Goal: Task Accomplishment & Management: Use online tool/utility

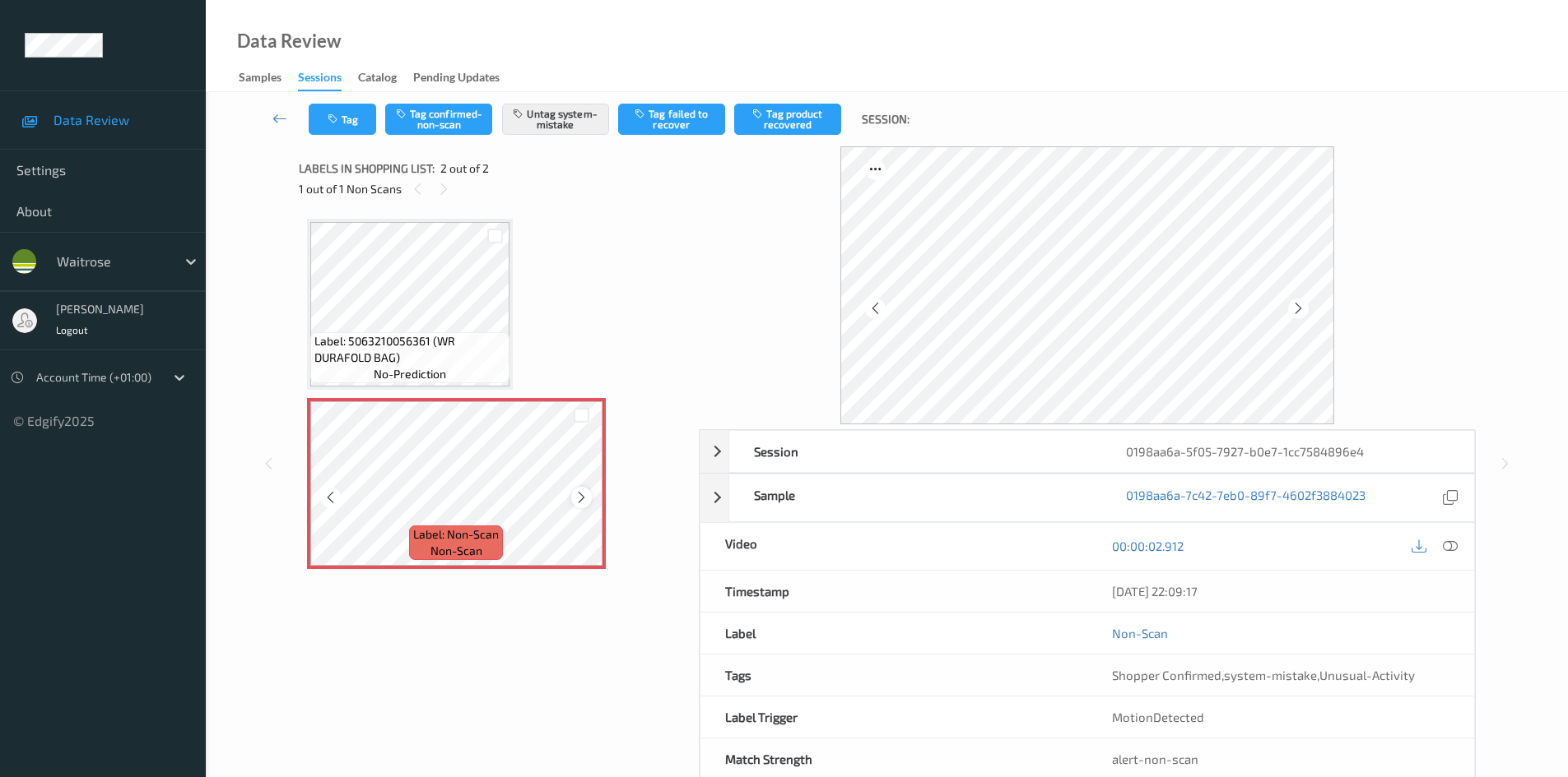
click at [579, 497] on icon at bounding box center [581, 498] width 14 height 15
click at [1454, 547] on icon at bounding box center [1449, 545] width 15 height 15
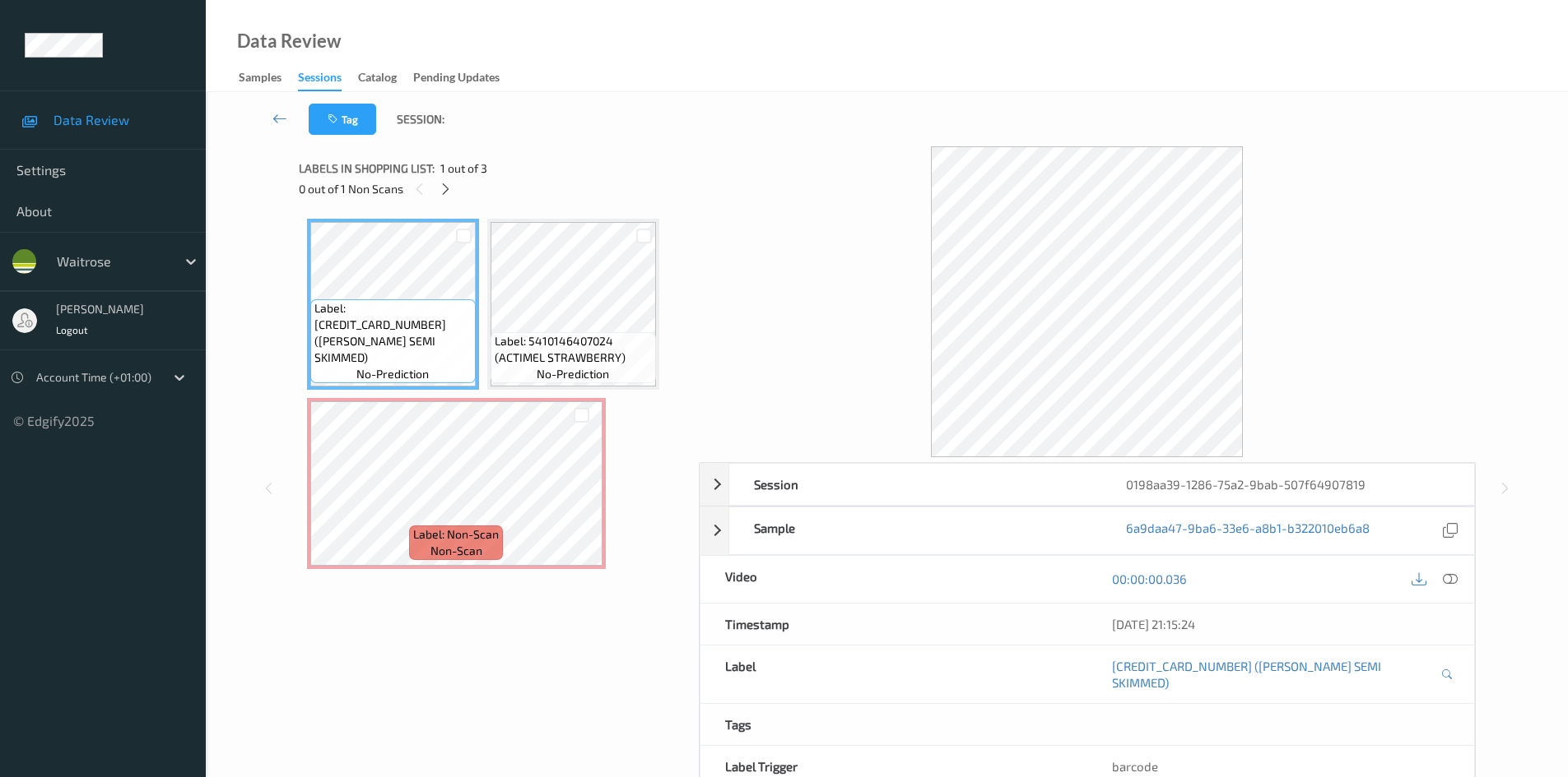
click at [1453, 579] on icon at bounding box center [1449, 578] width 15 height 15
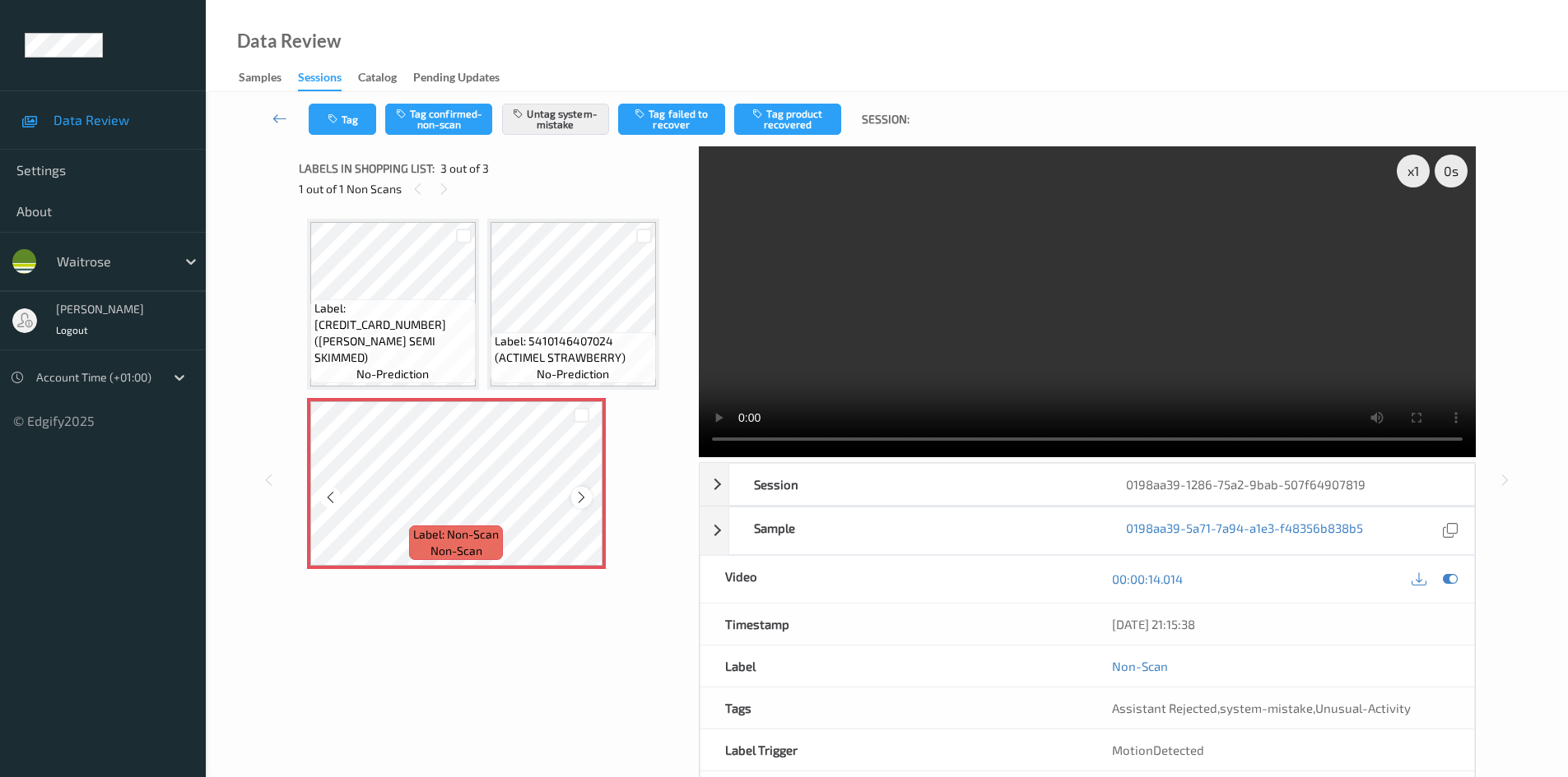
click at [579, 497] on icon at bounding box center [581, 498] width 14 height 15
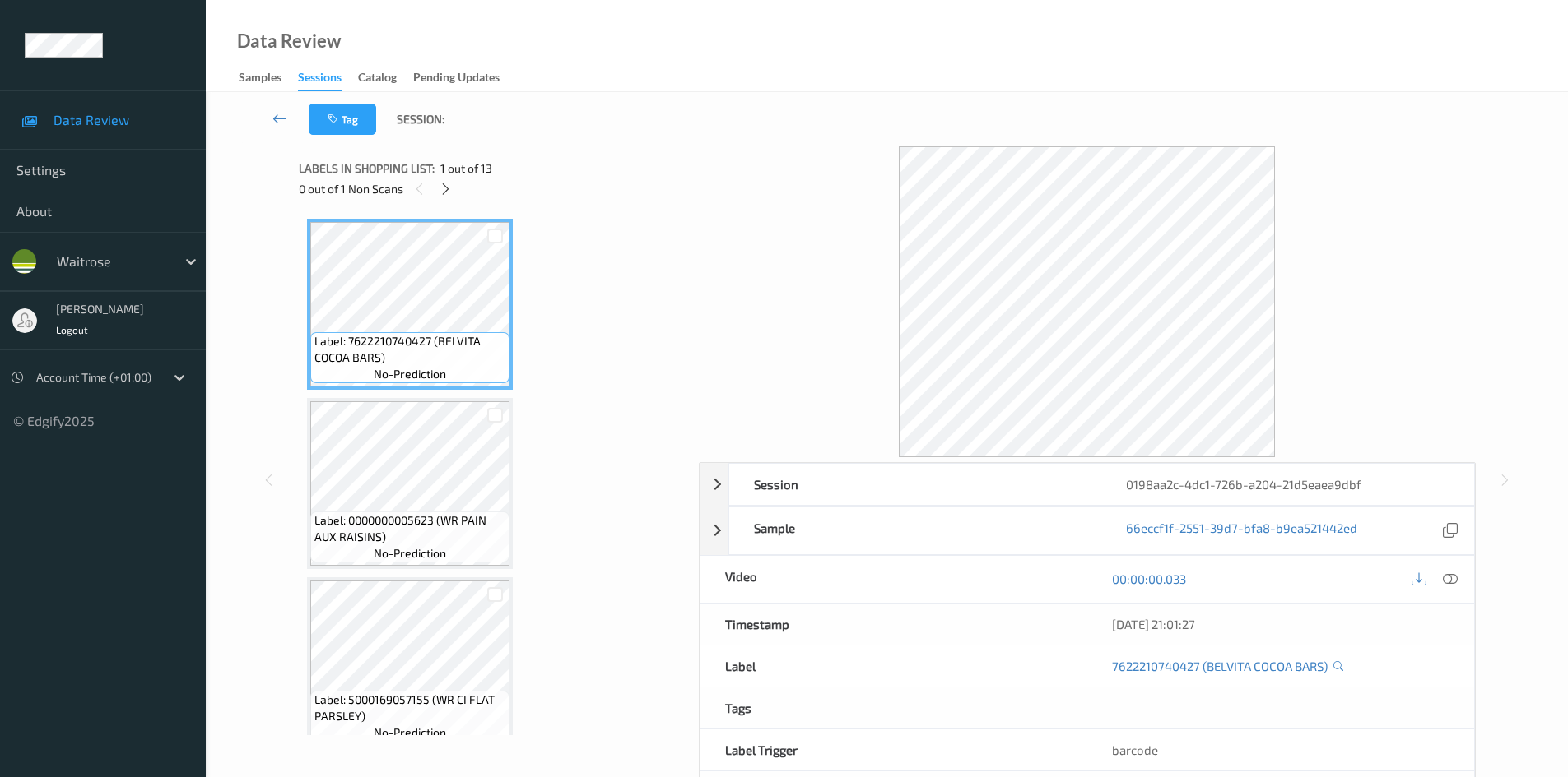
click at [1456, 585] on icon at bounding box center [1449, 578] width 15 height 15
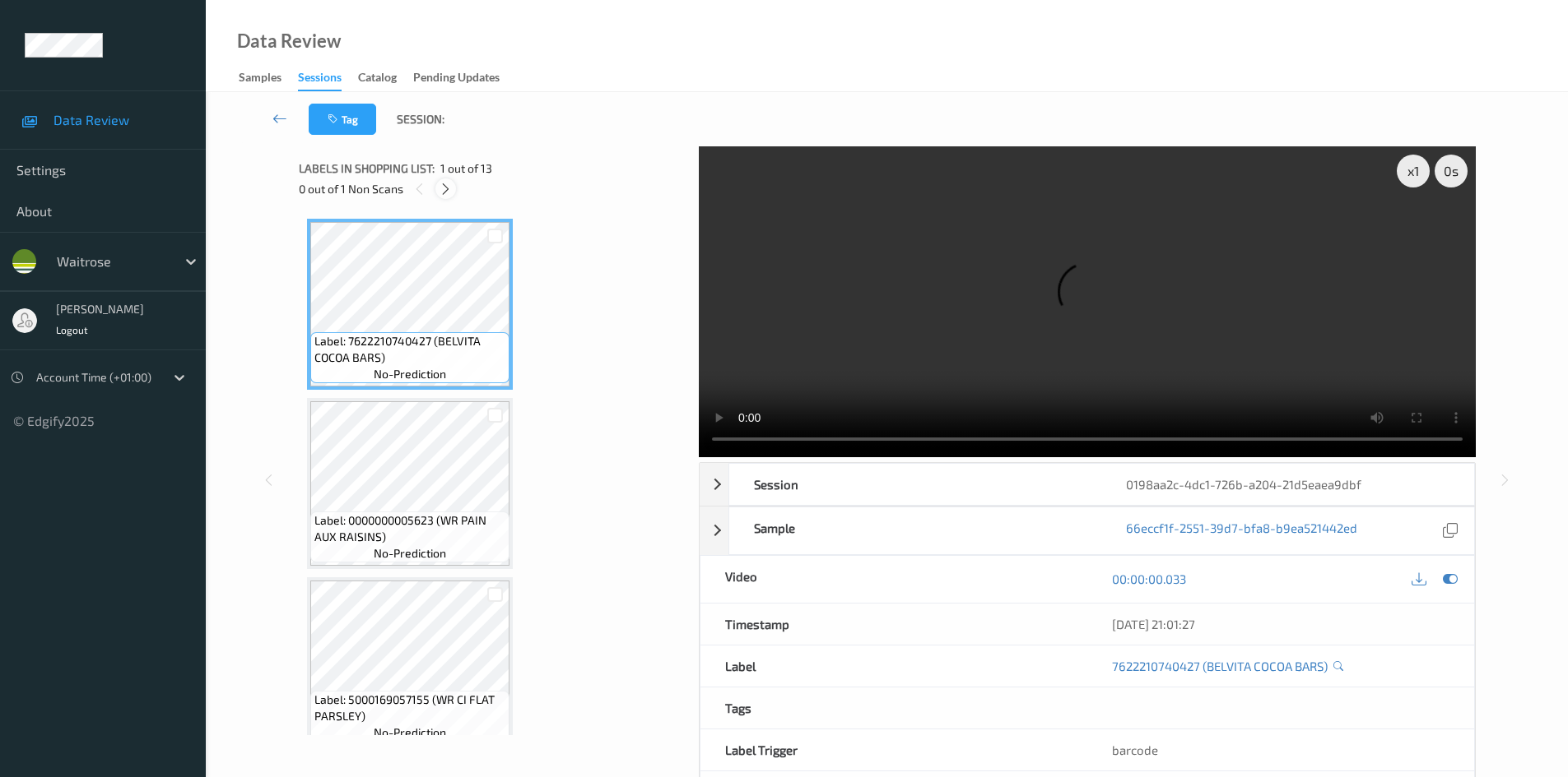
click at [446, 188] on icon at bounding box center [445, 189] width 14 height 15
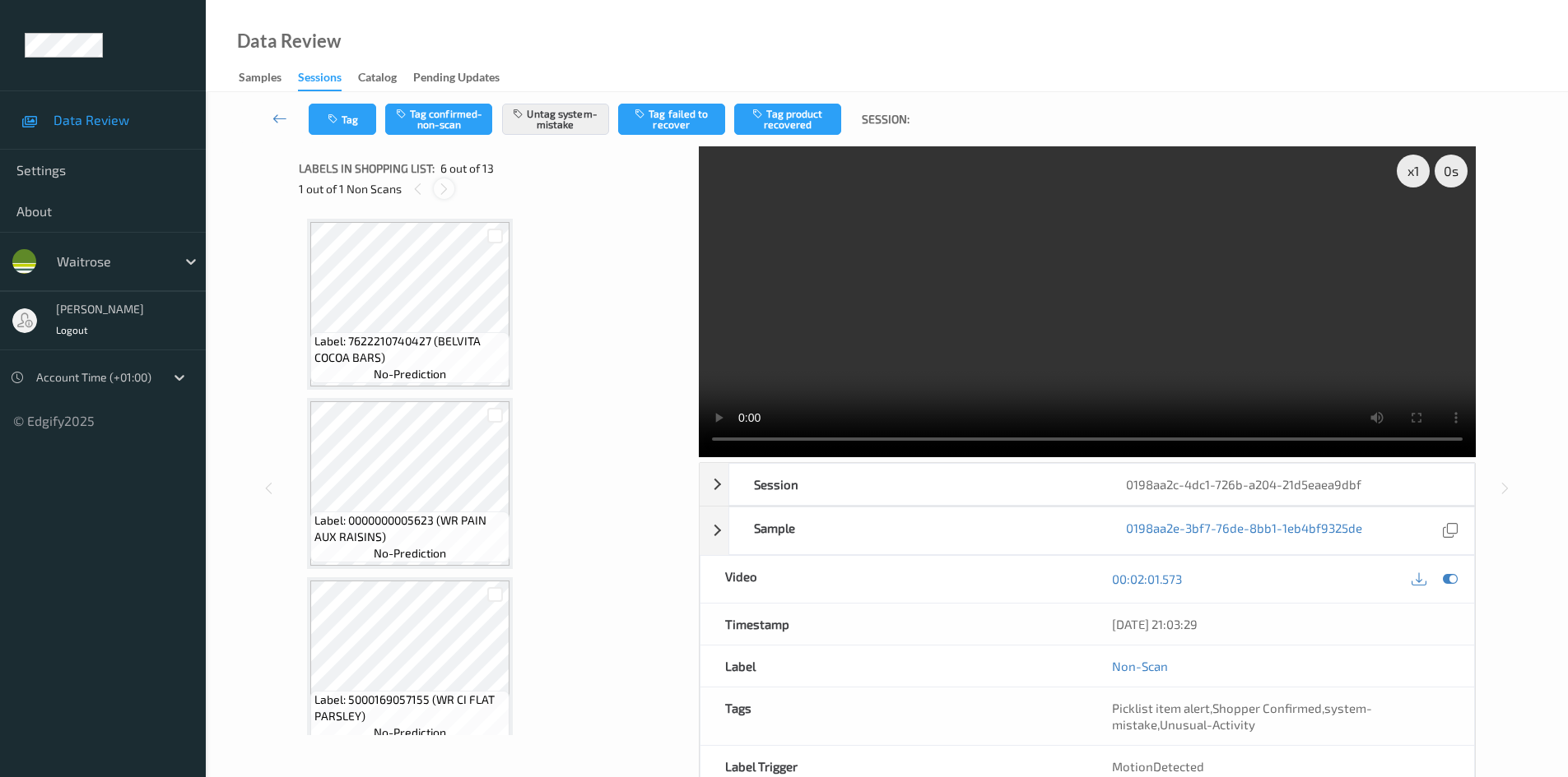
scroll to position [725, 0]
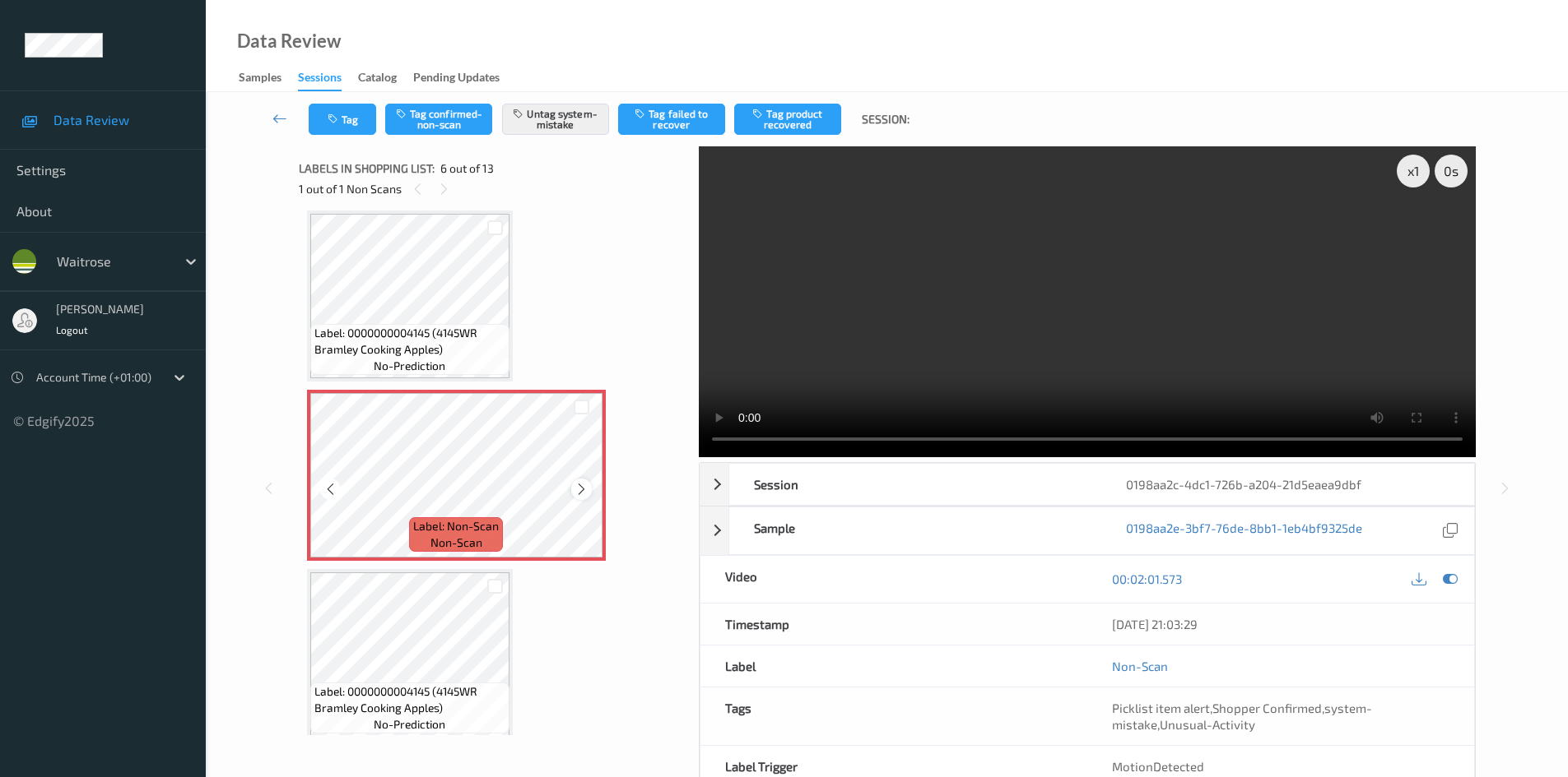
click at [587, 491] on icon at bounding box center [581, 489] width 14 height 15
click at [586, 491] on icon at bounding box center [581, 489] width 14 height 15
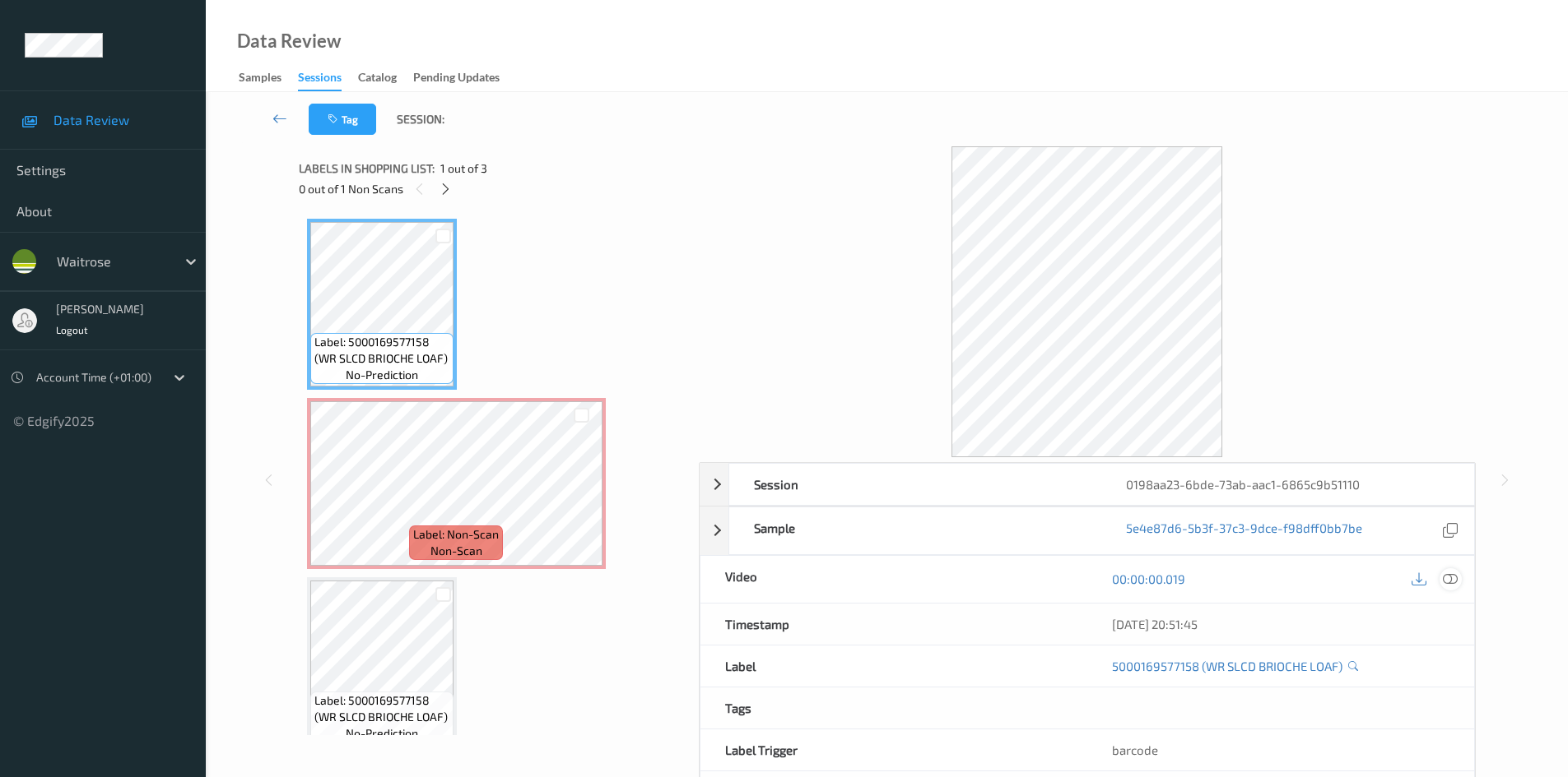
click at [1455, 580] on icon at bounding box center [1449, 578] width 15 height 15
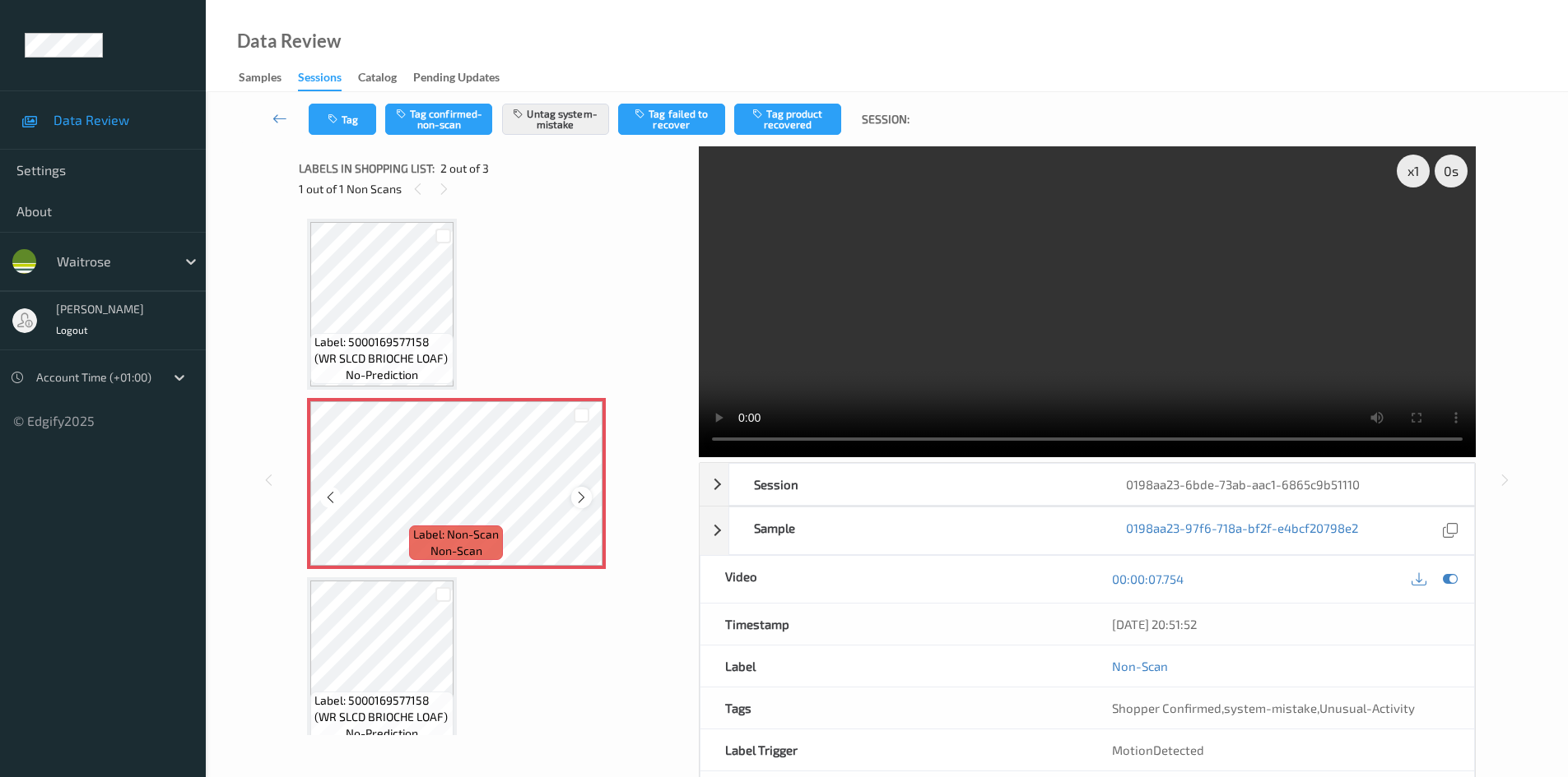
click at [581, 498] on icon at bounding box center [581, 498] width 14 height 15
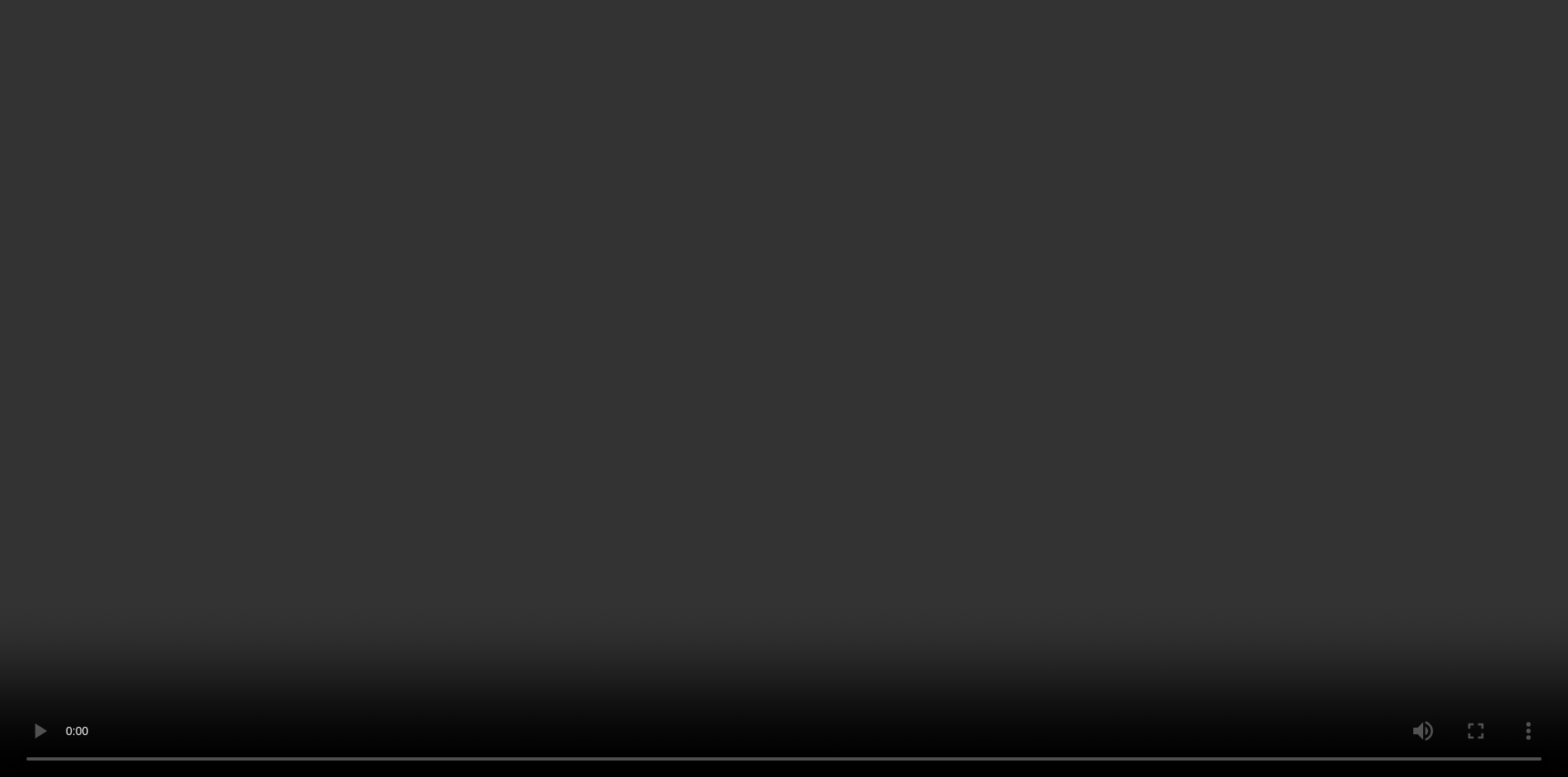
scroll to position [21, 0]
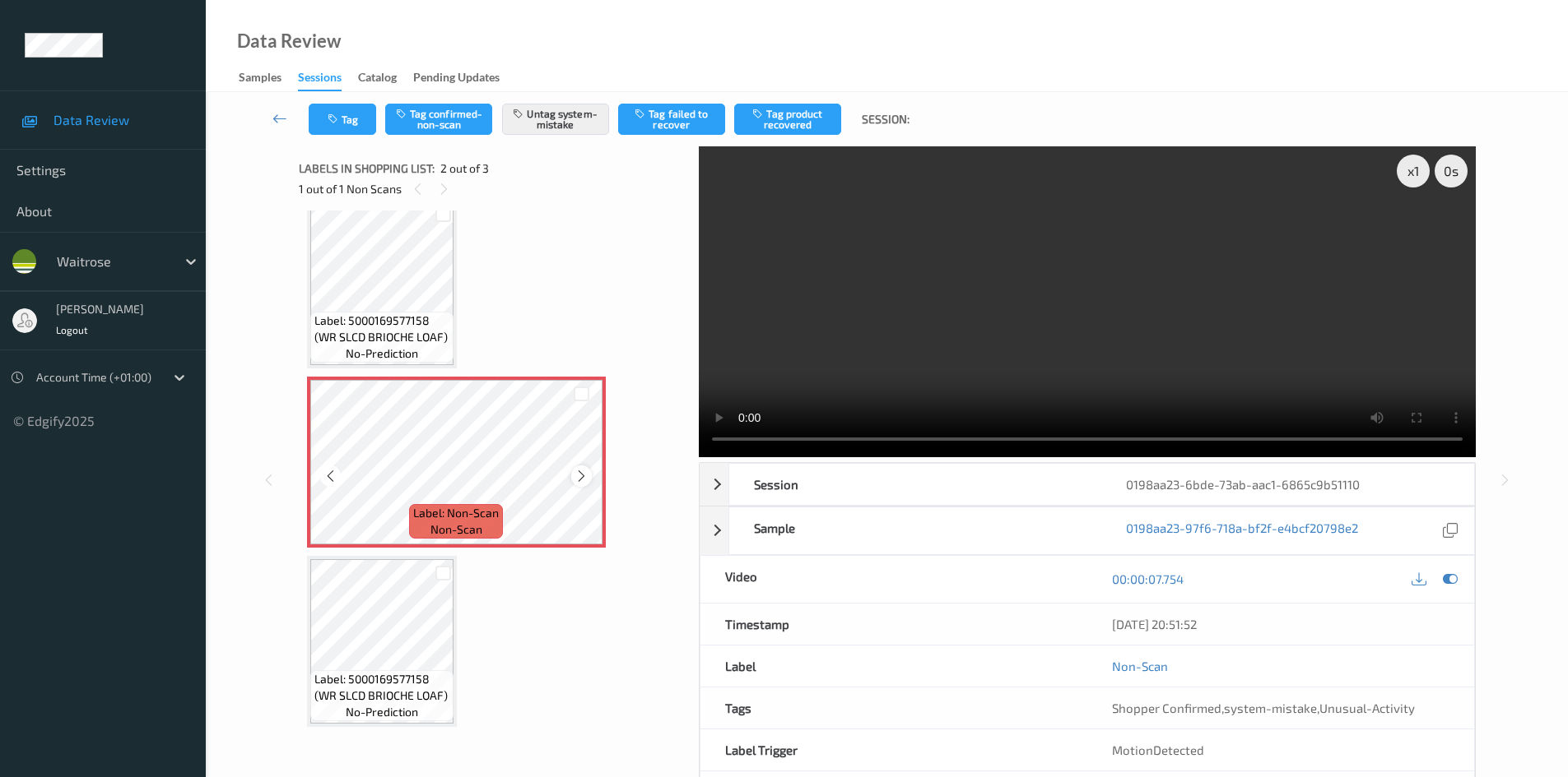
click at [581, 474] on icon at bounding box center [581, 476] width 14 height 15
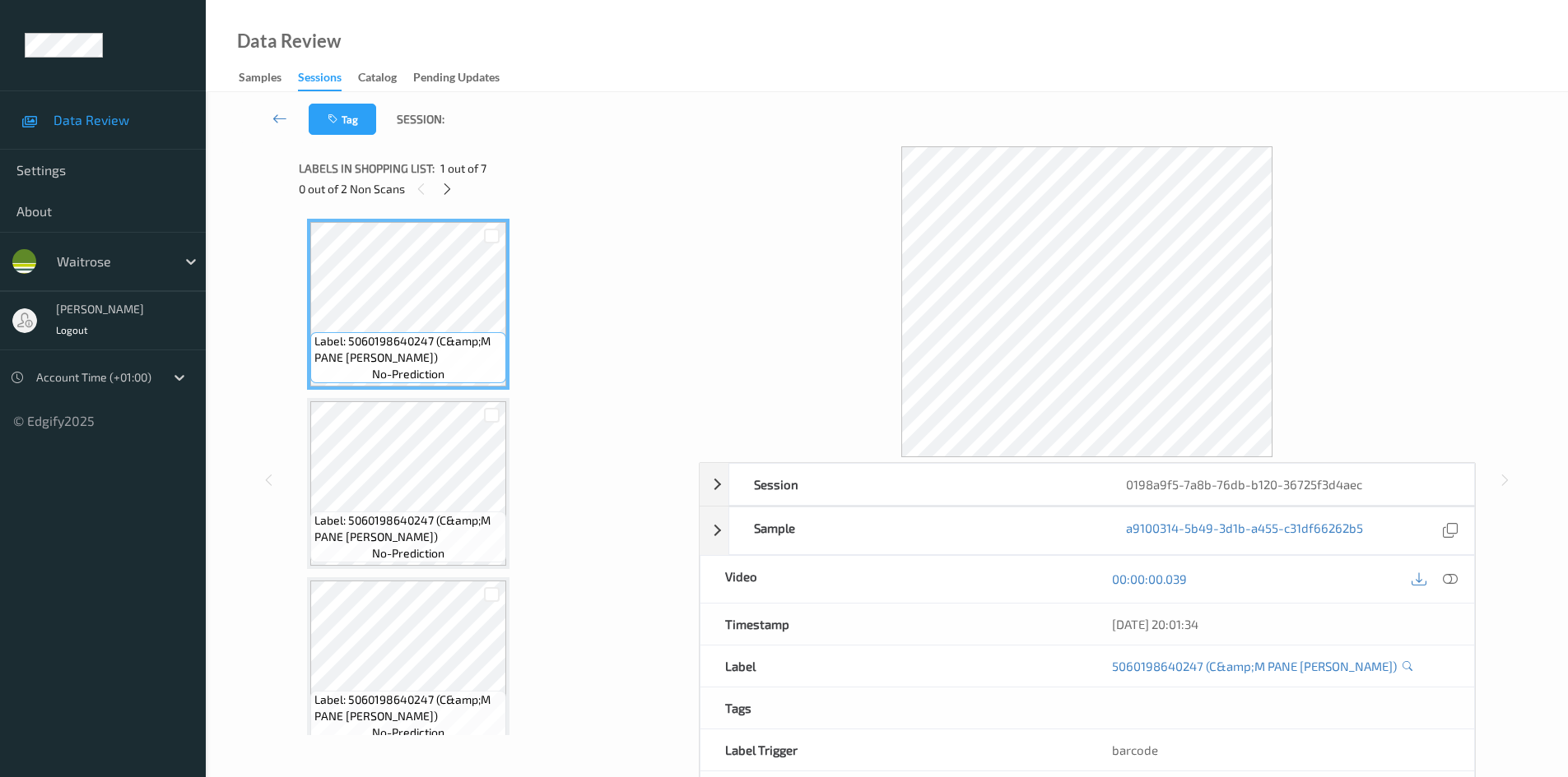
click at [1449, 581] on icon at bounding box center [1449, 578] width 15 height 15
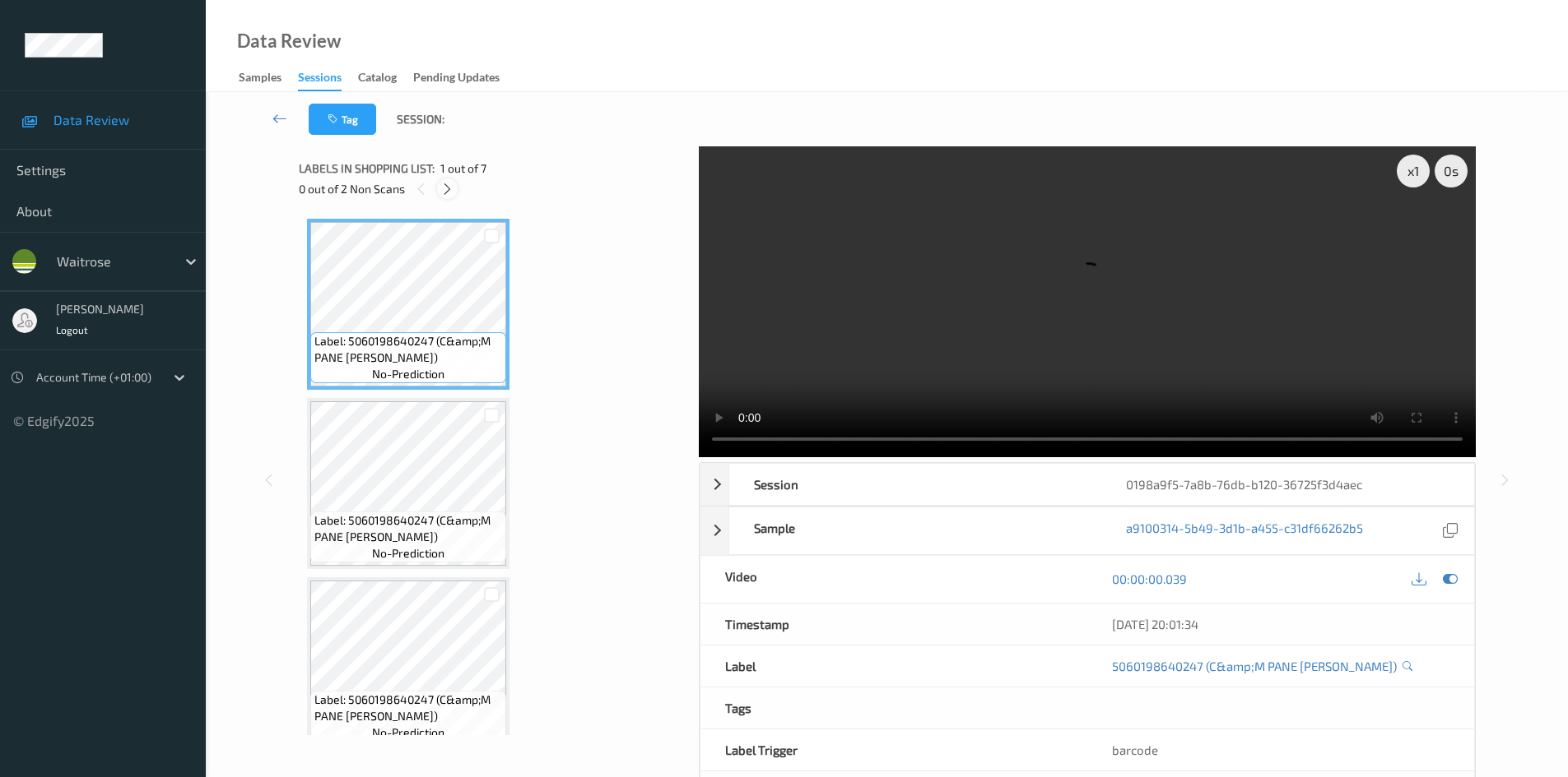
click at [449, 194] on icon at bounding box center [447, 189] width 14 height 15
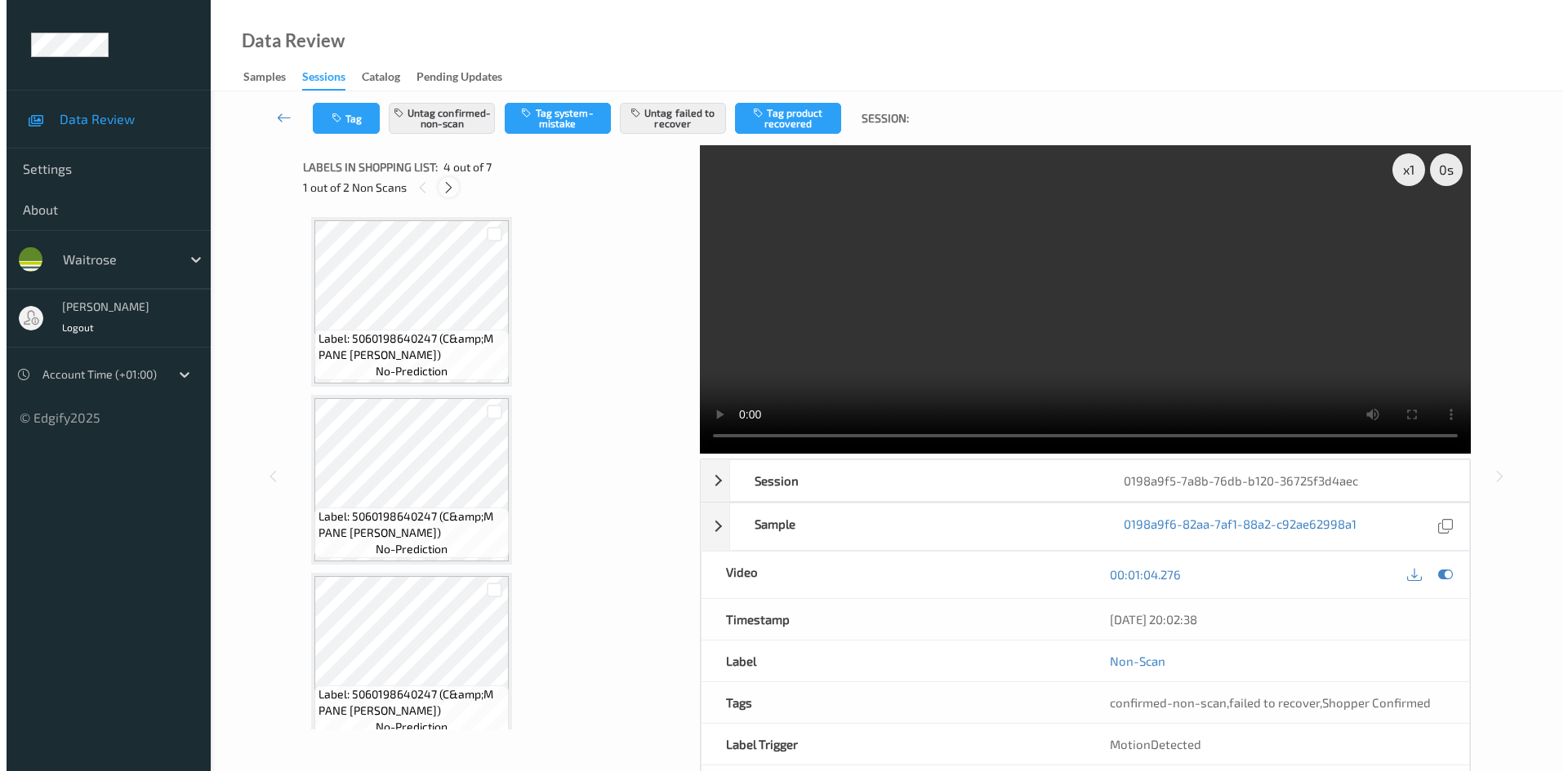
scroll to position [364, 0]
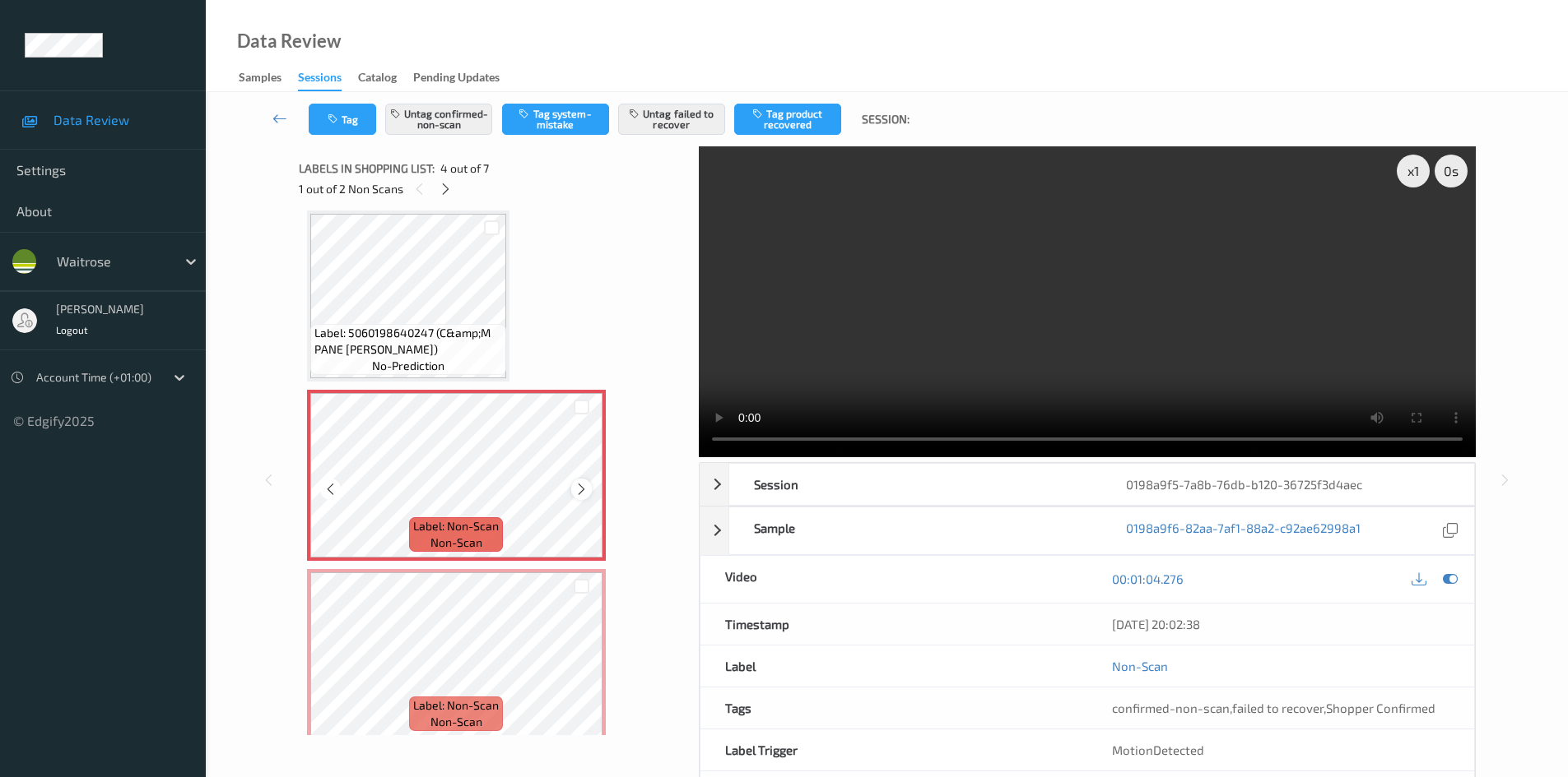
click at [575, 491] on icon at bounding box center [581, 489] width 14 height 15
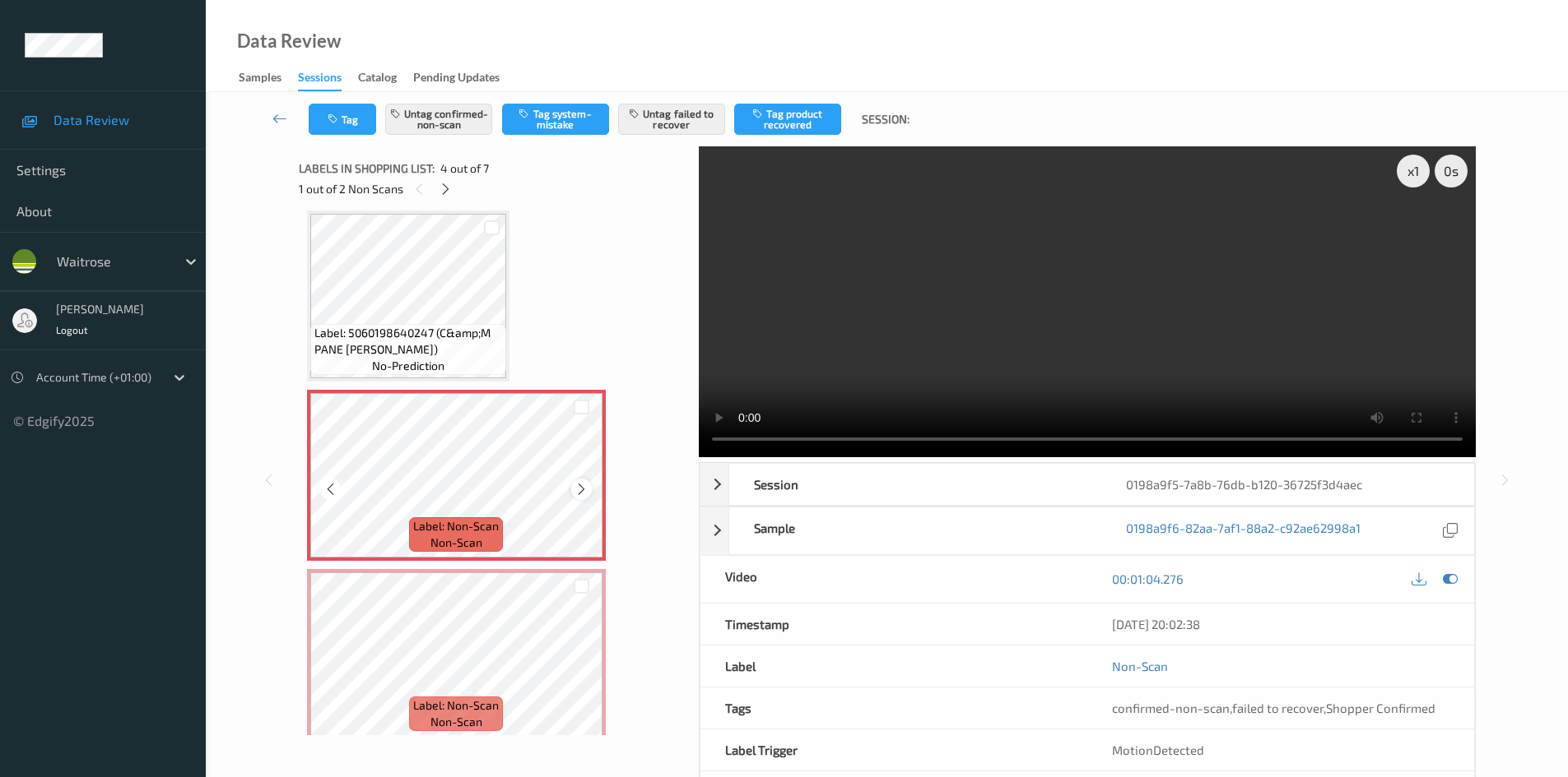
click at [587, 486] on icon at bounding box center [581, 489] width 14 height 15
click at [444, 128] on button "Untag confirmed-non-scan" at bounding box center [438, 119] width 107 height 31
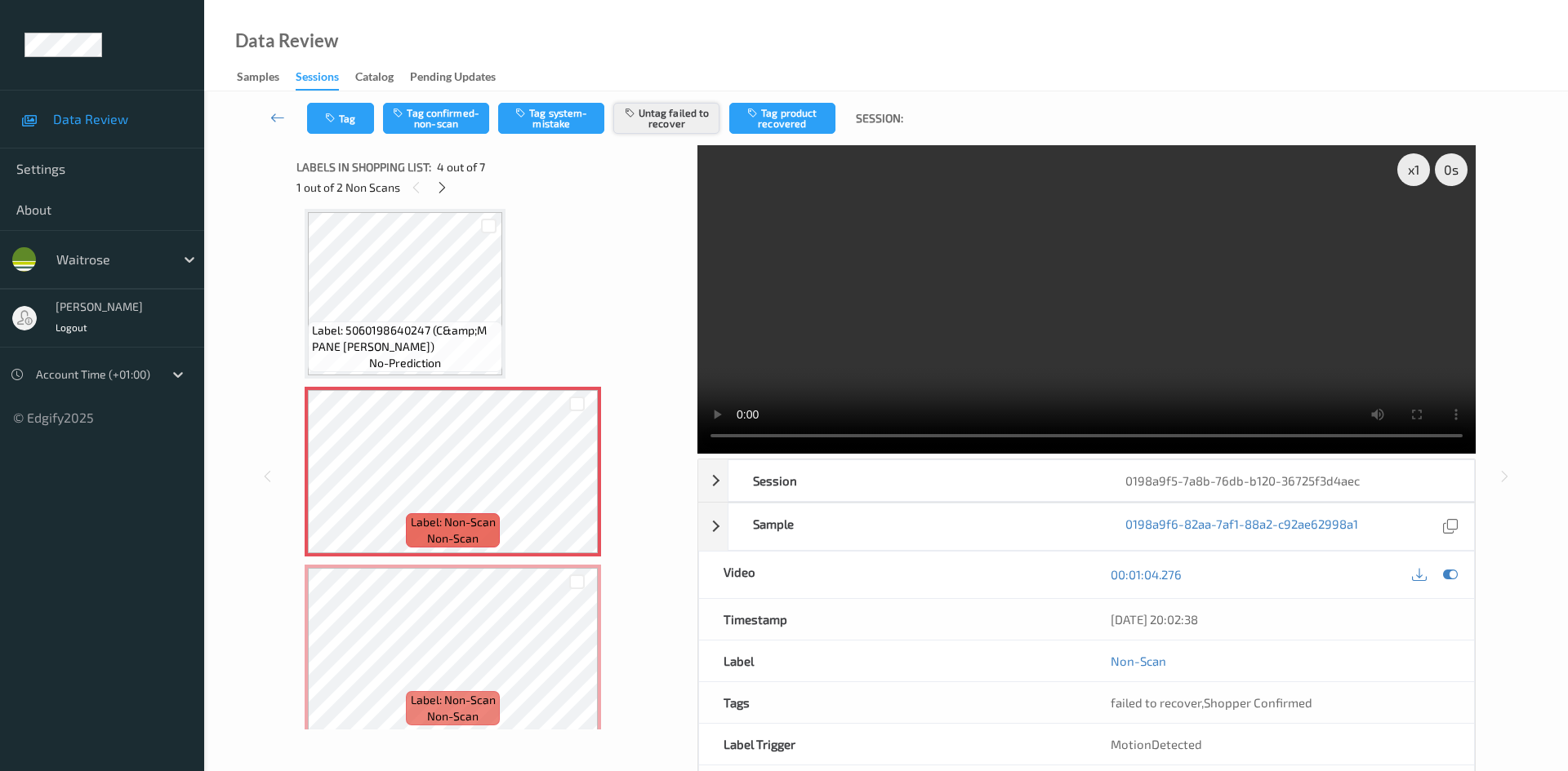
click at [651, 118] on button "Untag failed to recover" at bounding box center [667, 118] width 106 height 31
click at [547, 128] on button "Tag system-mistake" at bounding box center [551, 118] width 106 height 31
click at [348, 126] on button "Tag" at bounding box center [340, 118] width 67 height 31
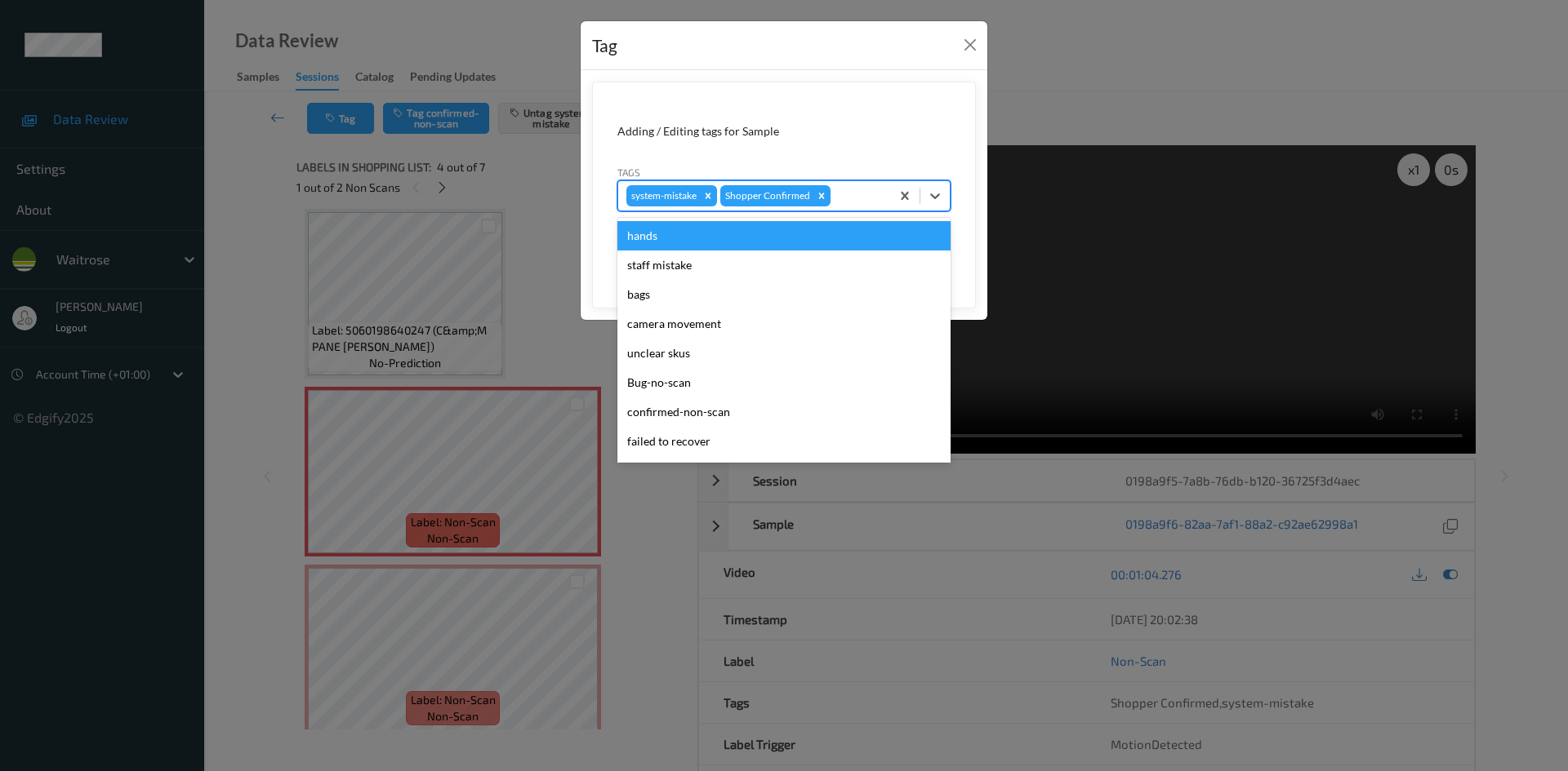
click at [850, 192] on div at bounding box center [858, 196] width 48 height 19
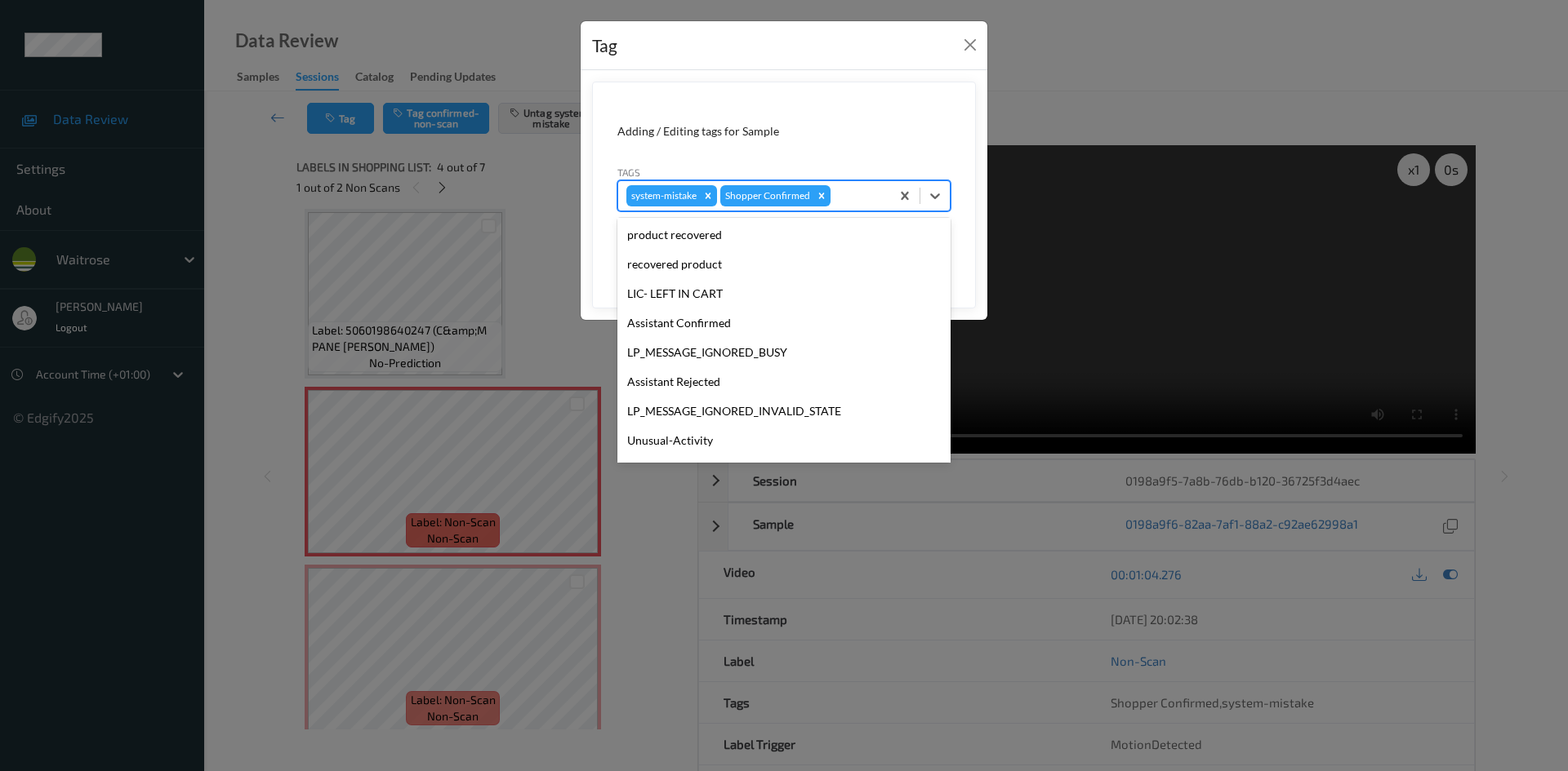
scroll to position [244, 0]
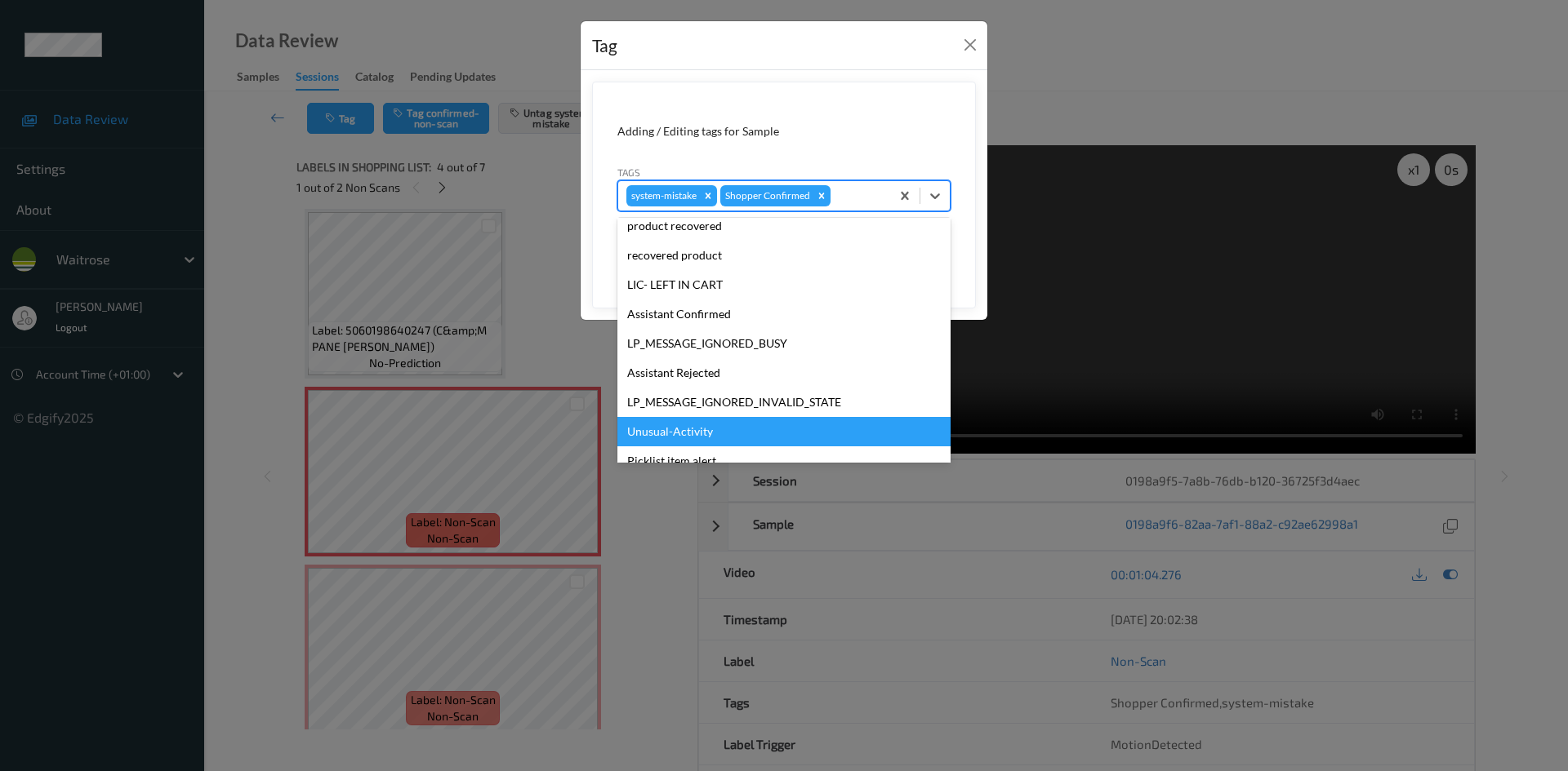
click at [726, 434] on div "Unusual-Activity" at bounding box center [784, 432] width 334 height 29
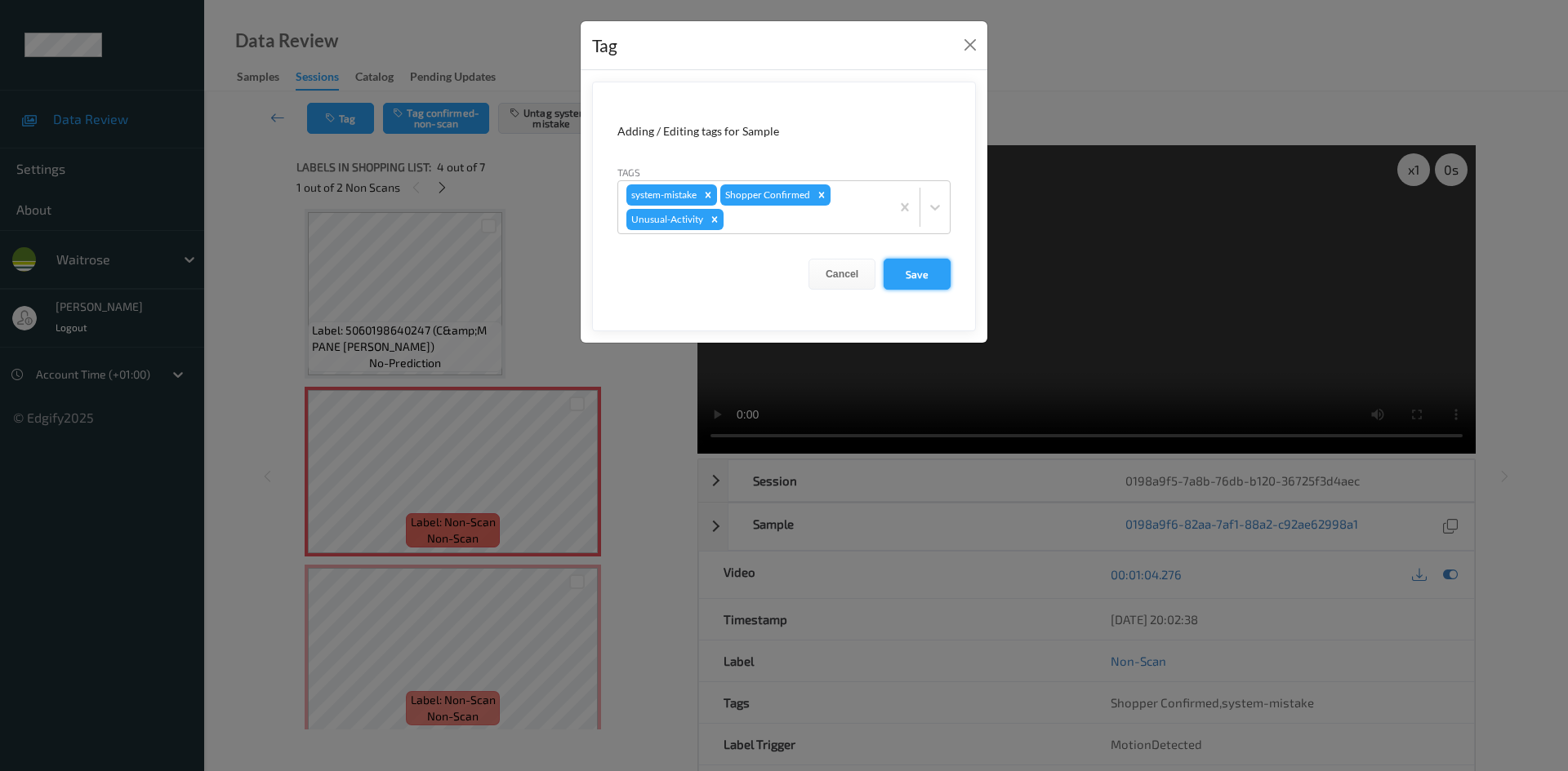
click at [923, 266] on button "Save" at bounding box center [916, 274] width 67 height 31
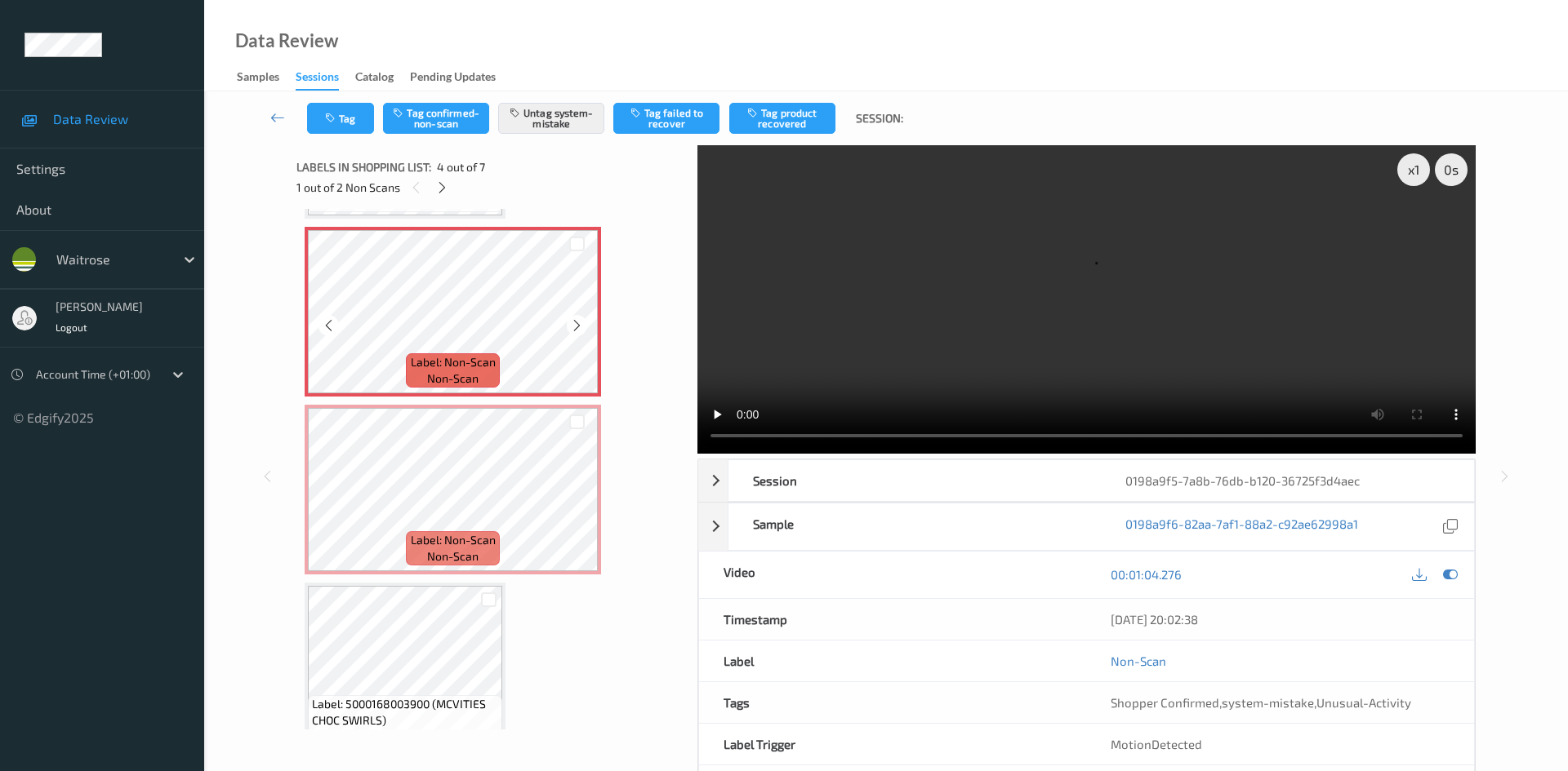
scroll to position [528, 0]
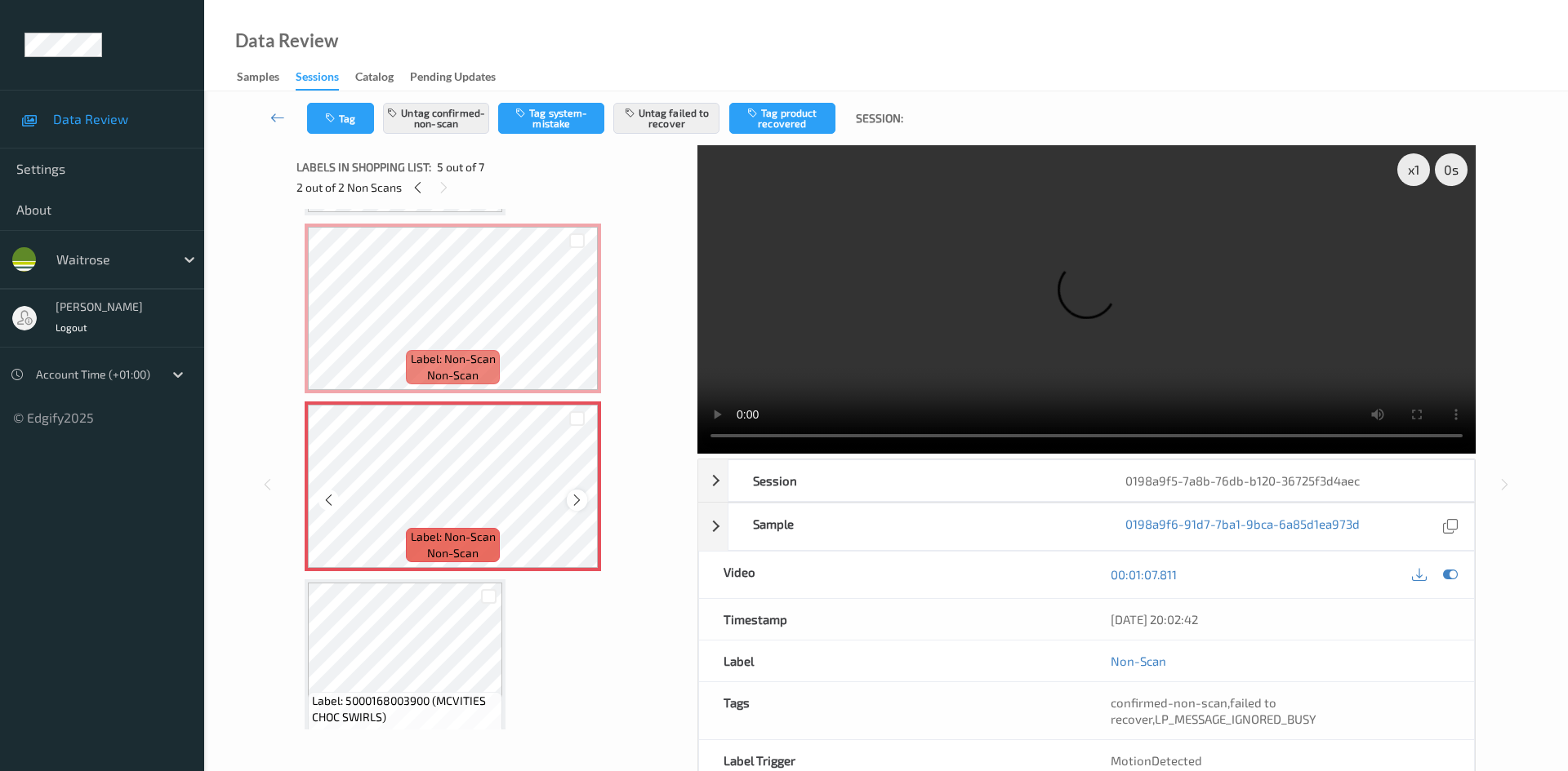
click at [583, 500] on icon at bounding box center [577, 500] width 14 height 14
click at [462, 101] on div "Tag Untag confirmed-non-scan Tag system-mistake Untag failed to recover Tag pro…" at bounding box center [886, 119] width 1297 height 54
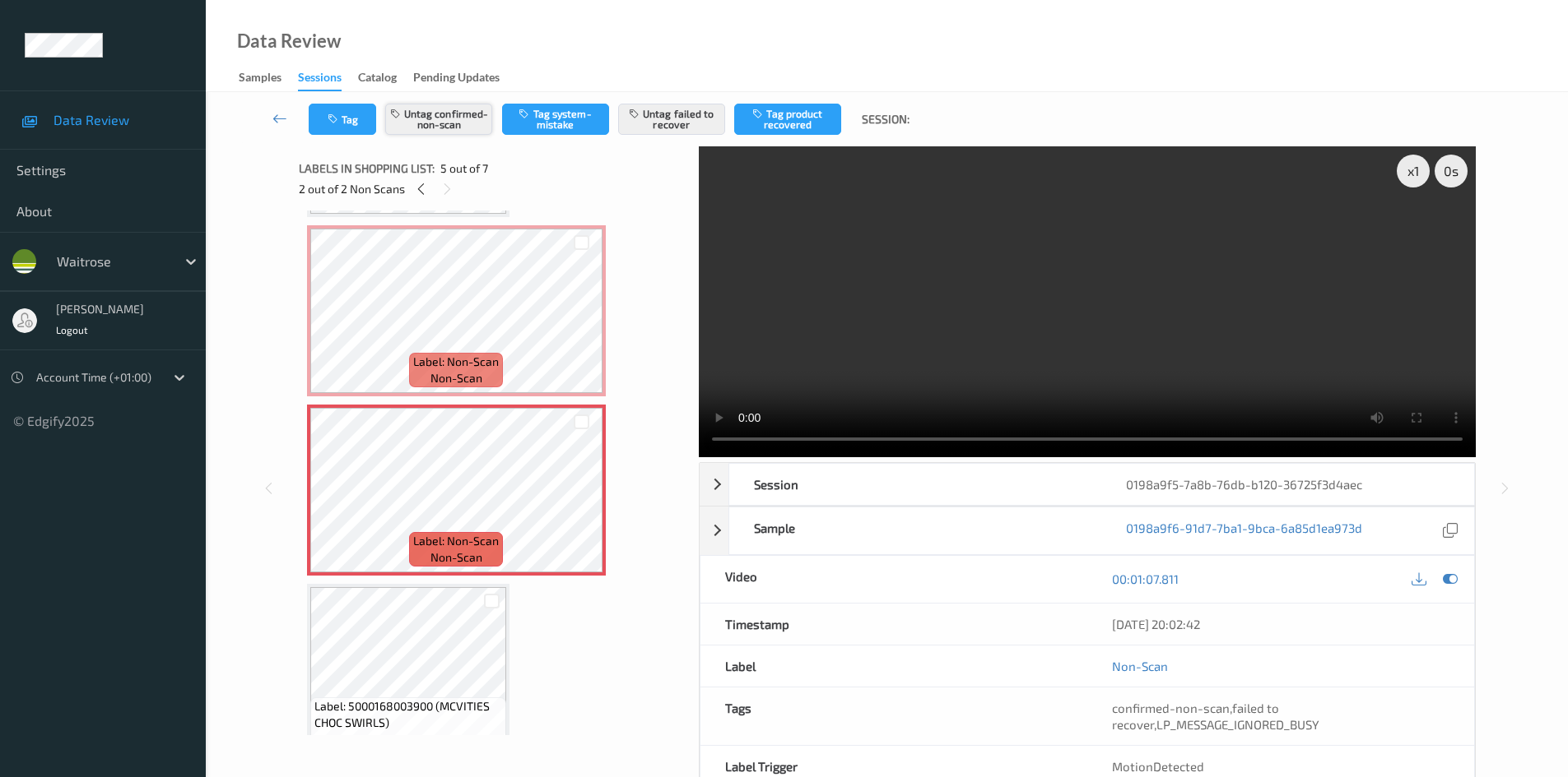
click at [468, 114] on button "Untag confirmed-non-scan" at bounding box center [438, 119] width 107 height 31
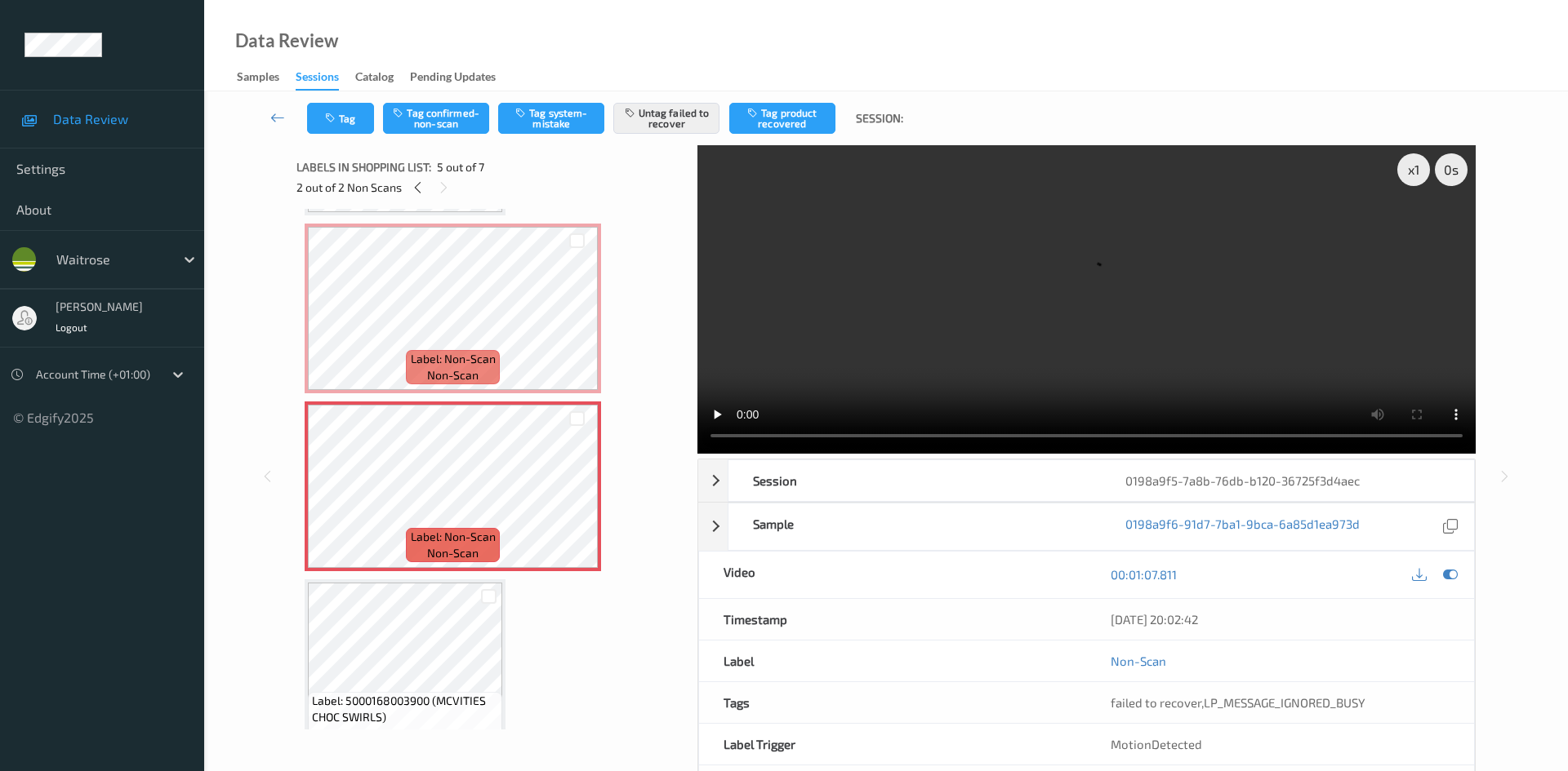
click at [649, 134] on div "Tag Tag confirmed-non-scan Tag system-mistake Untag failed to recover Tag produ…" at bounding box center [886, 119] width 1297 height 54
click at [650, 128] on button "Untag failed to recover" at bounding box center [667, 118] width 106 height 31
click at [576, 498] on icon at bounding box center [577, 500] width 14 height 14
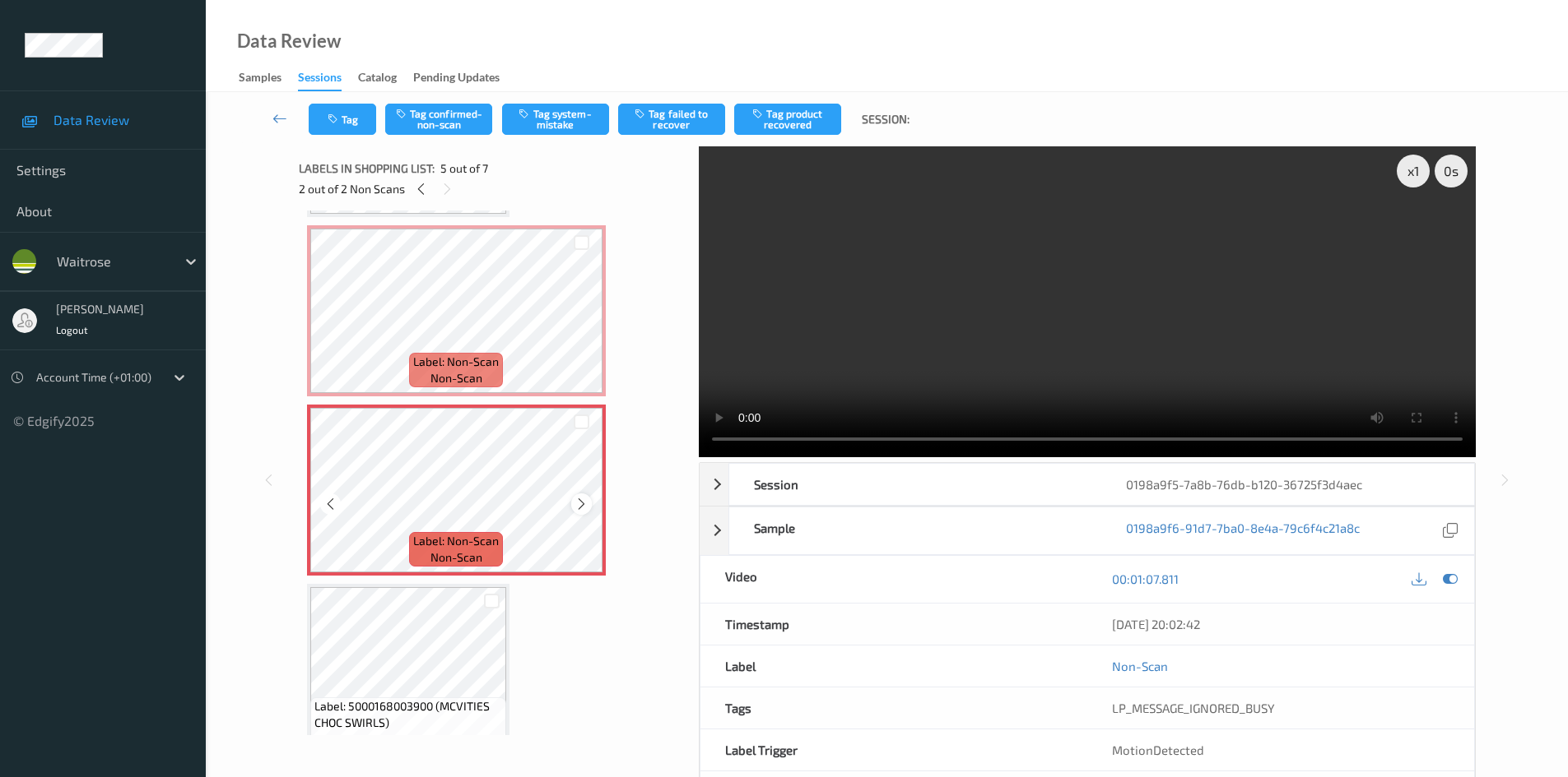
click at [580, 507] on icon at bounding box center [581, 503] width 14 height 15
click at [564, 114] on button "Tag system-mistake" at bounding box center [555, 119] width 107 height 31
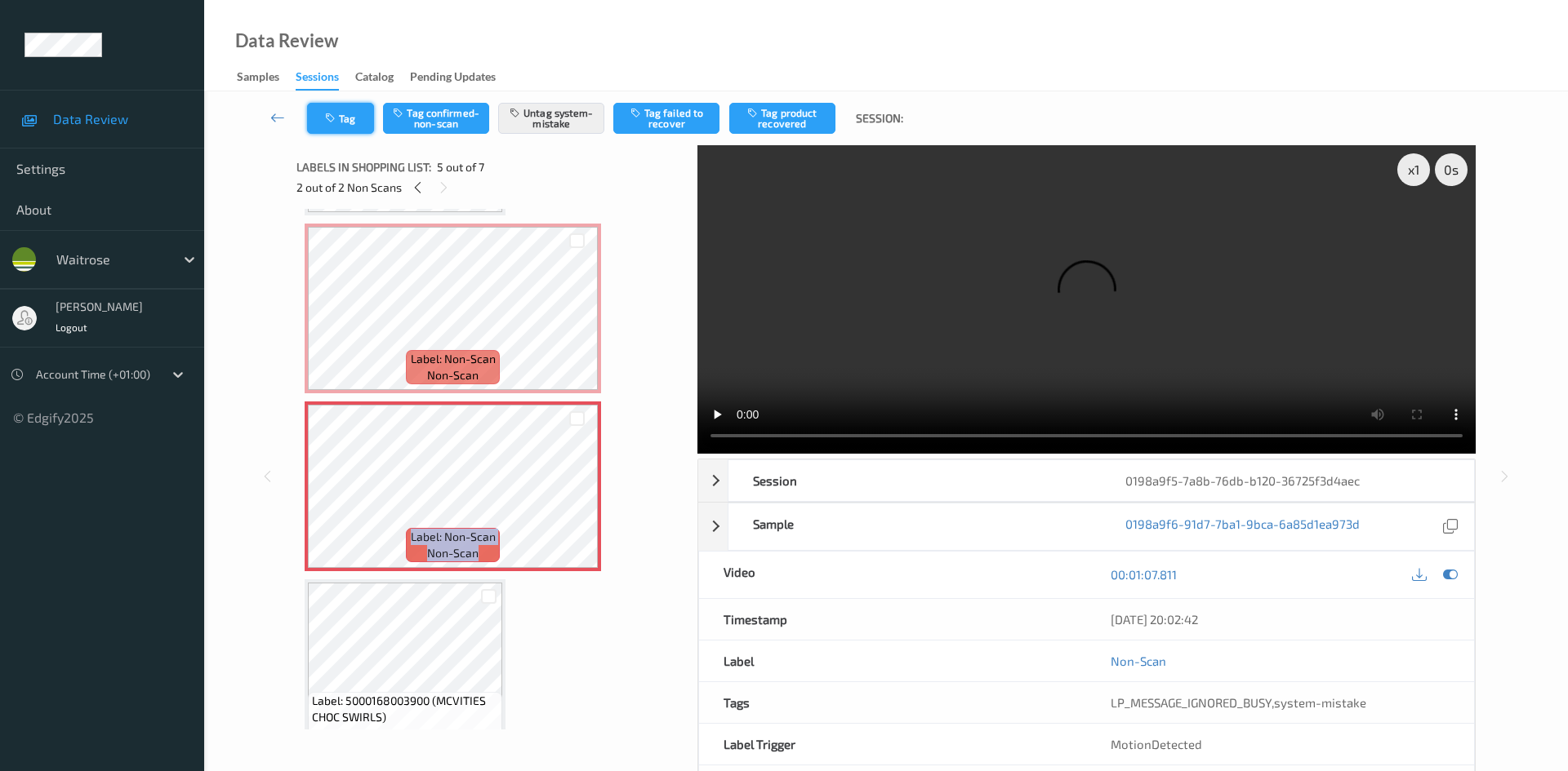
click at [350, 126] on button "Tag" at bounding box center [340, 118] width 67 height 31
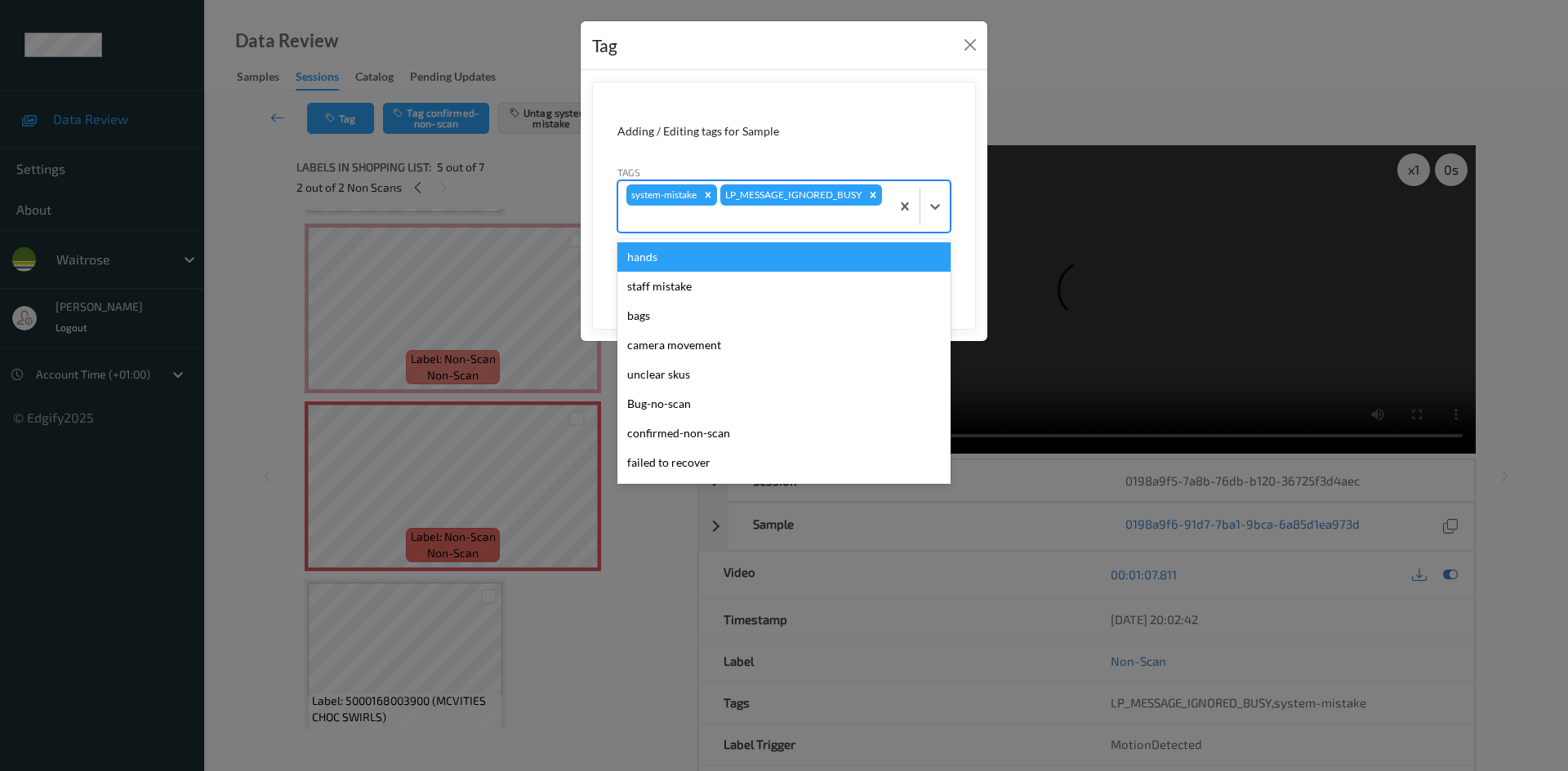
click at [786, 208] on div "system-mistake LP_MESSAGE_IGNORED_BUSY" at bounding box center [754, 207] width 272 height 50
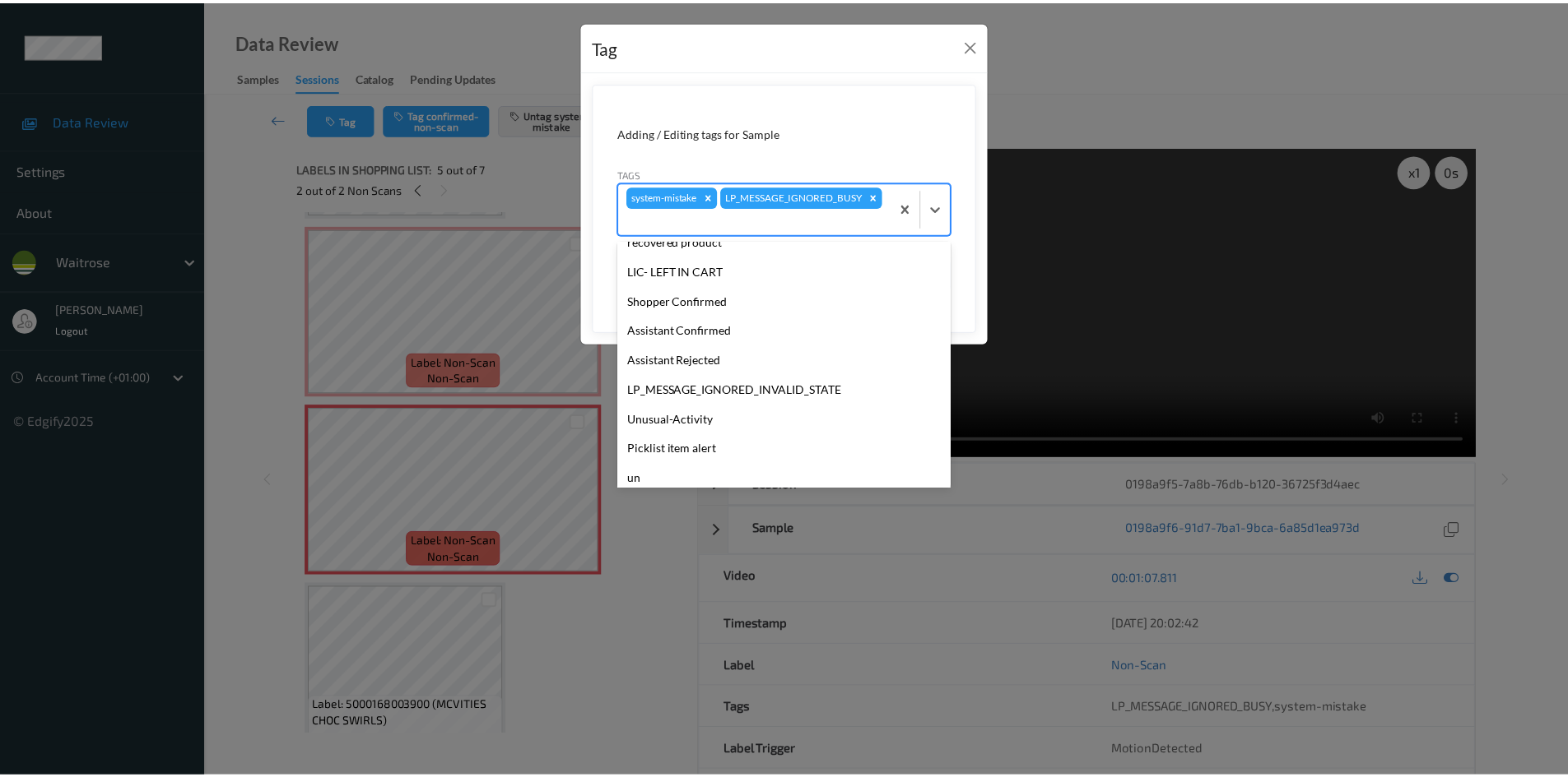
scroll to position [322, 0]
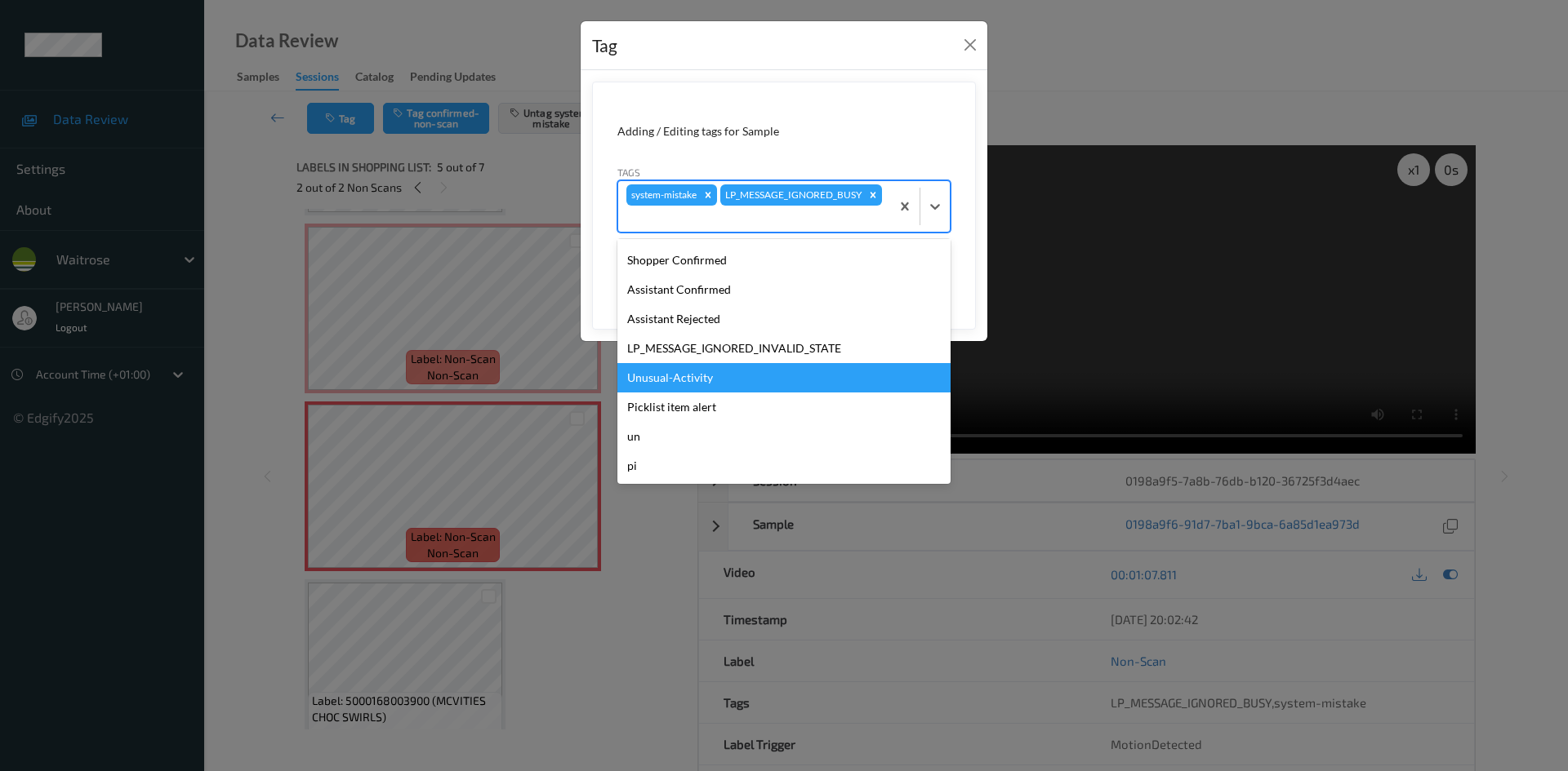
click at [740, 370] on div "Unusual-Activity" at bounding box center [784, 378] width 334 height 29
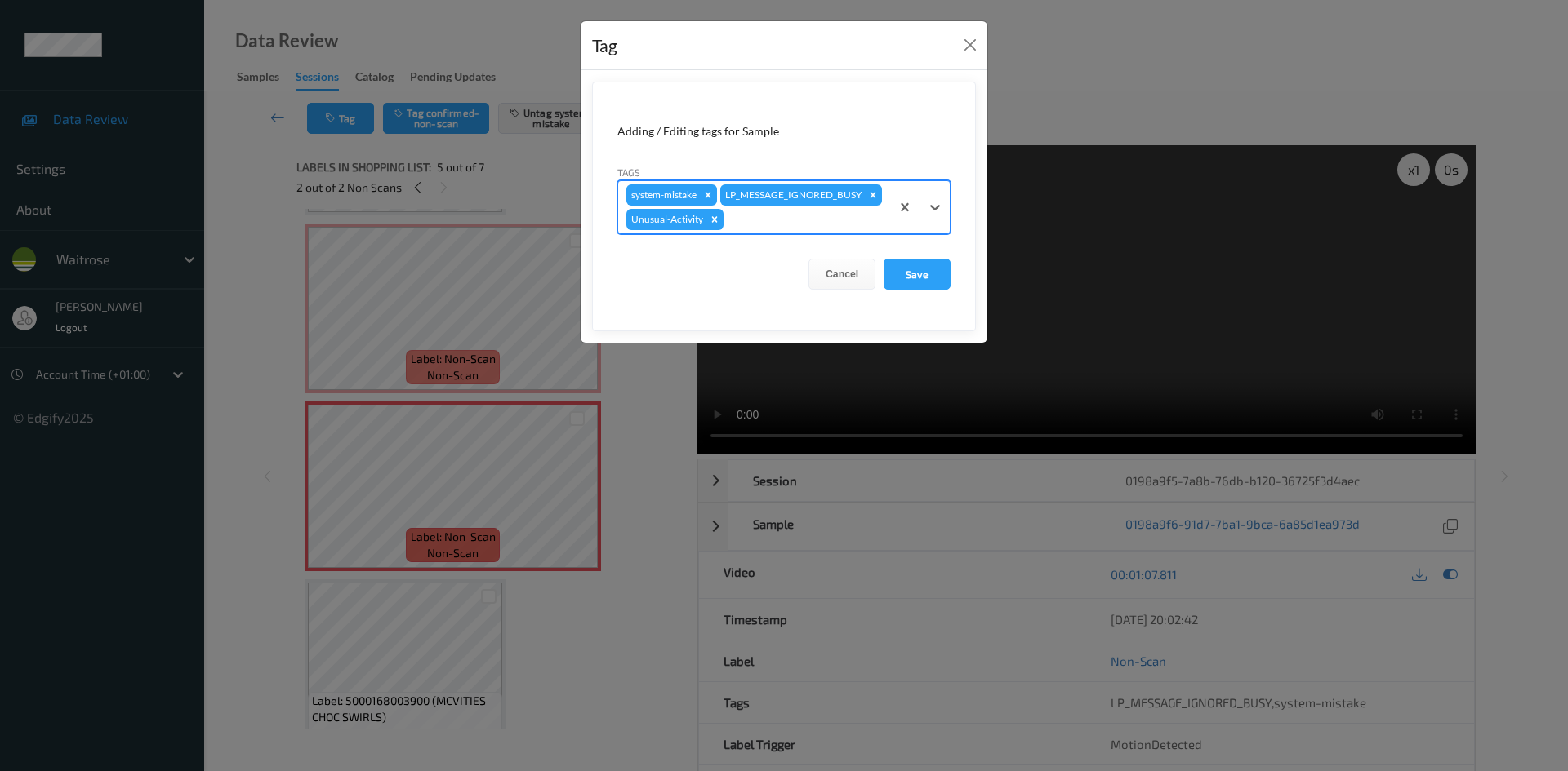
click at [940, 282] on form "Adding / Editing tags for Sample Tags option Unusual-Activity, selected. Select…" at bounding box center [784, 206] width 384 height 250
click at [931, 290] on button "Save" at bounding box center [916, 274] width 67 height 31
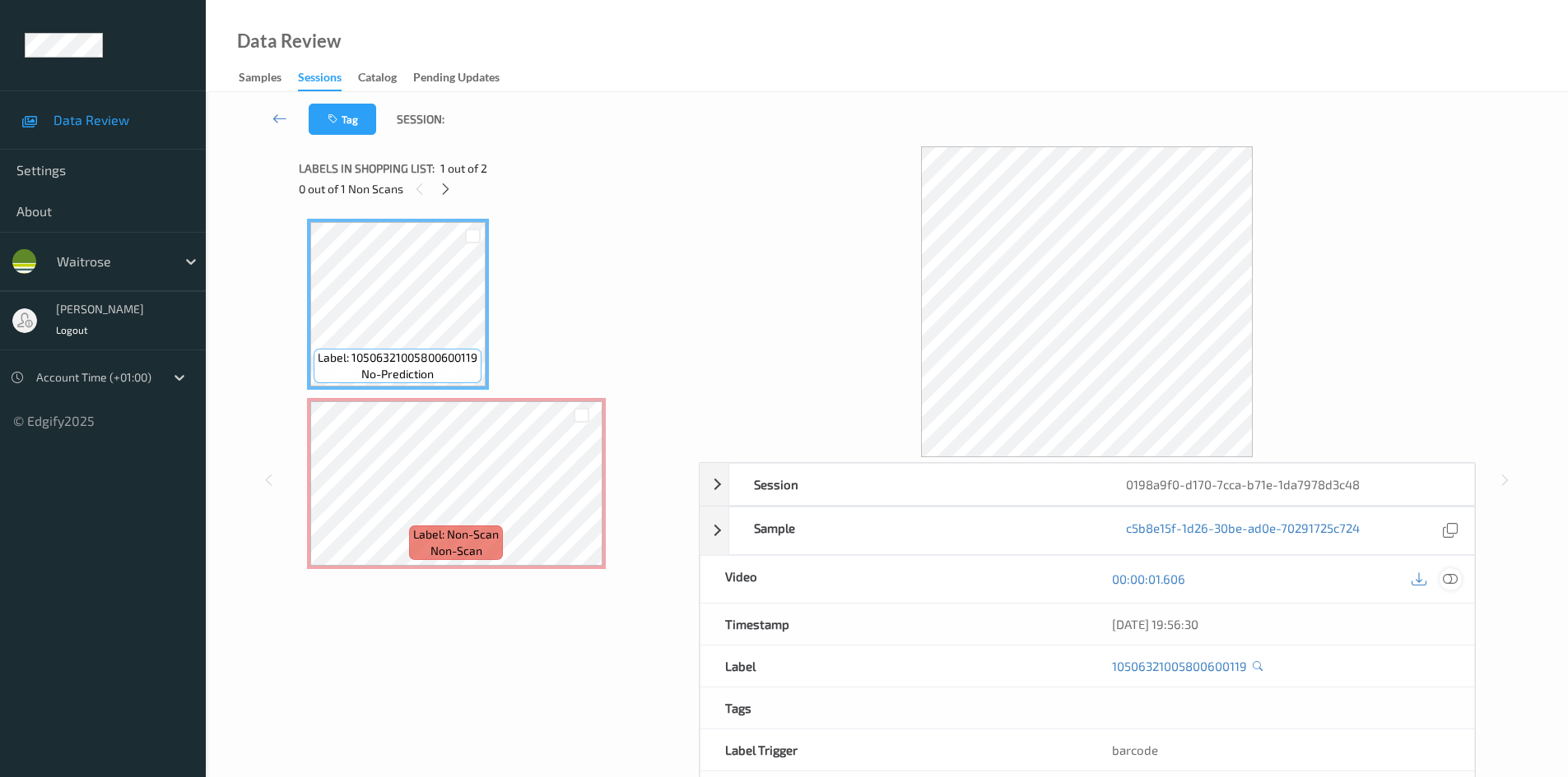
click at [1446, 578] on icon at bounding box center [1449, 578] width 15 height 15
click at [1451, 583] on icon at bounding box center [1449, 578] width 15 height 15
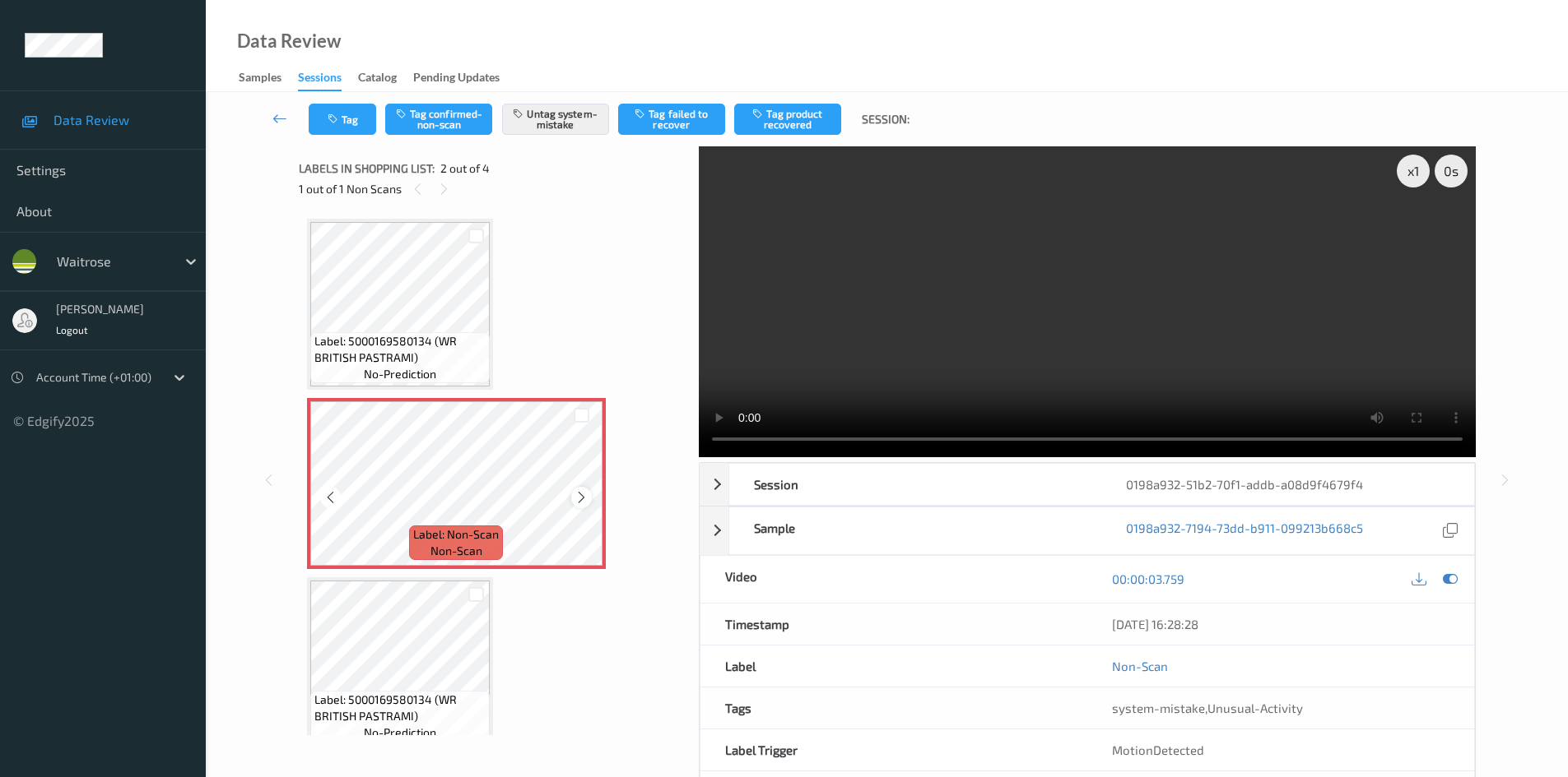
click at [578, 499] on icon at bounding box center [581, 498] width 14 height 15
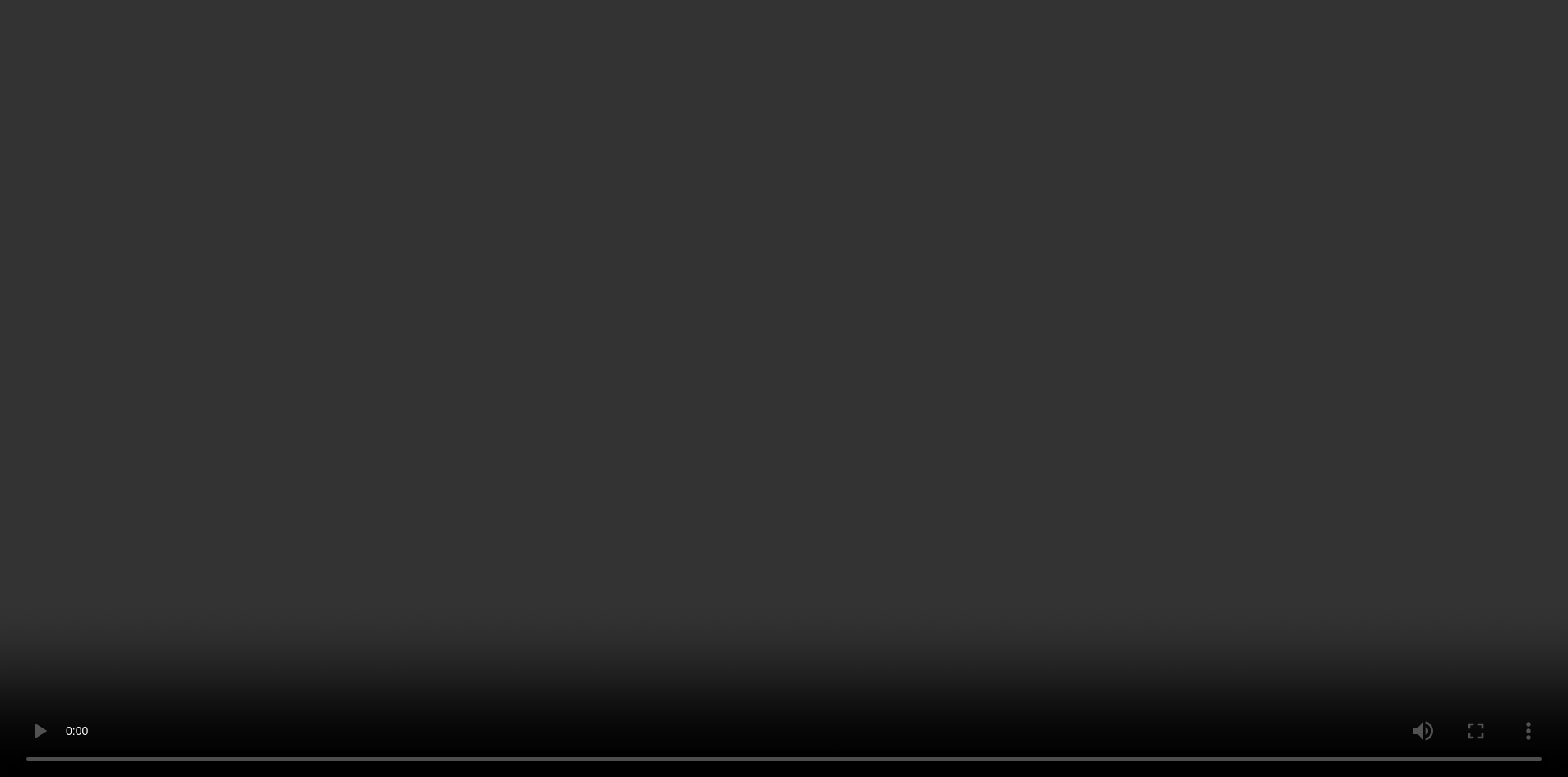
scroll to position [82, 0]
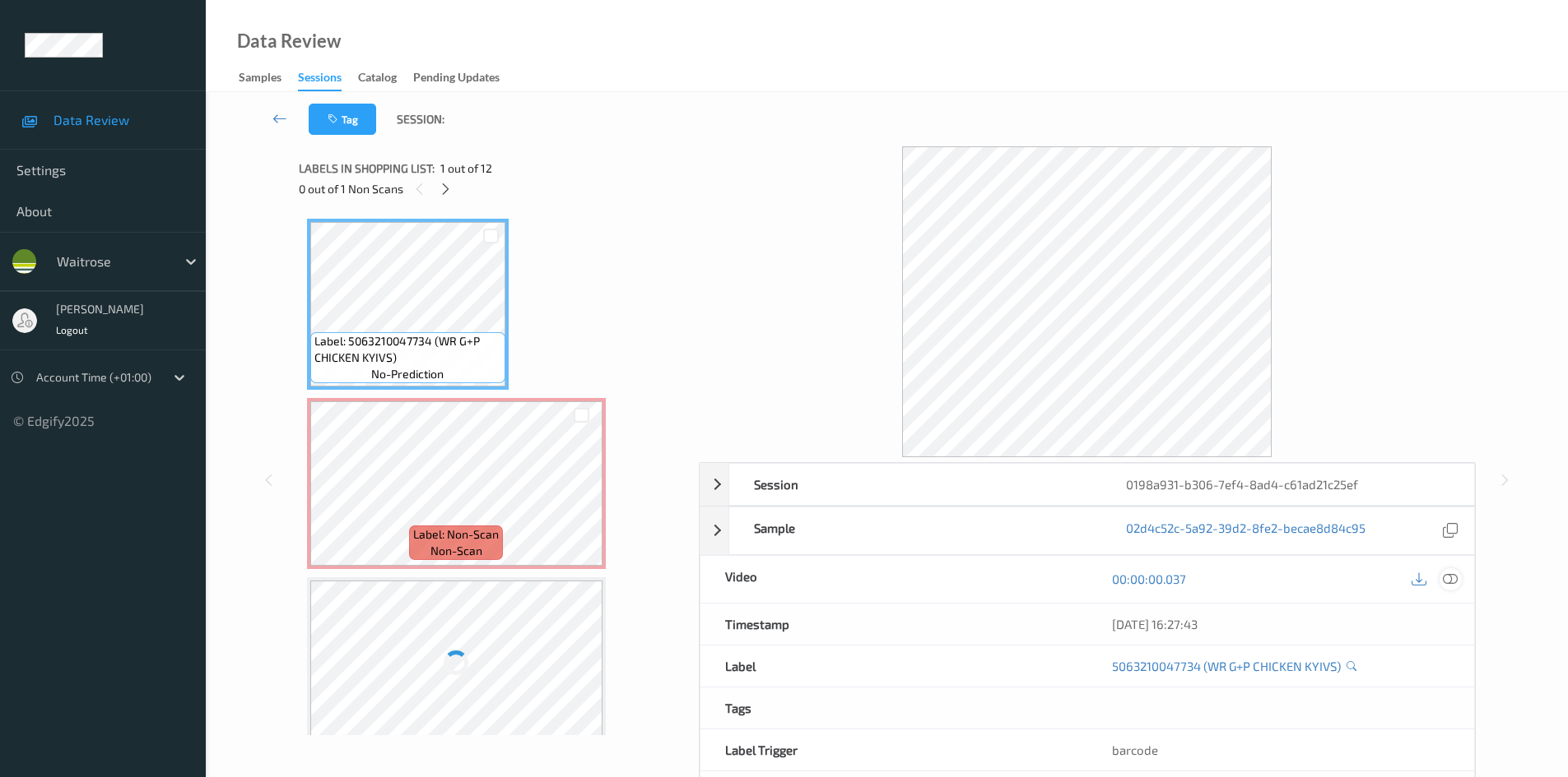
click at [1444, 572] on icon at bounding box center [1449, 578] width 15 height 15
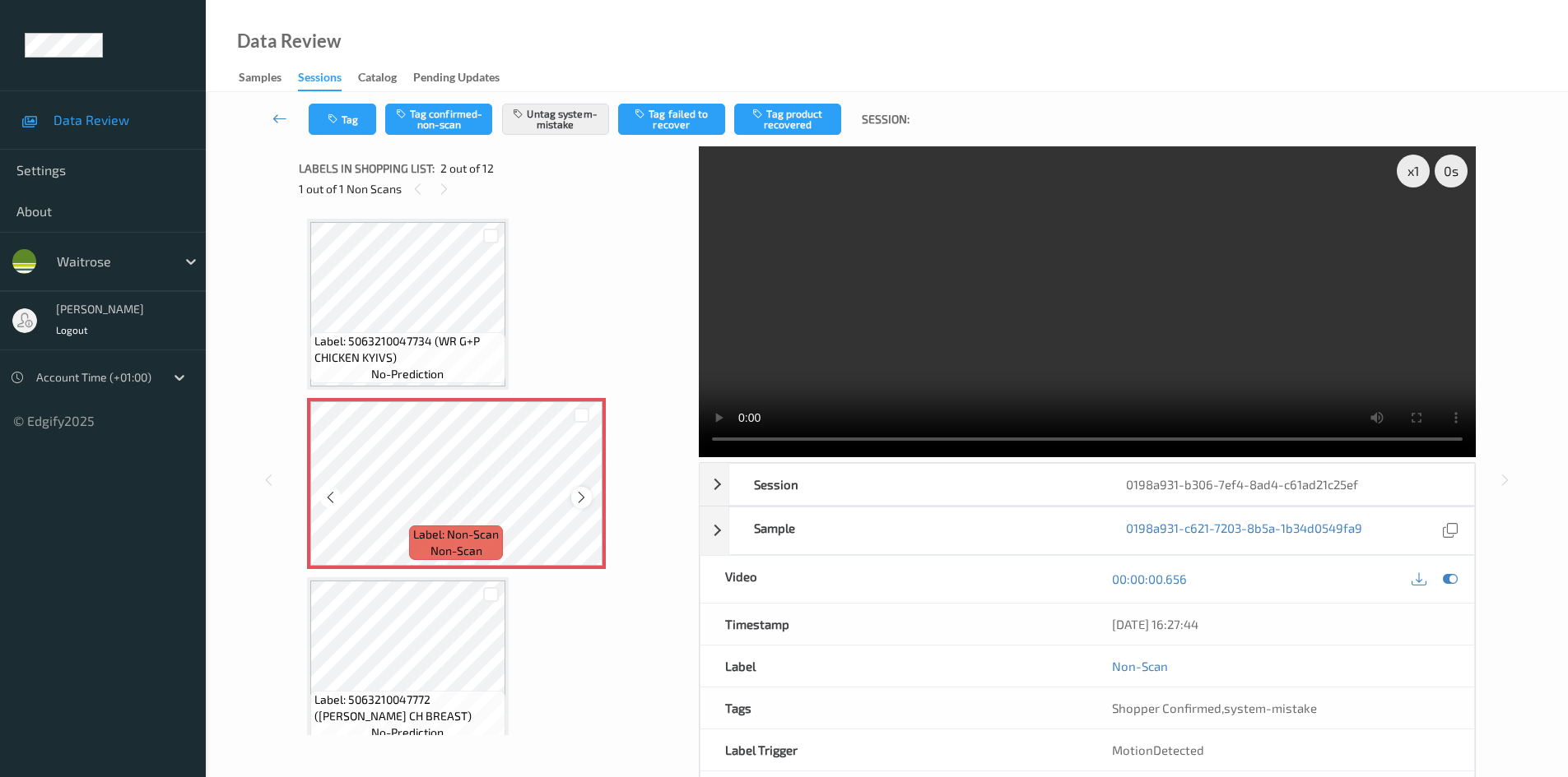
click at [587, 491] on icon at bounding box center [581, 498] width 14 height 15
click at [586, 492] on icon at bounding box center [581, 498] width 14 height 15
click at [583, 496] on icon at bounding box center [581, 498] width 14 height 15
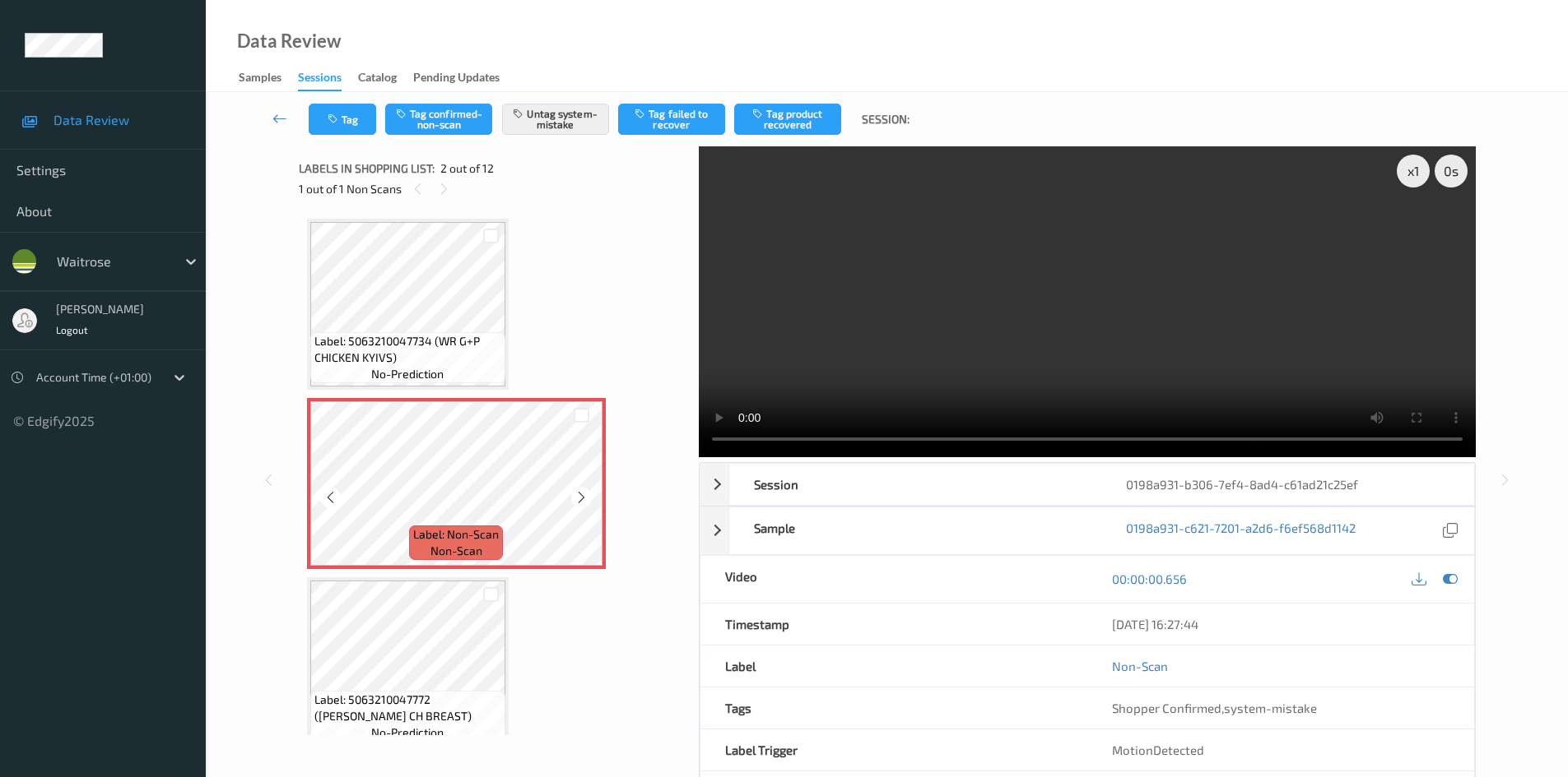
click at [583, 496] on icon at bounding box center [581, 498] width 14 height 15
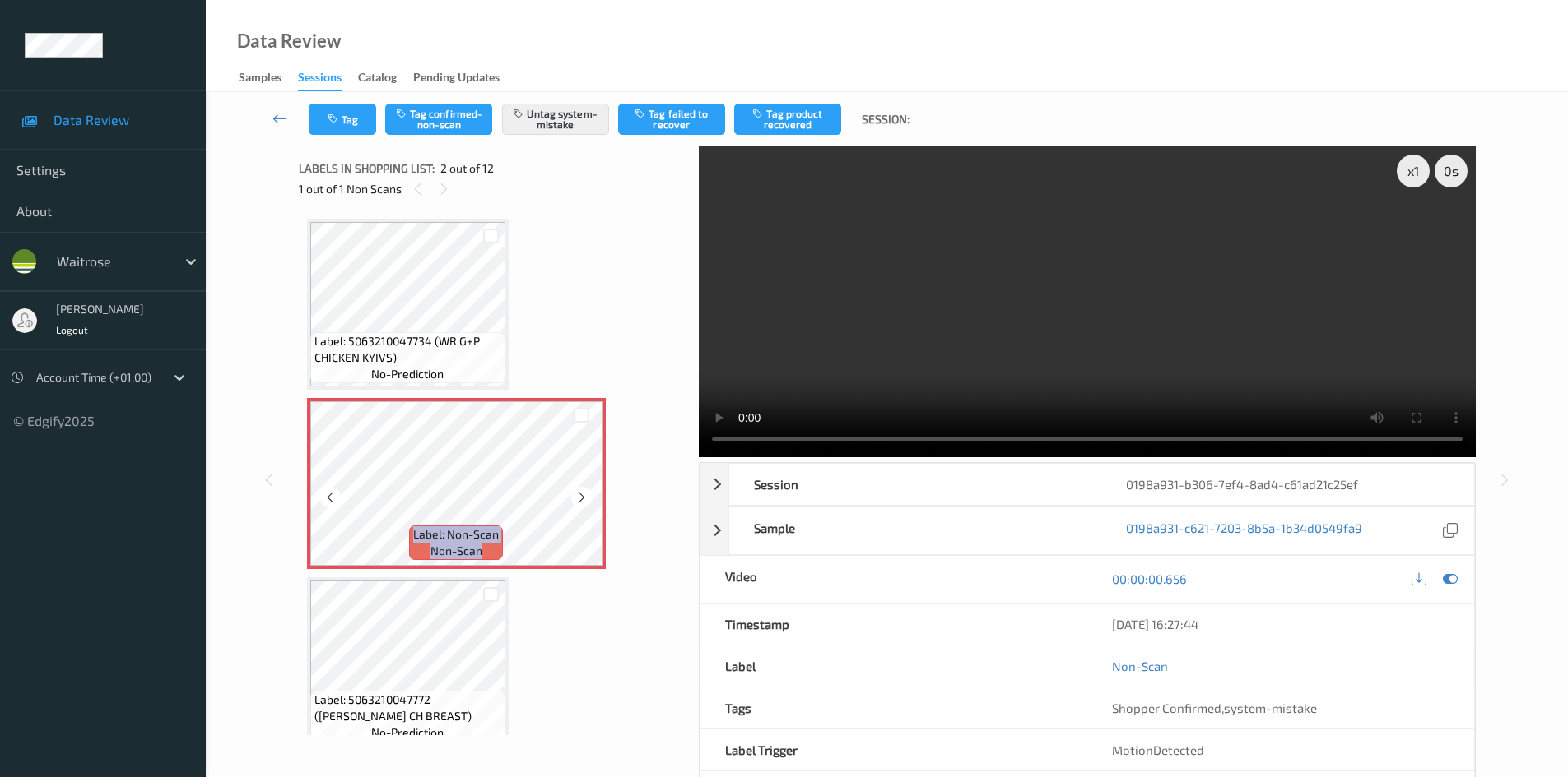
click at [583, 496] on icon at bounding box center [581, 498] width 14 height 15
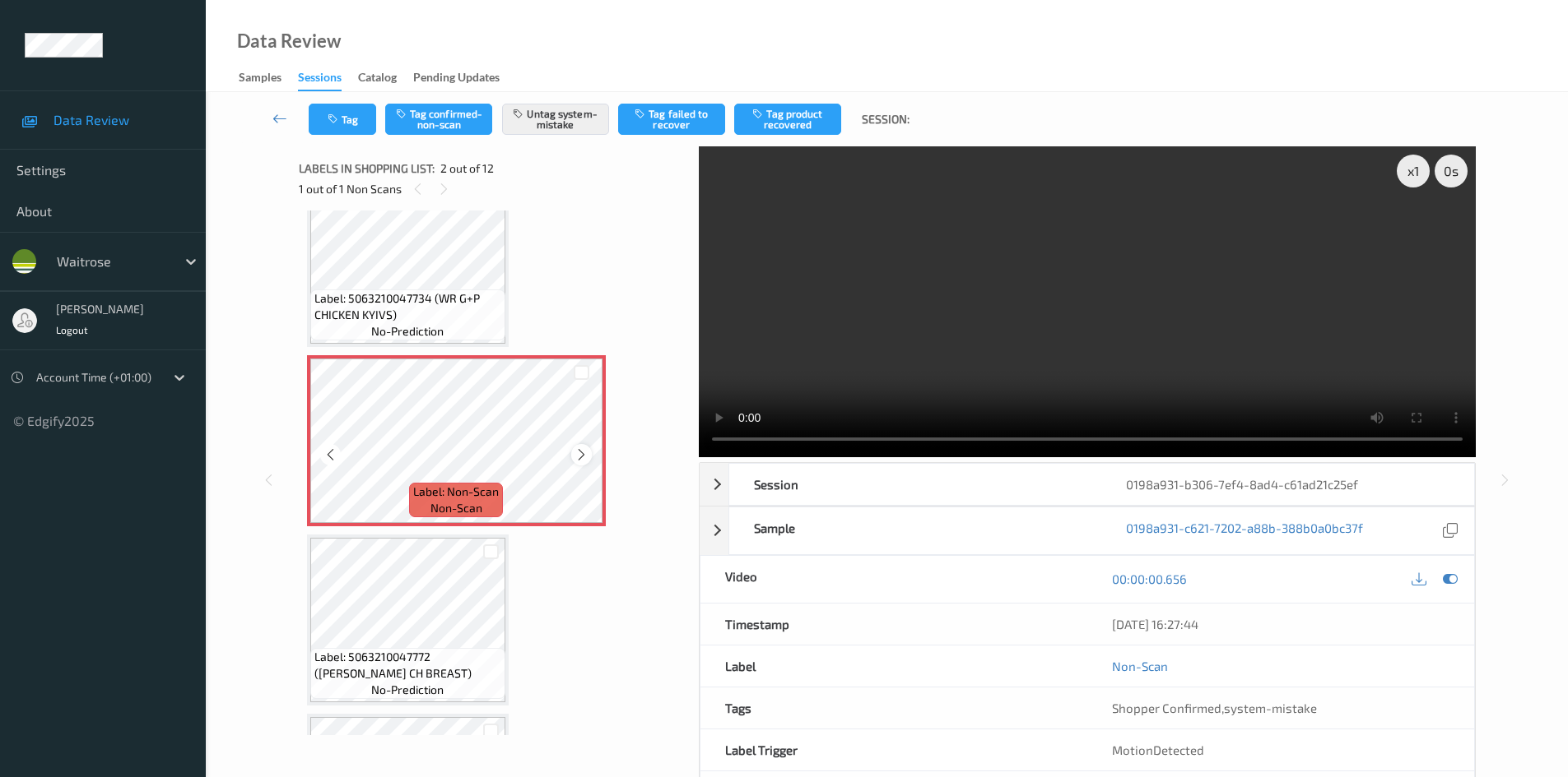
scroll to position [82, 0]
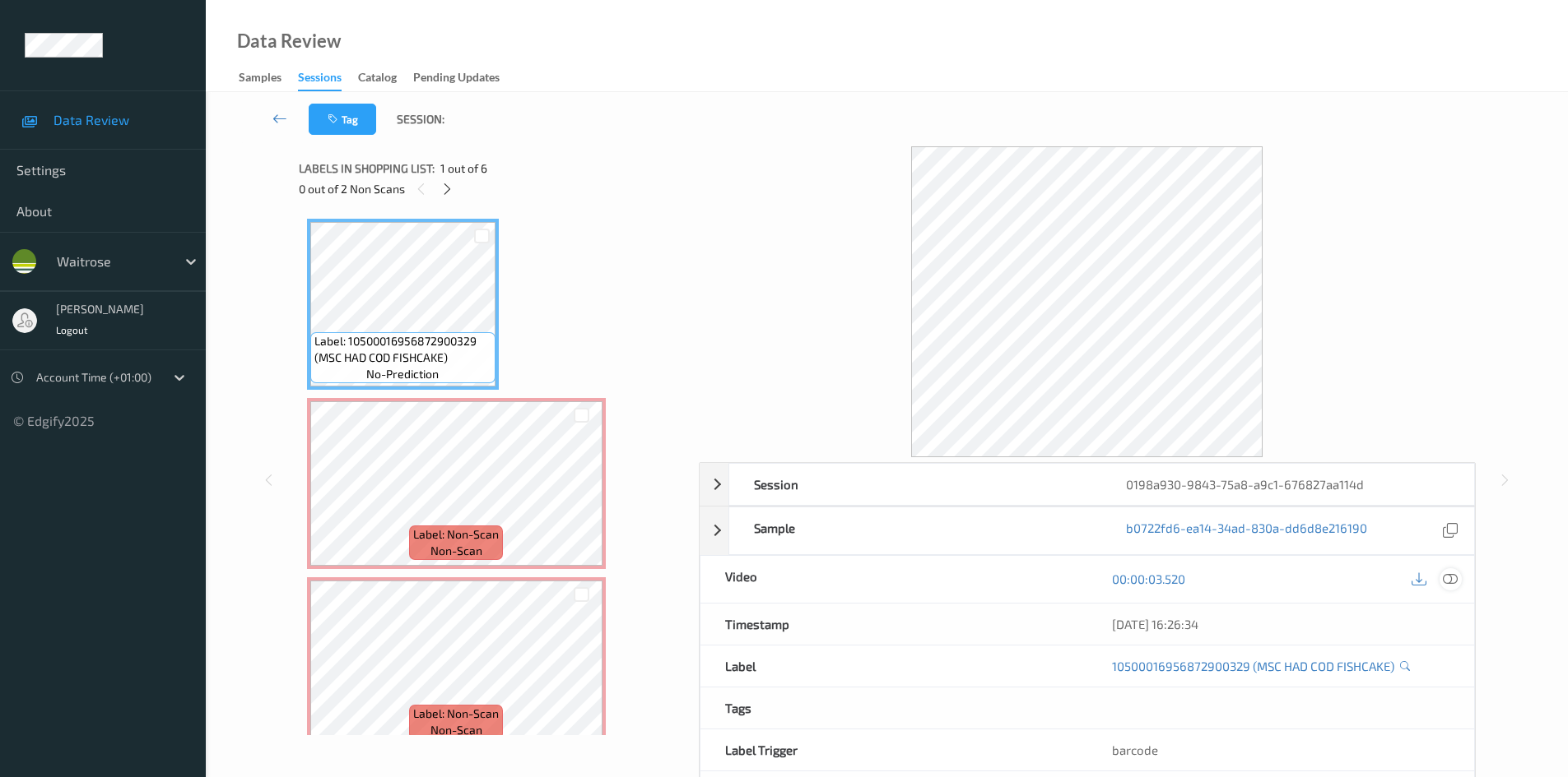
click at [1449, 585] on icon at bounding box center [1449, 578] width 15 height 15
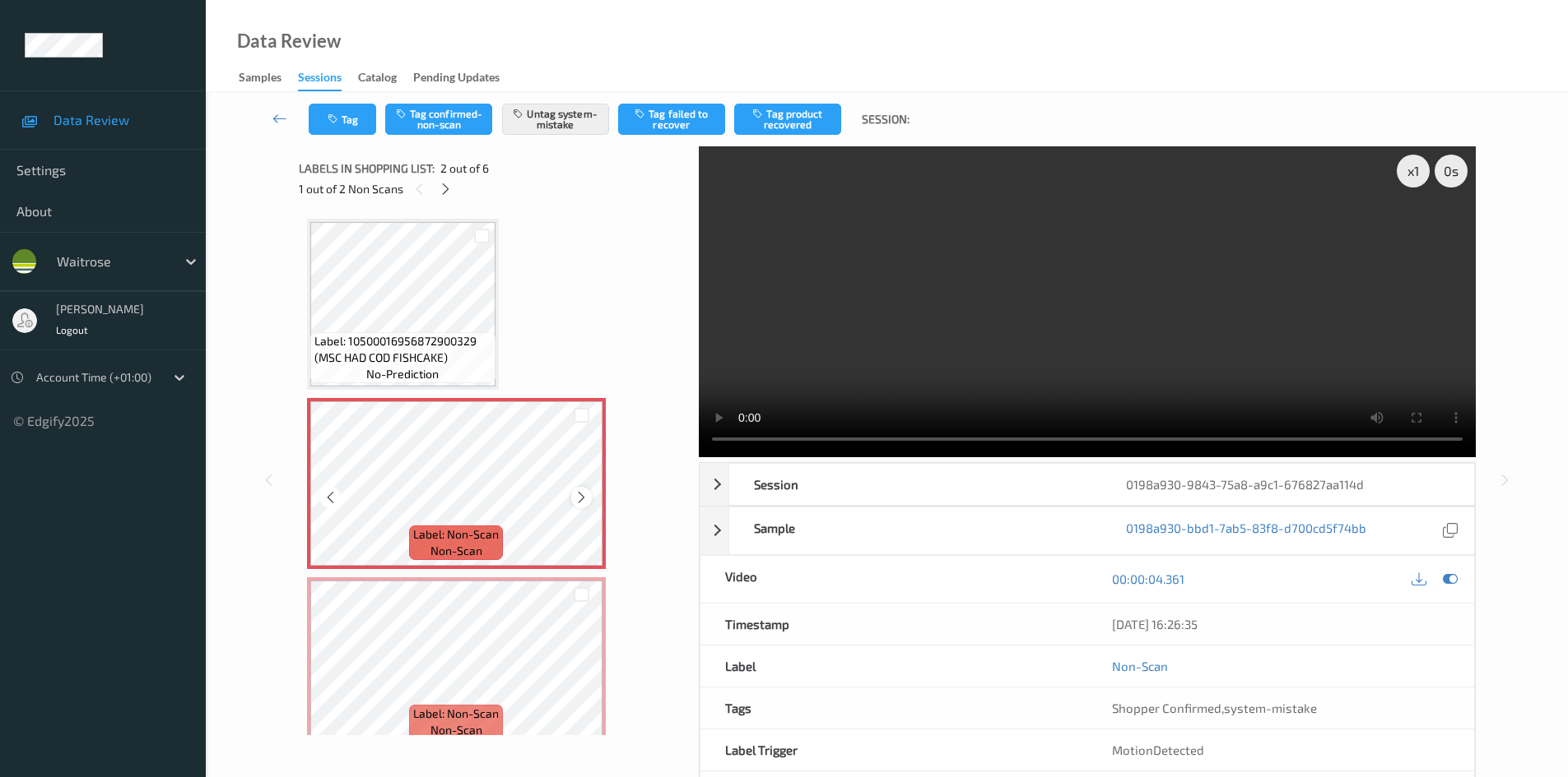
click at [584, 497] on icon at bounding box center [581, 498] width 14 height 15
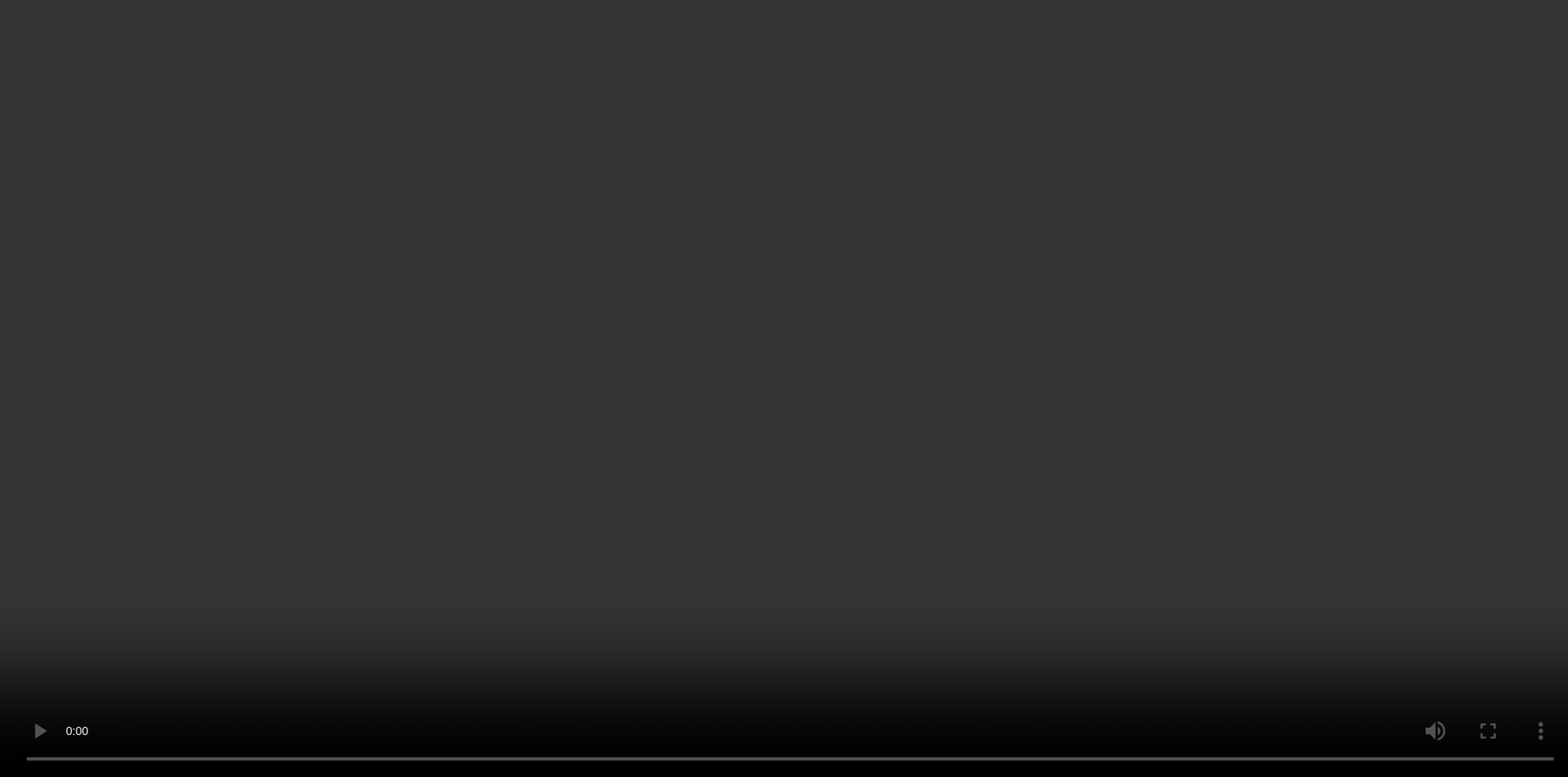
scroll to position [165, 0]
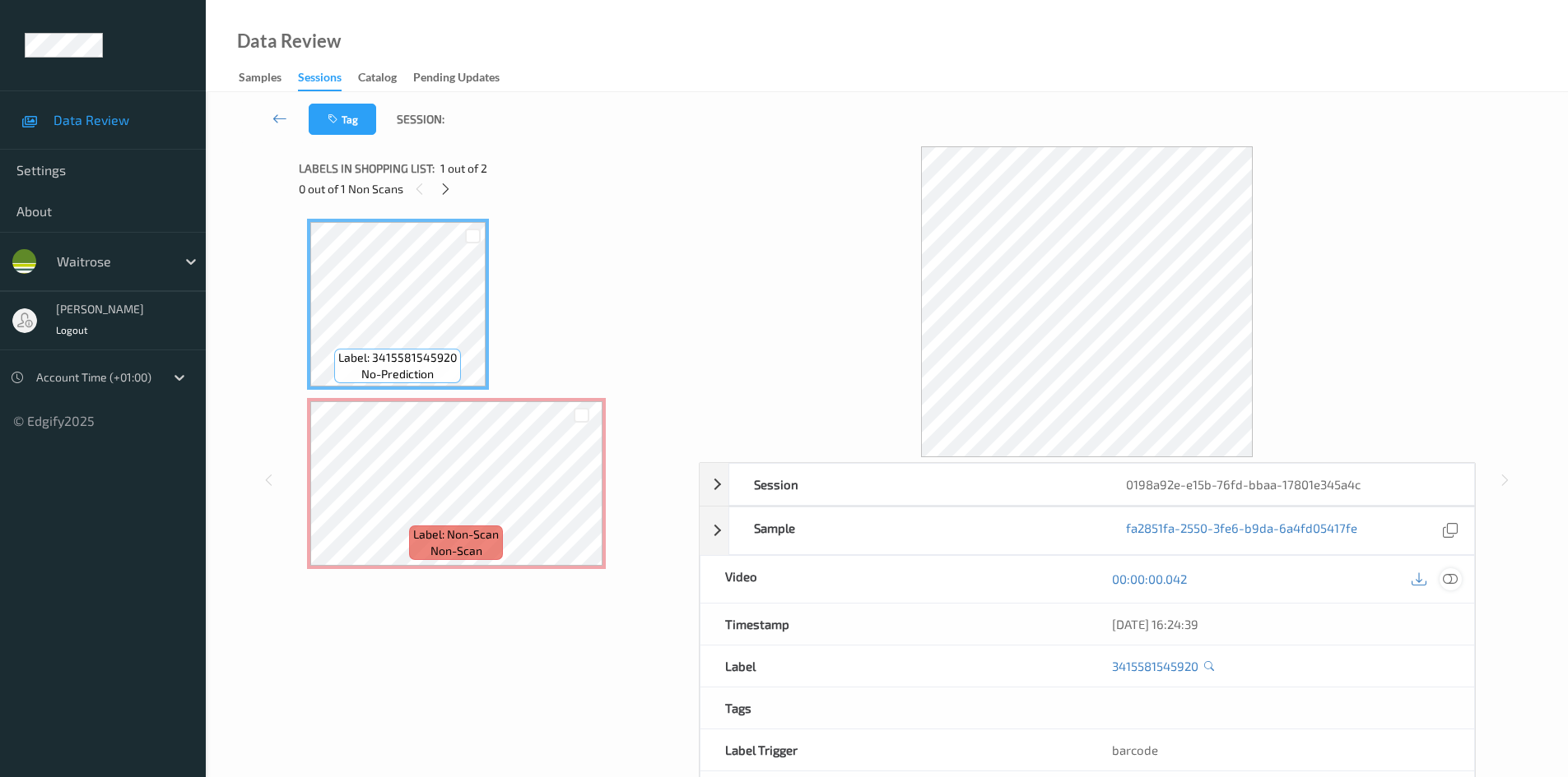
click at [1452, 581] on icon at bounding box center [1449, 578] width 15 height 15
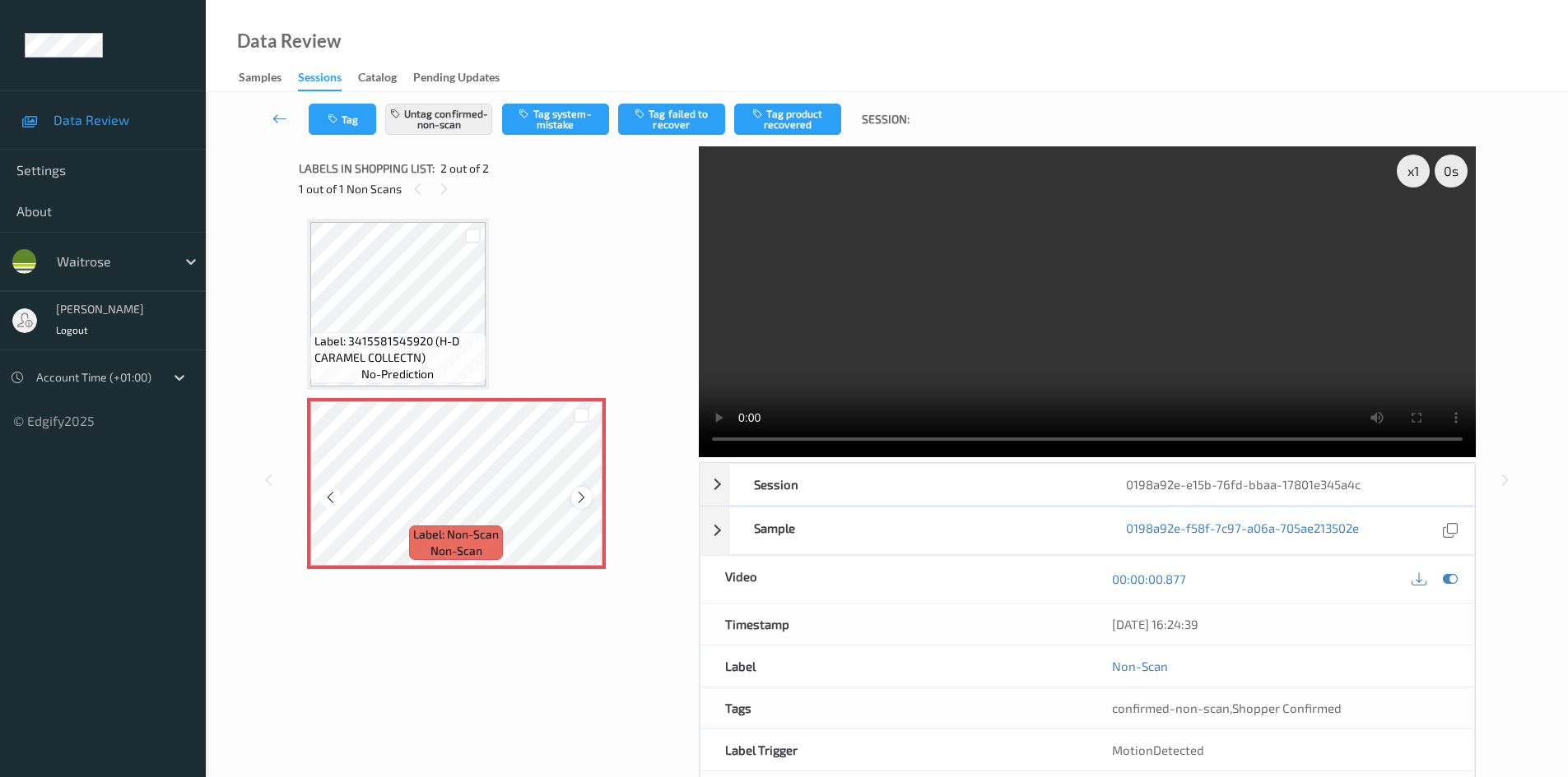
click at [581, 495] on icon at bounding box center [581, 498] width 14 height 15
click at [579, 495] on icon at bounding box center [581, 498] width 14 height 15
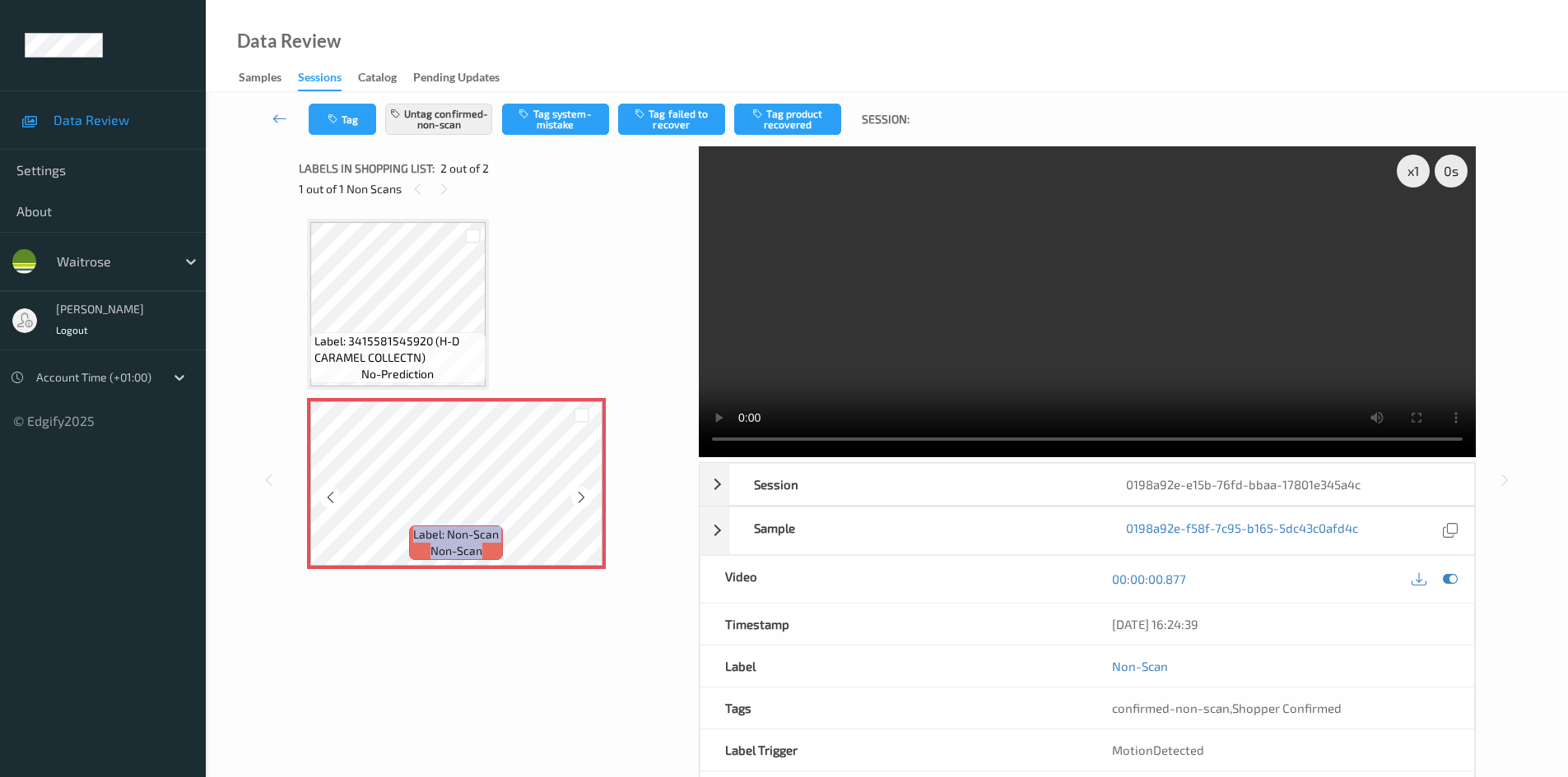
click at [579, 495] on icon at bounding box center [581, 498] width 14 height 15
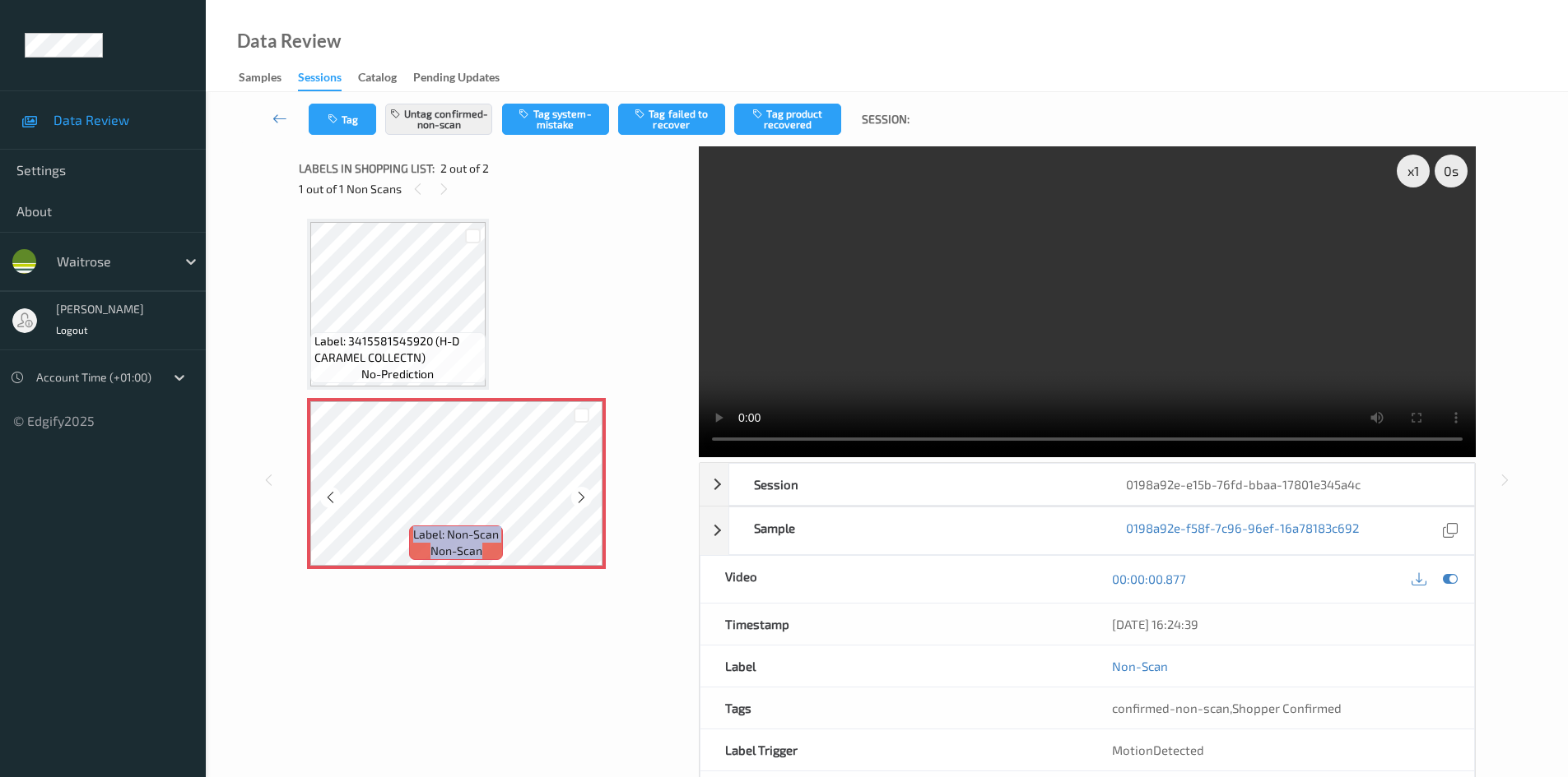
click at [579, 495] on icon at bounding box center [581, 498] width 14 height 15
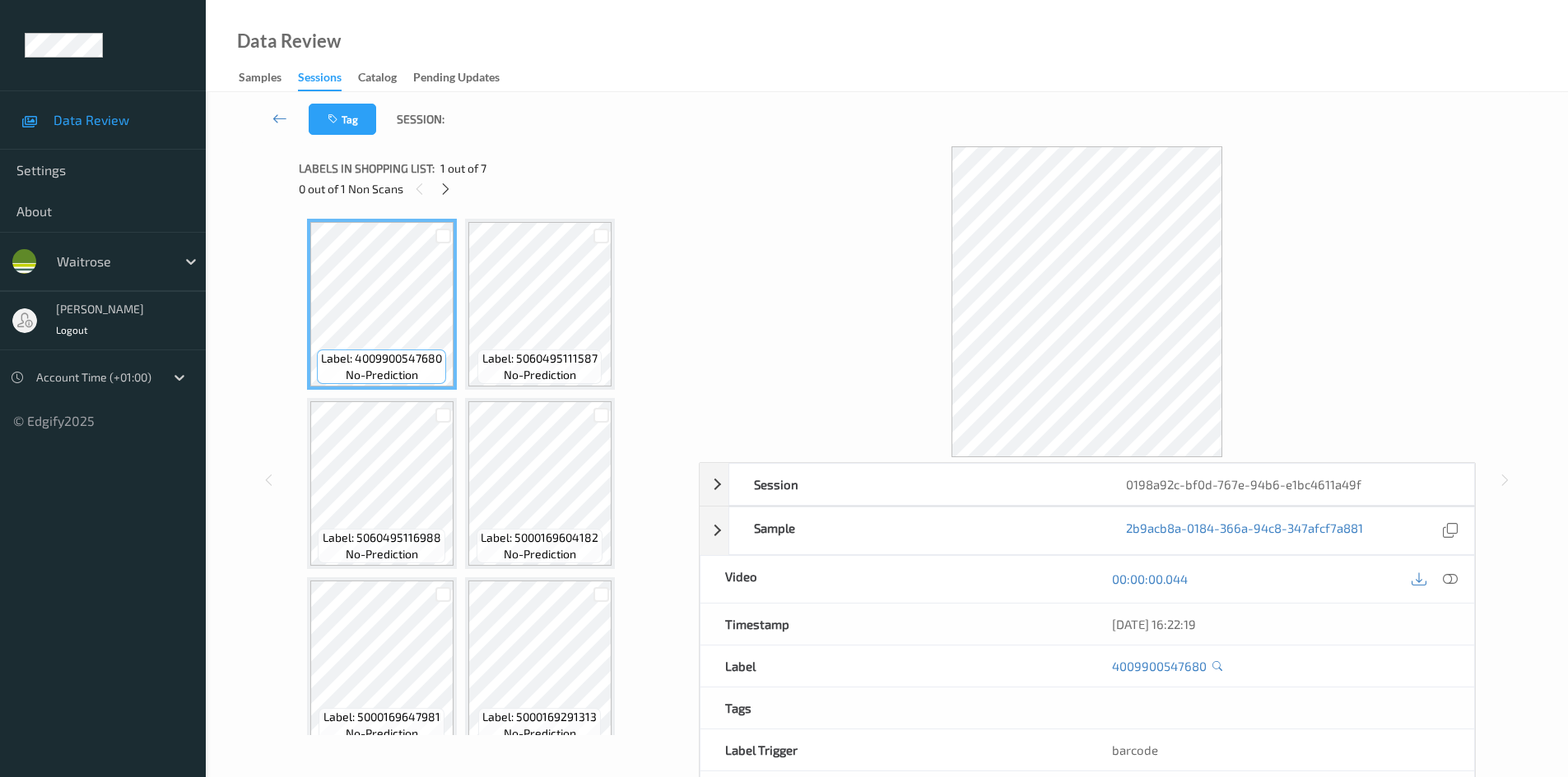
click at [1453, 574] on icon at bounding box center [1449, 578] width 15 height 15
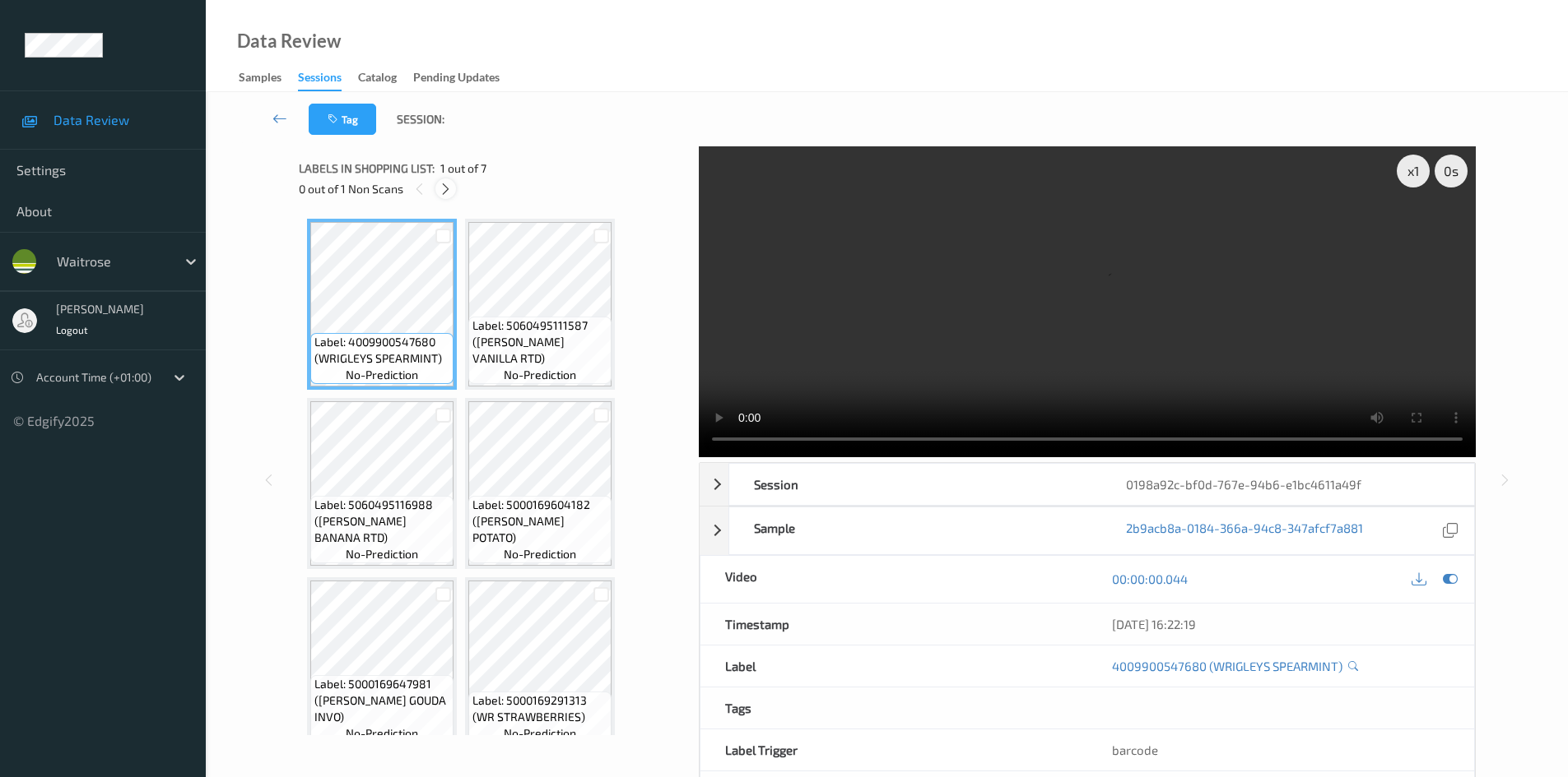
click at [451, 194] on icon at bounding box center [445, 189] width 14 height 15
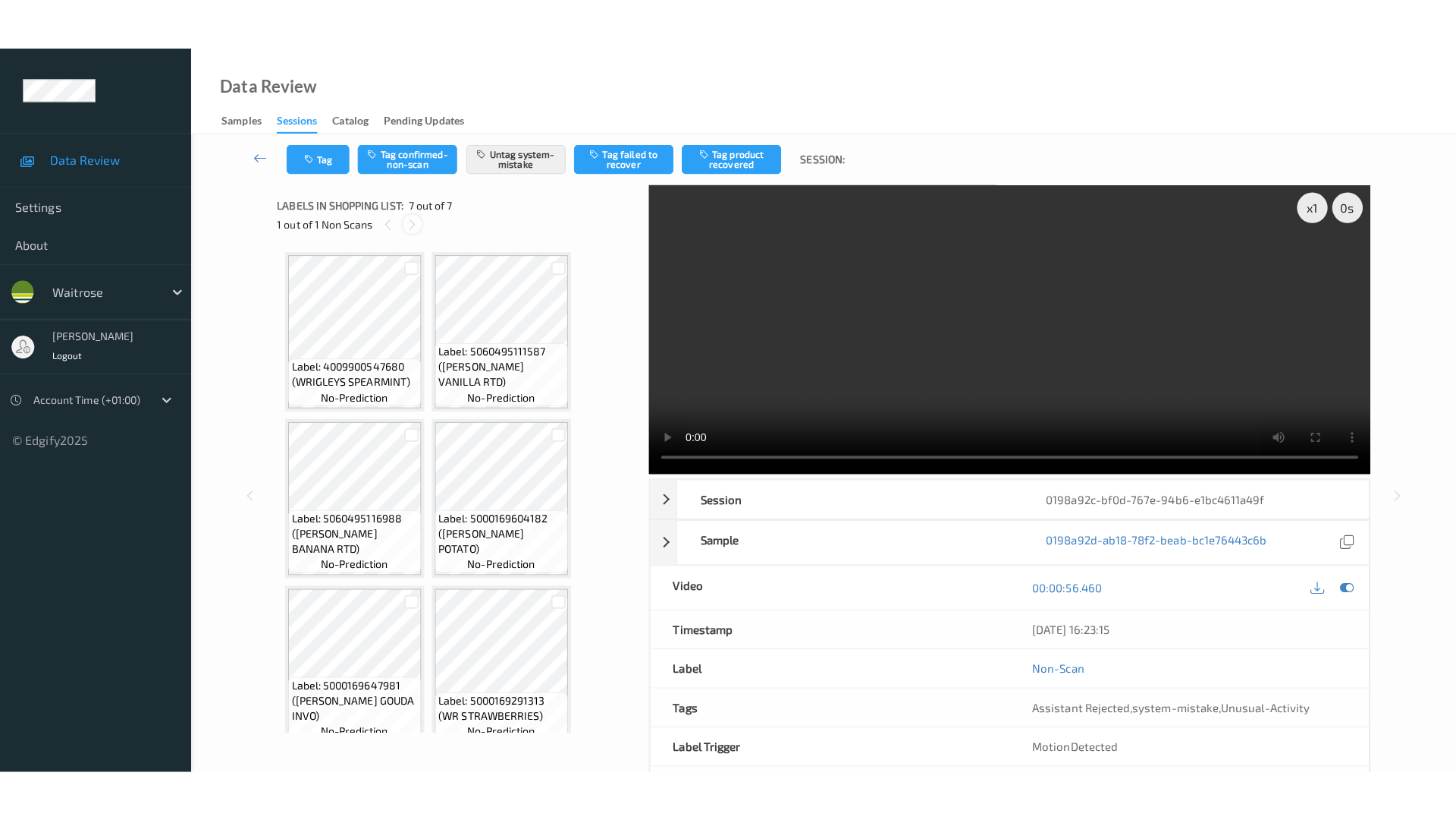
scroll to position [185, 0]
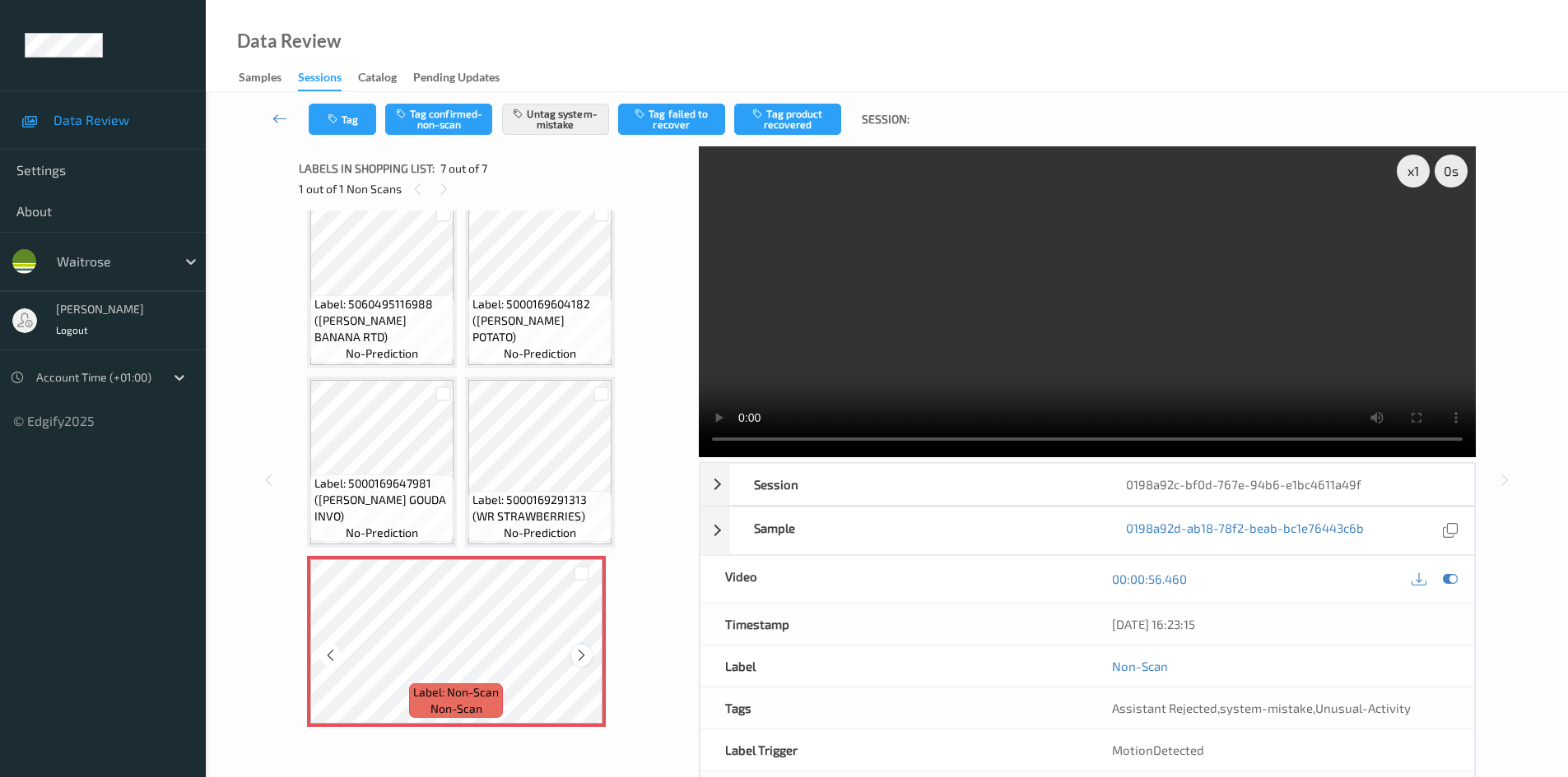
click at [586, 655] on icon at bounding box center [581, 655] width 14 height 15
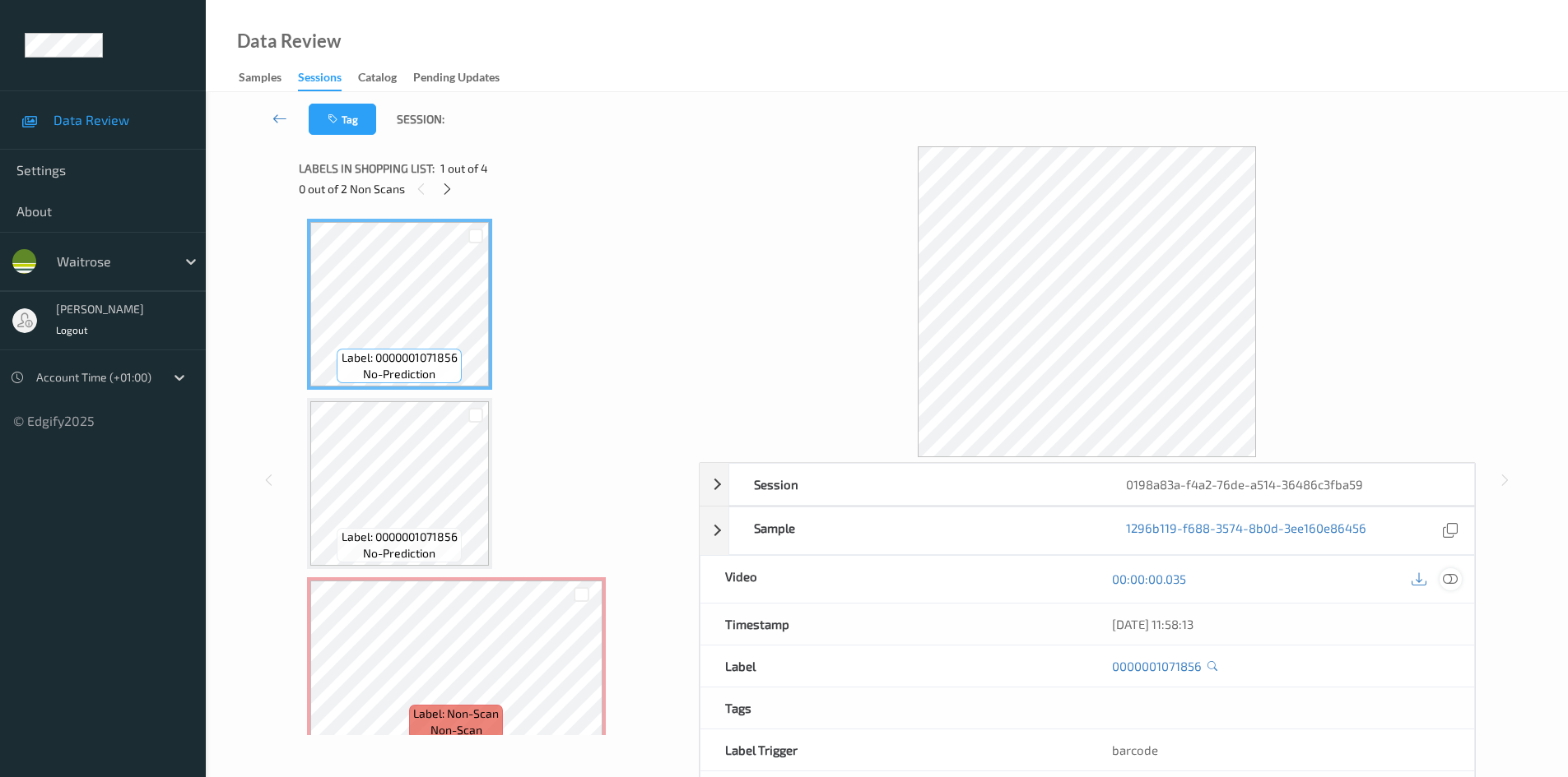
click at [1448, 587] on div at bounding box center [1450, 579] width 22 height 22
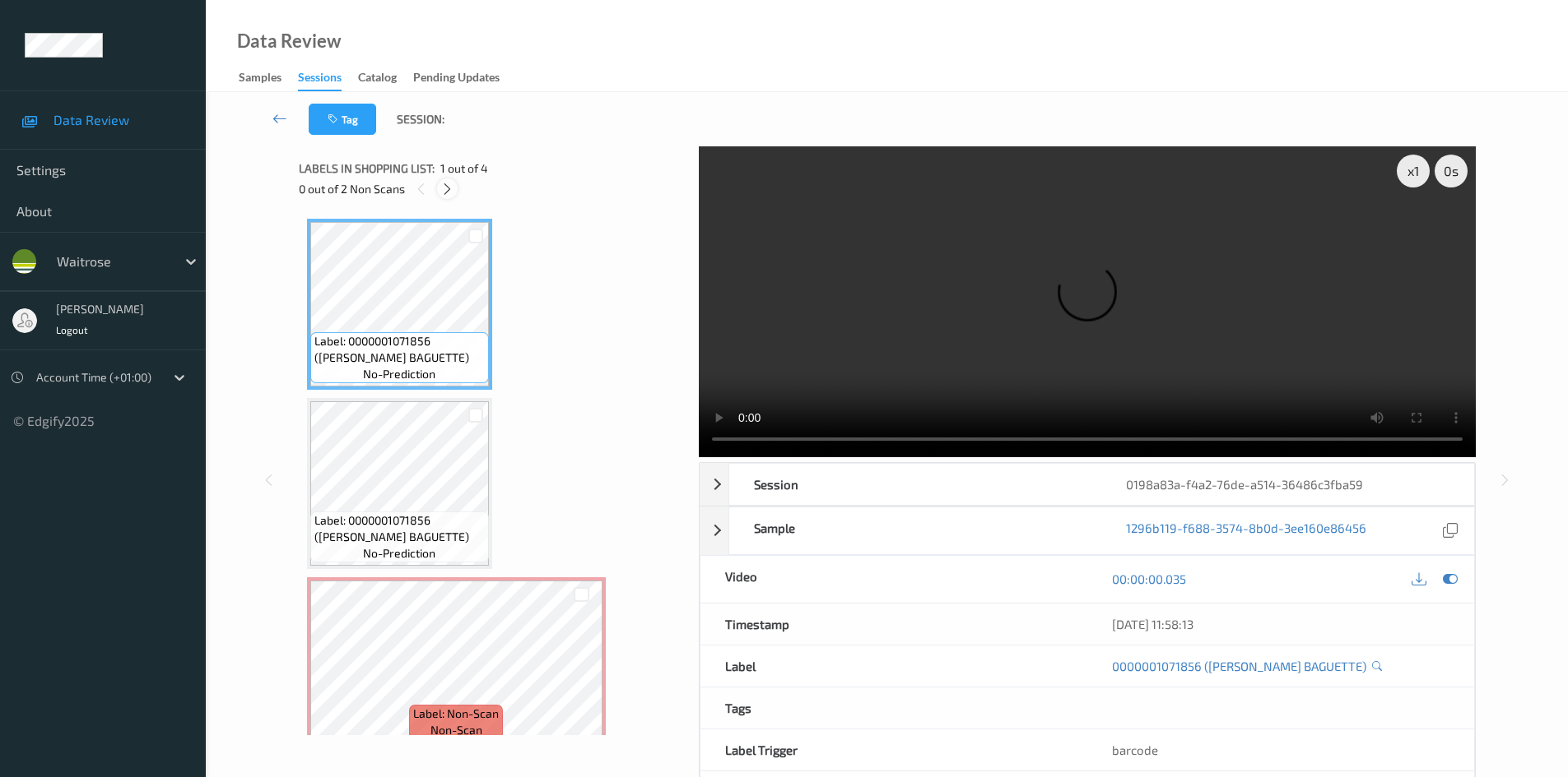
click at [444, 188] on icon at bounding box center [447, 189] width 14 height 15
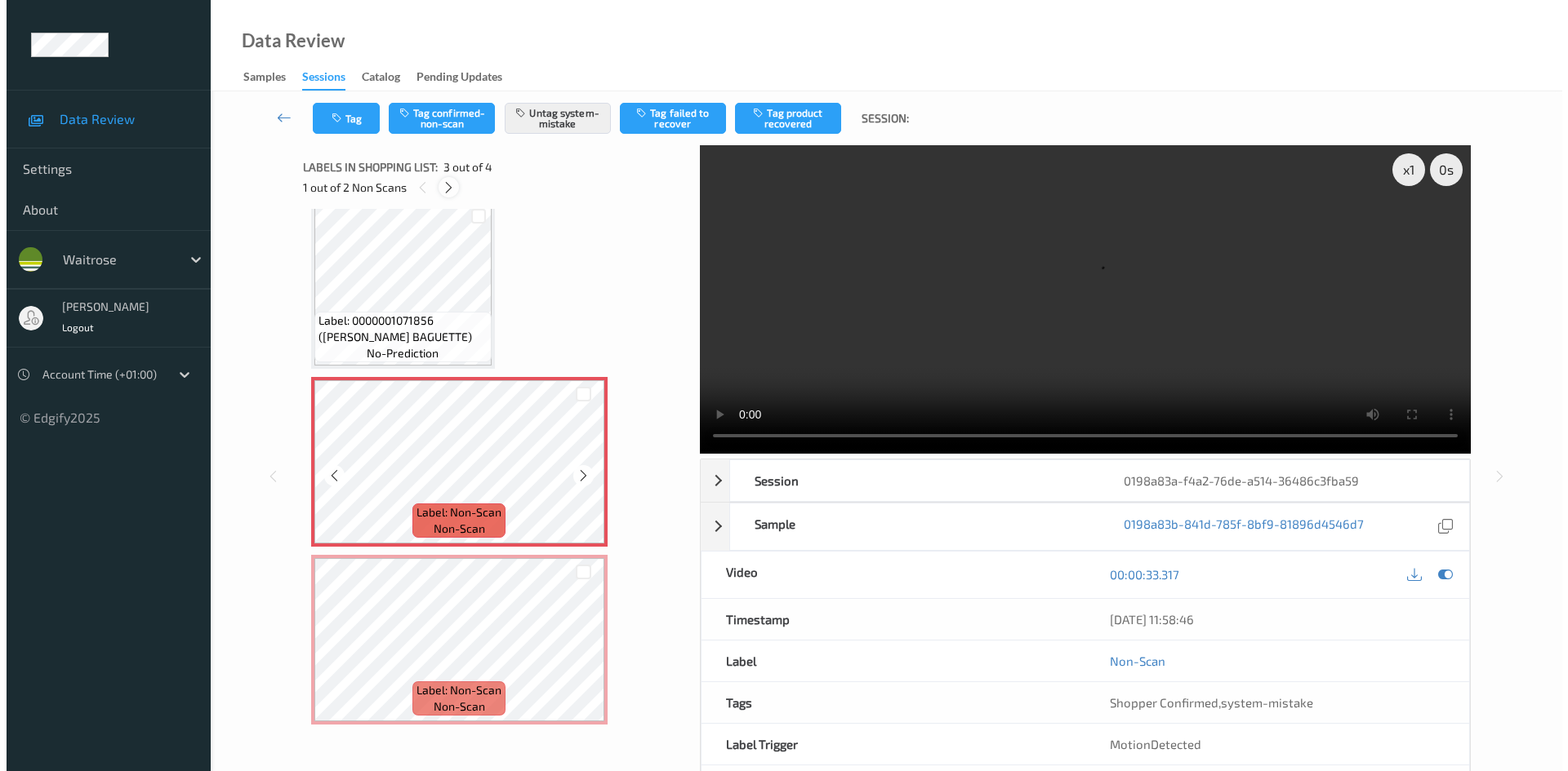
scroll to position [199, 0]
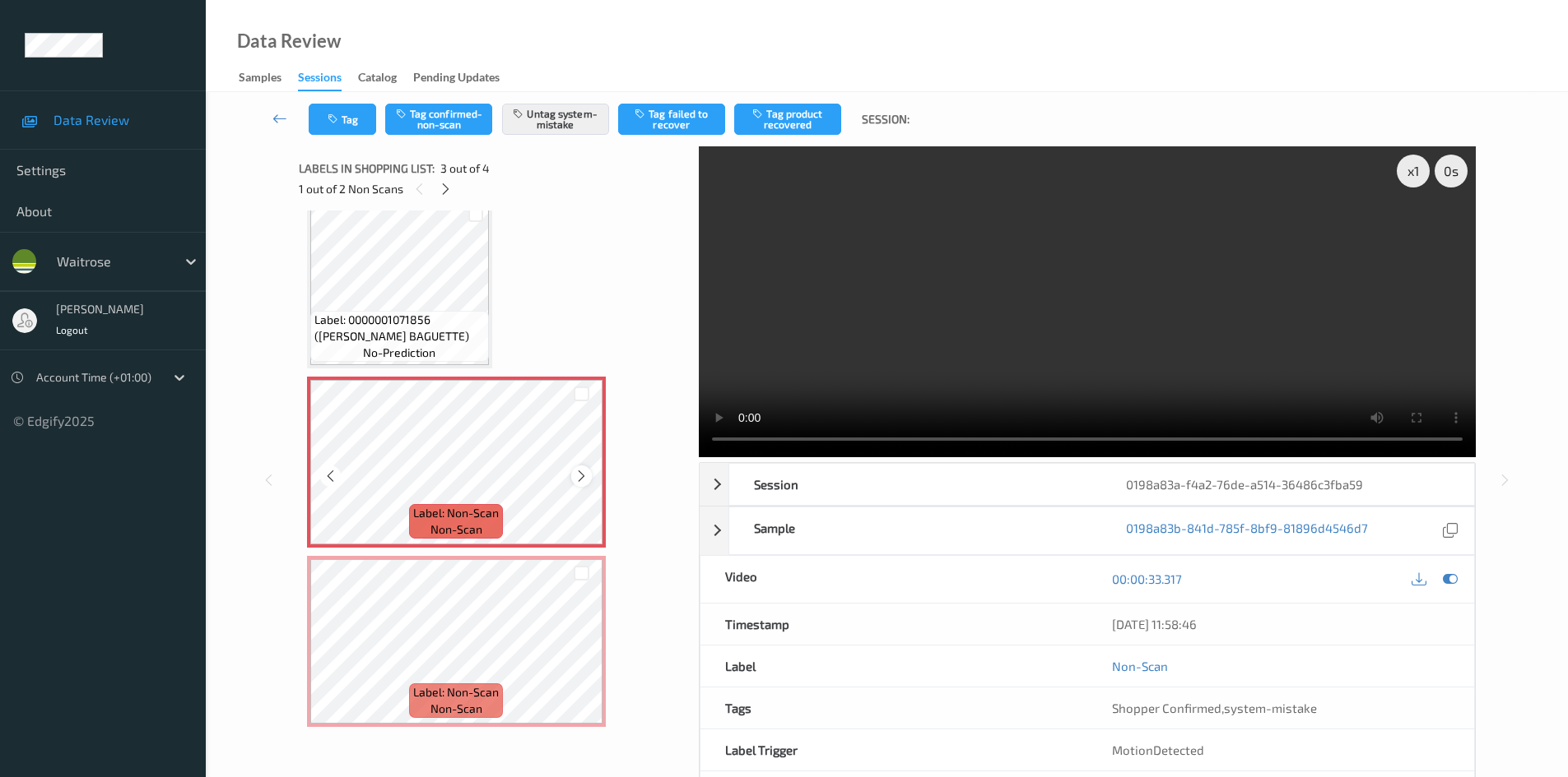
click at [579, 475] on icon at bounding box center [581, 476] width 14 height 15
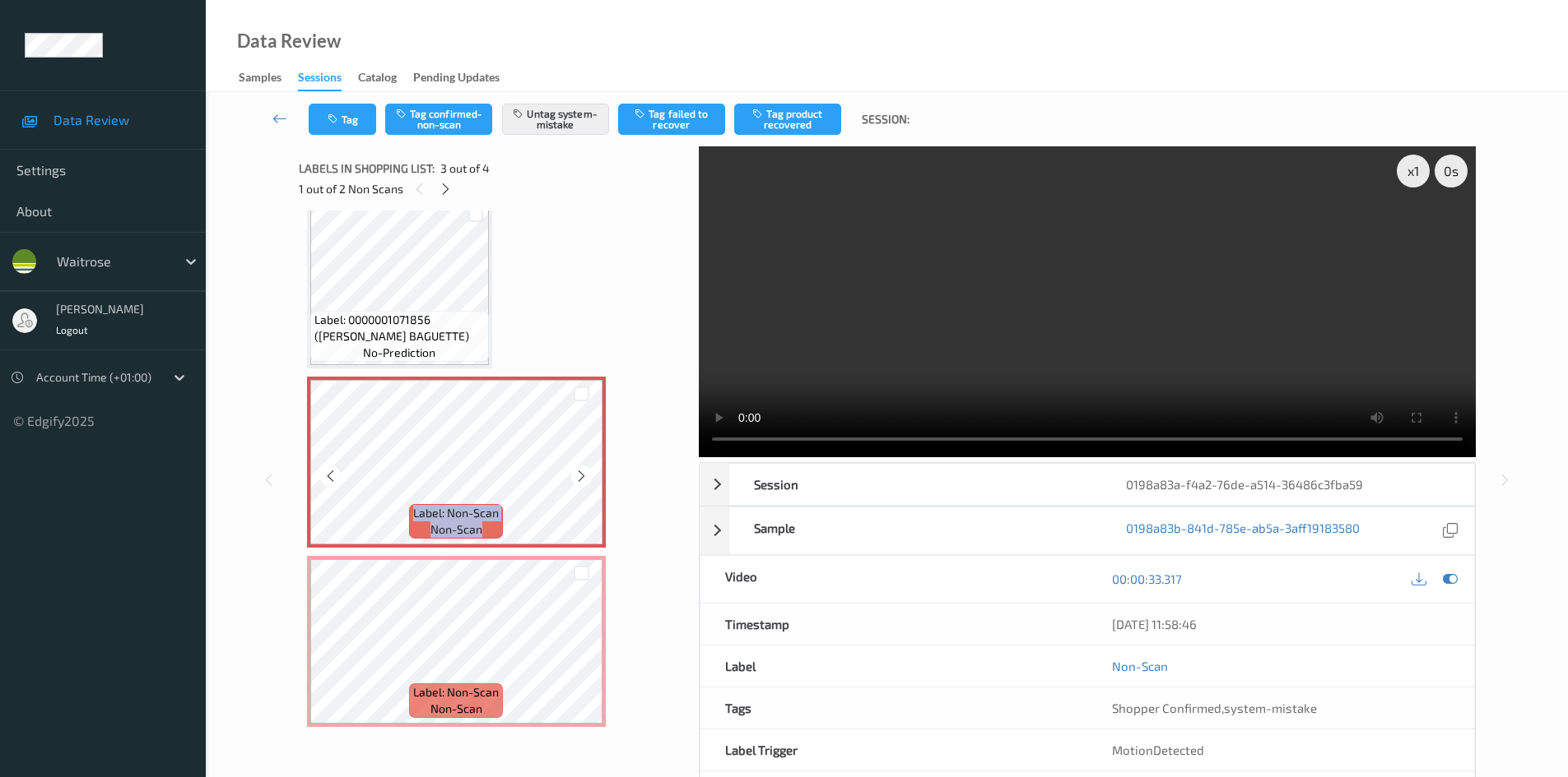
click at [579, 475] on icon at bounding box center [581, 476] width 14 height 15
click at [358, 120] on button "Tag" at bounding box center [342, 119] width 67 height 31
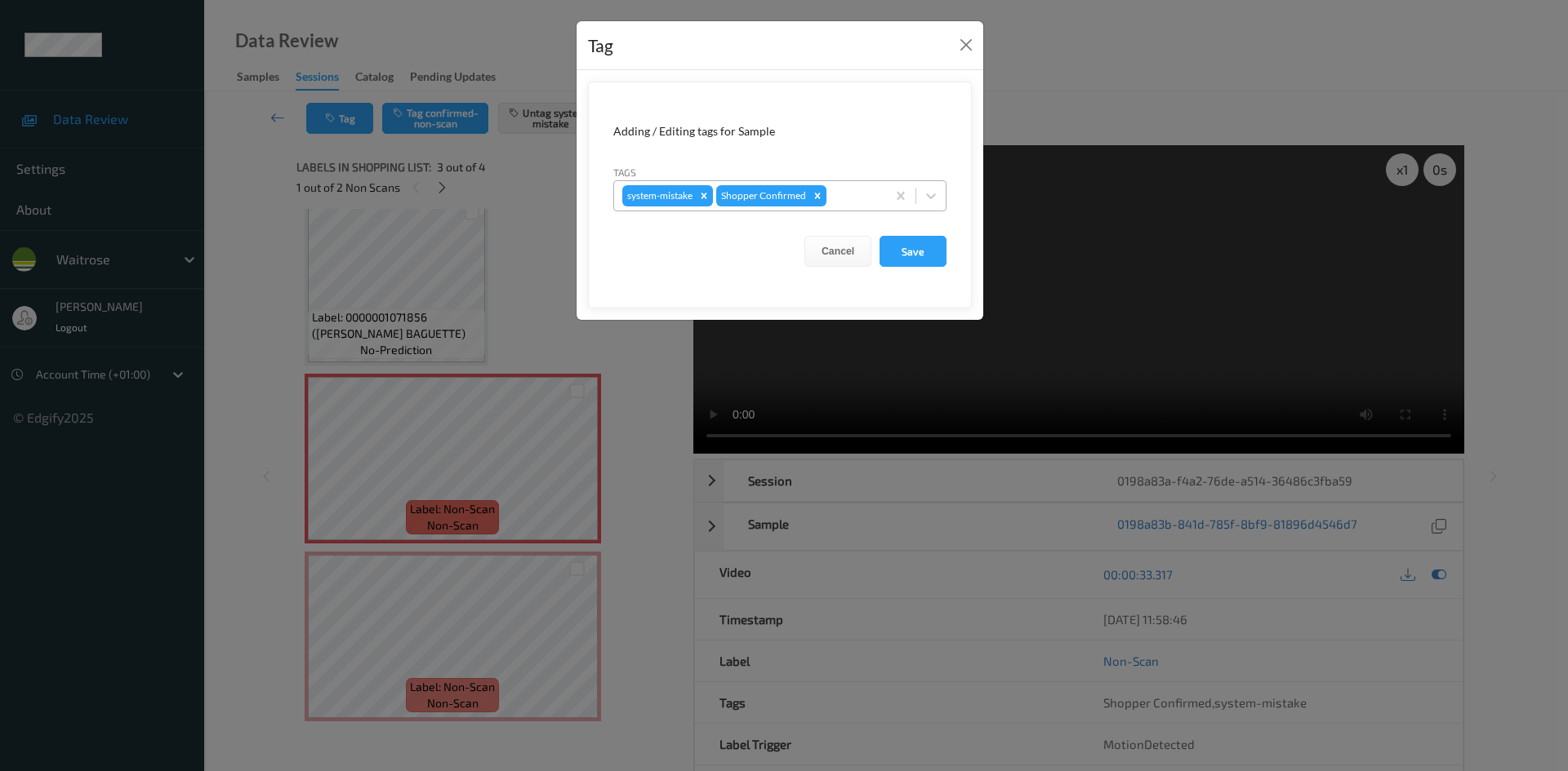
click at [848, 186] on div at bounding box center [854, 196] width 48 height 19
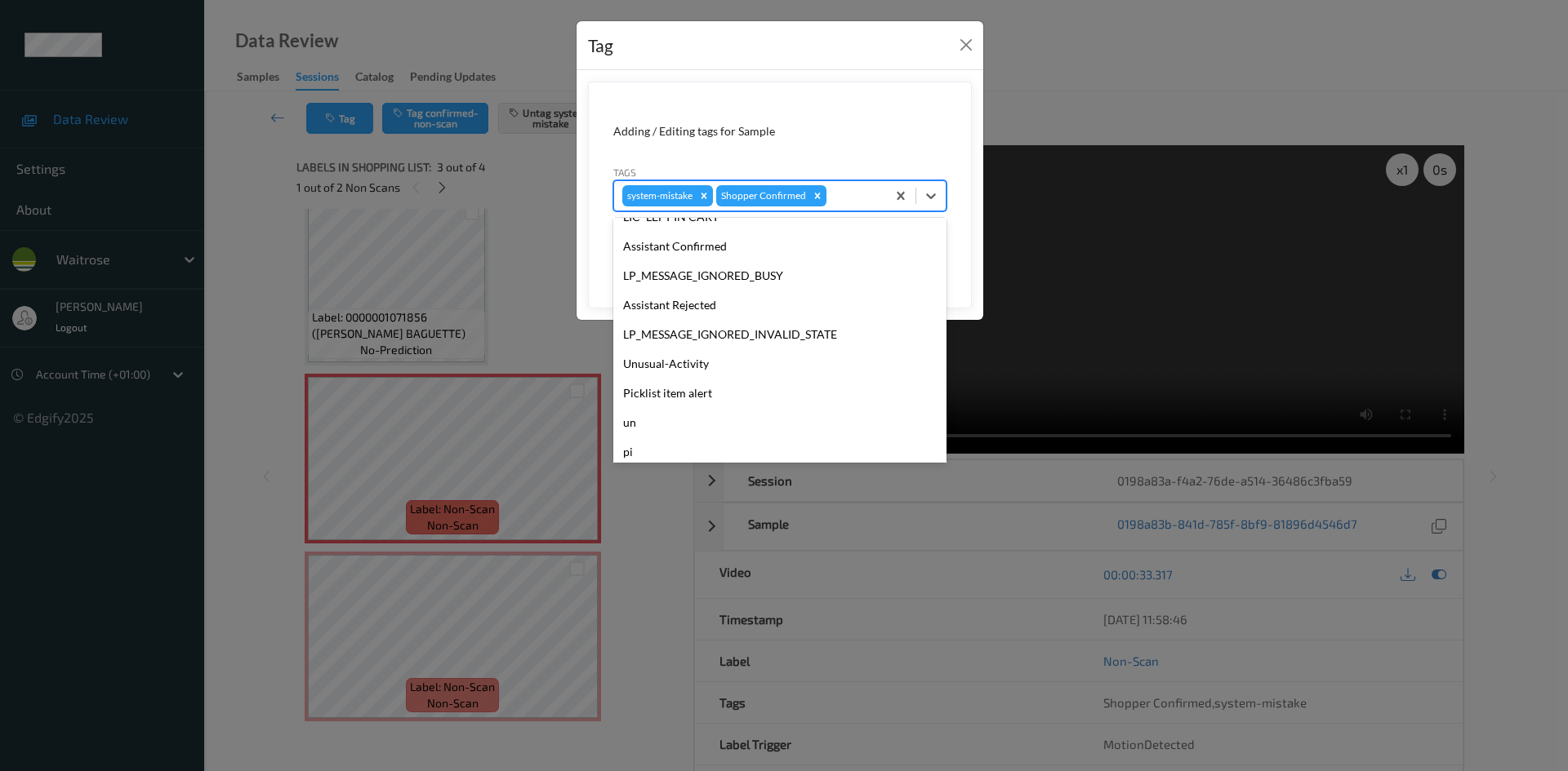
scroll to position [320, 0]
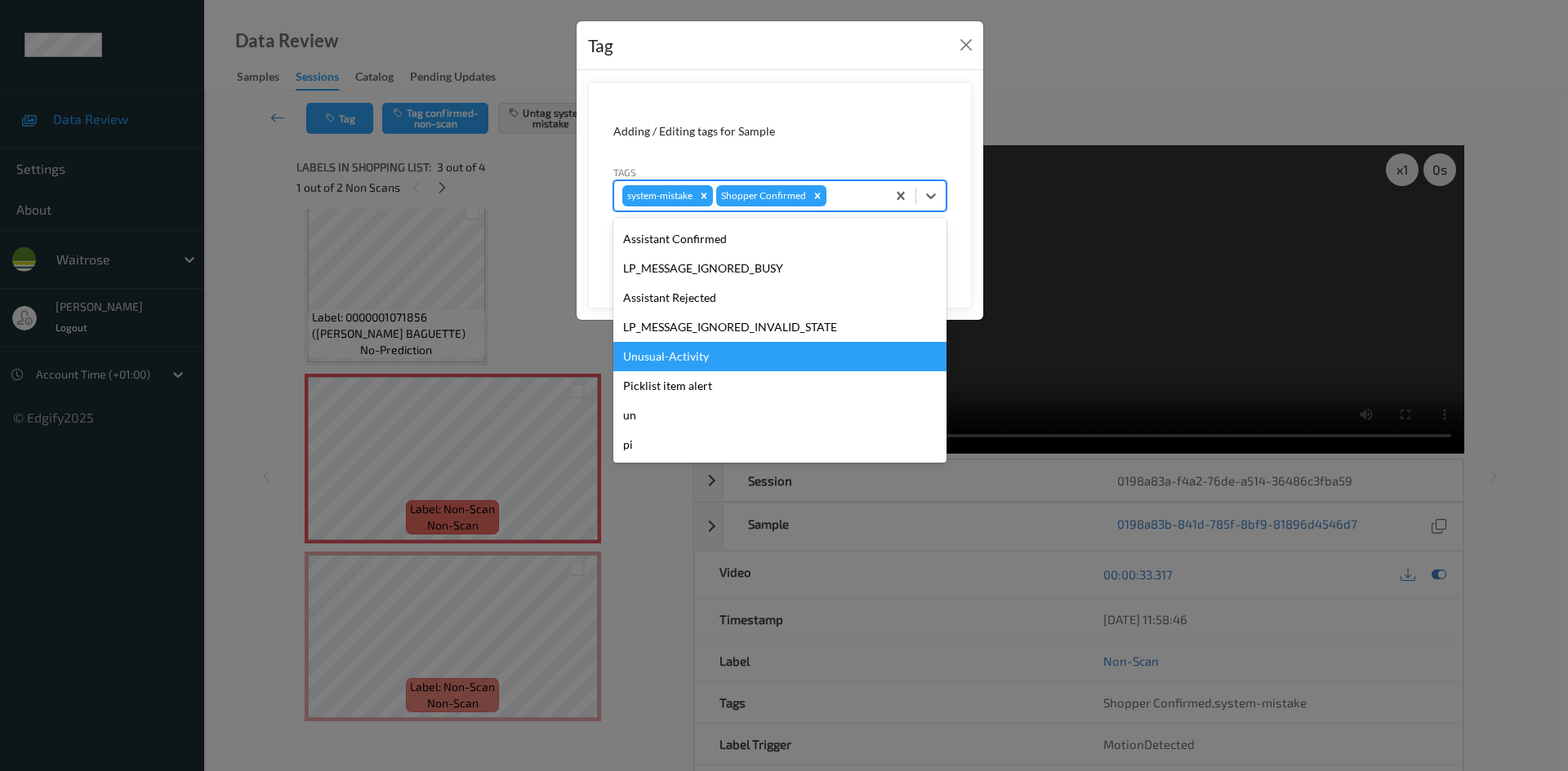
click at [792, 360] on div "Unusual-Activity" at bounding box center [780, 357] width 334 height 29
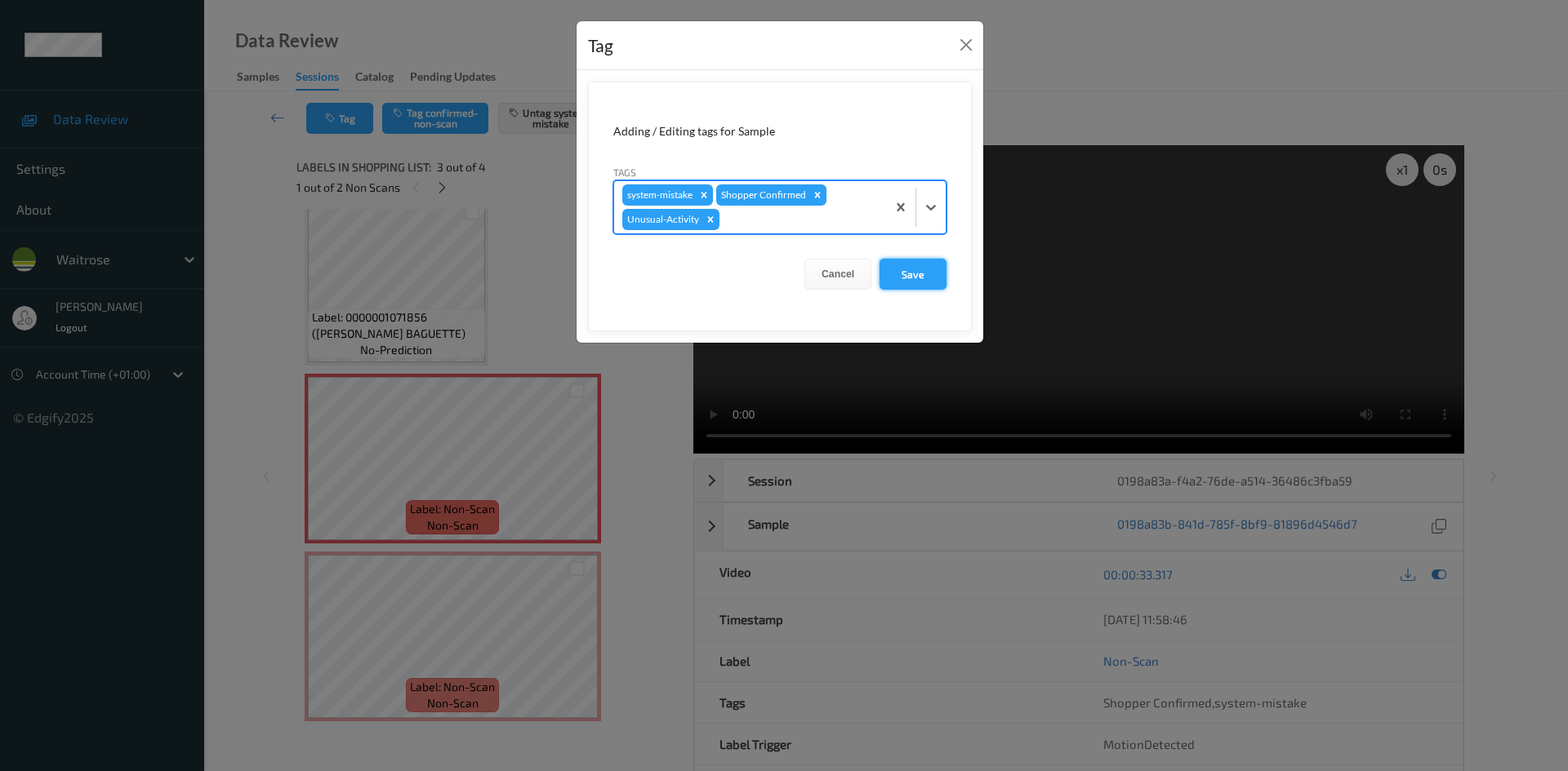
click at [898, 270] on button "Save" at bounding box center [913, 274] width 67 height 31
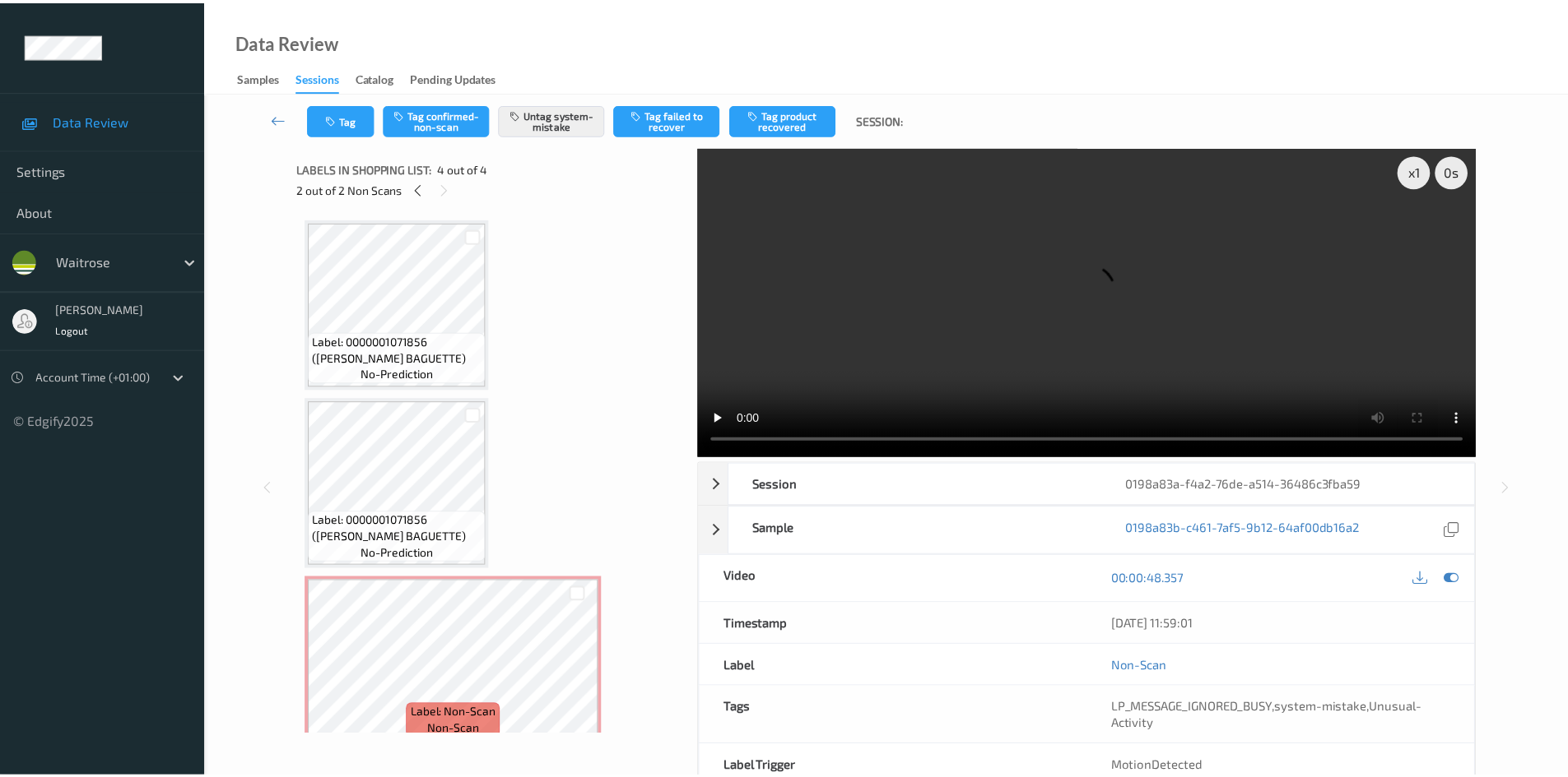
scroll to position [201, 0]
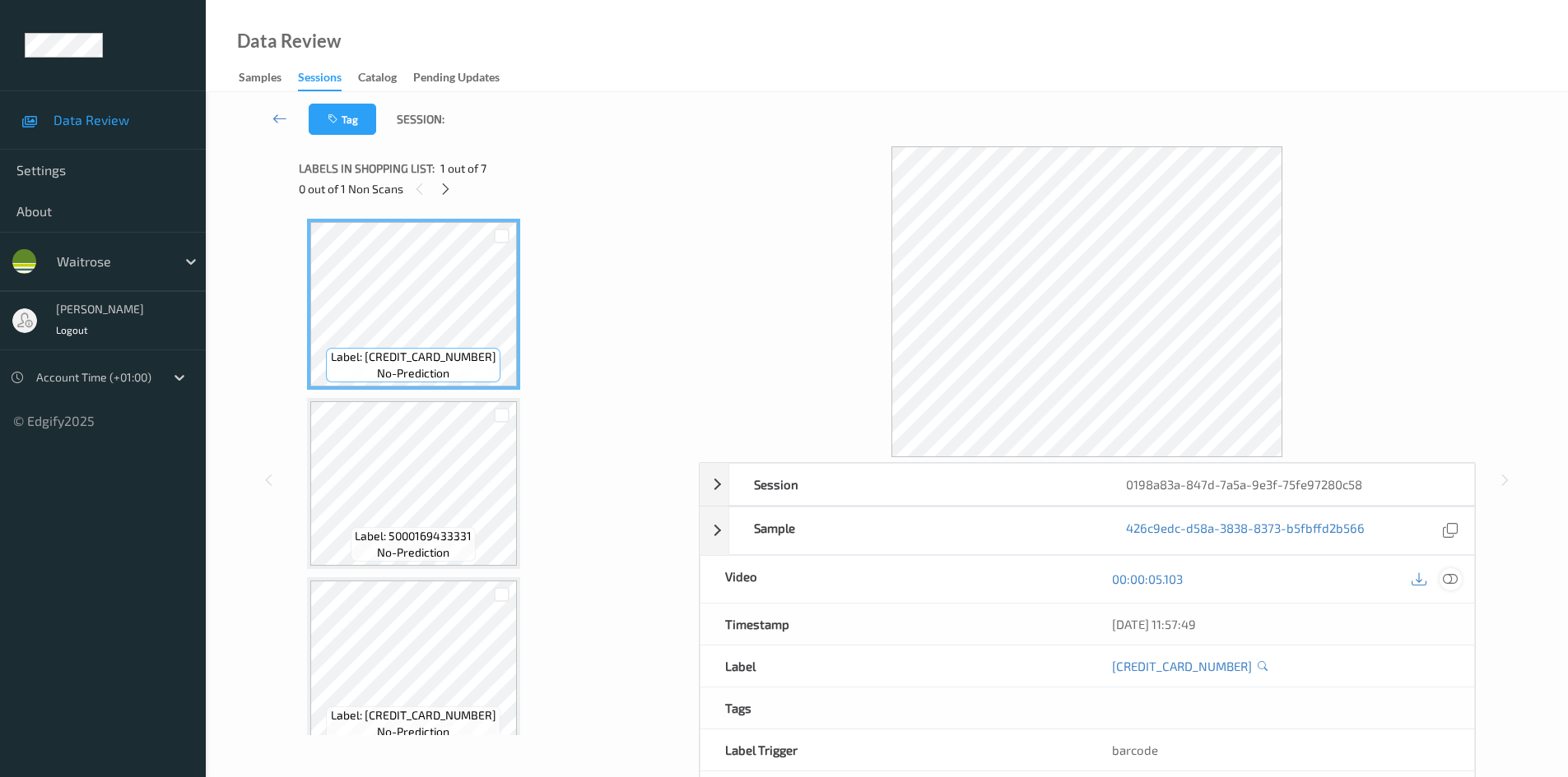
click at [1455, 582] on icon at bounding box center [1449, 578] width 15 height 15
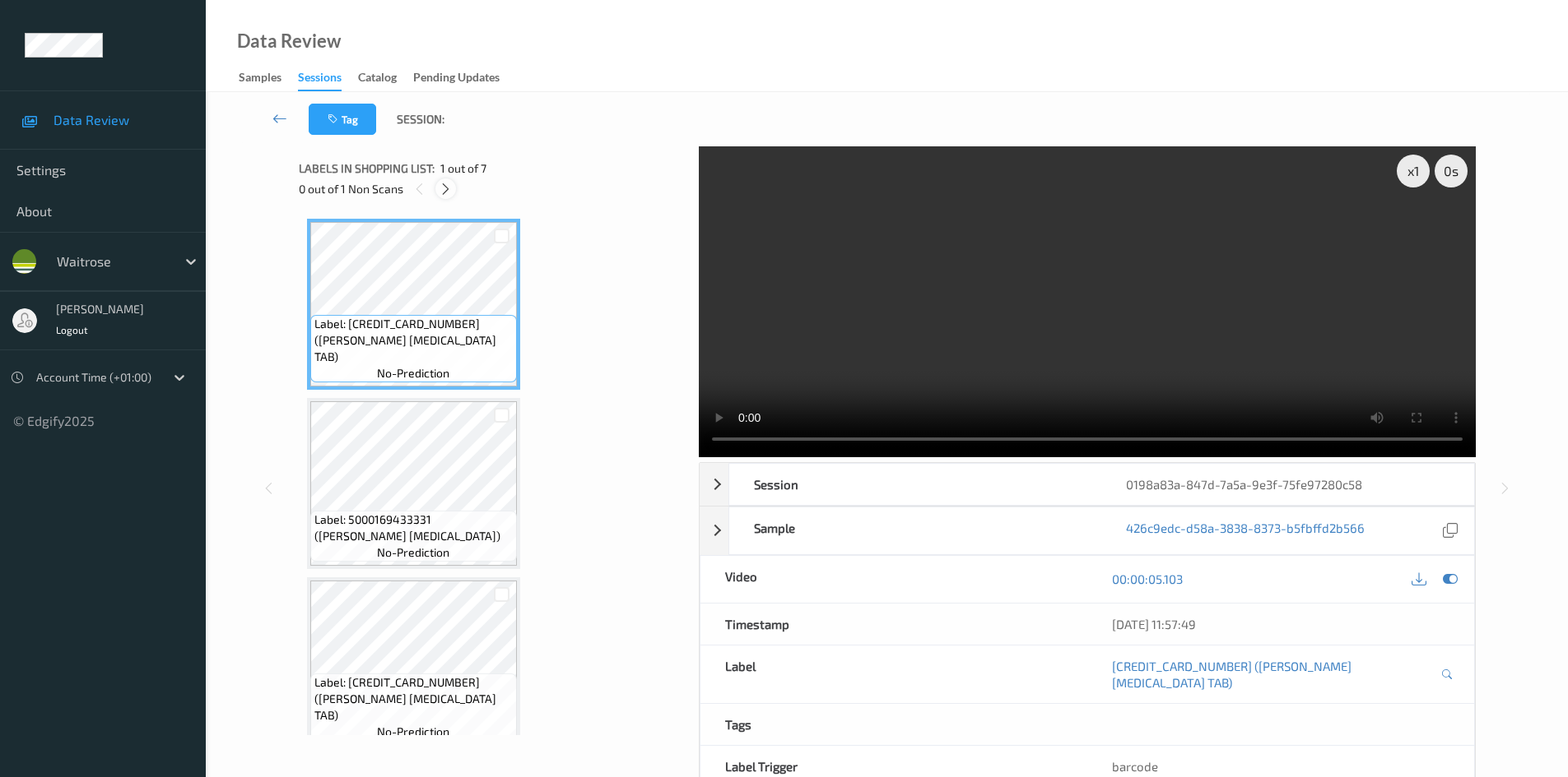
click at [454, 185] on div at bounding box center [445, 188] width 20 height 20
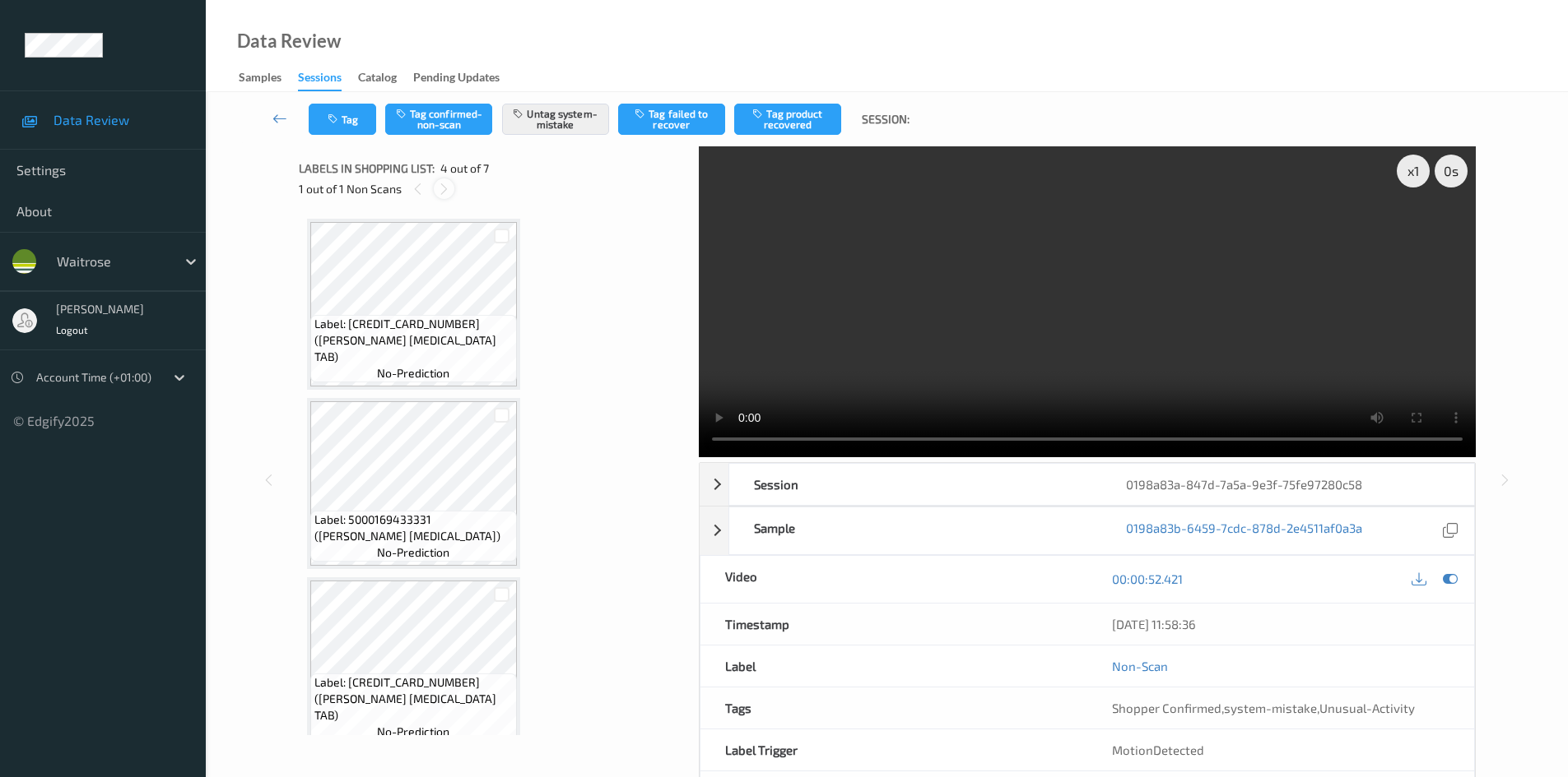
scroll to position [367, 0]
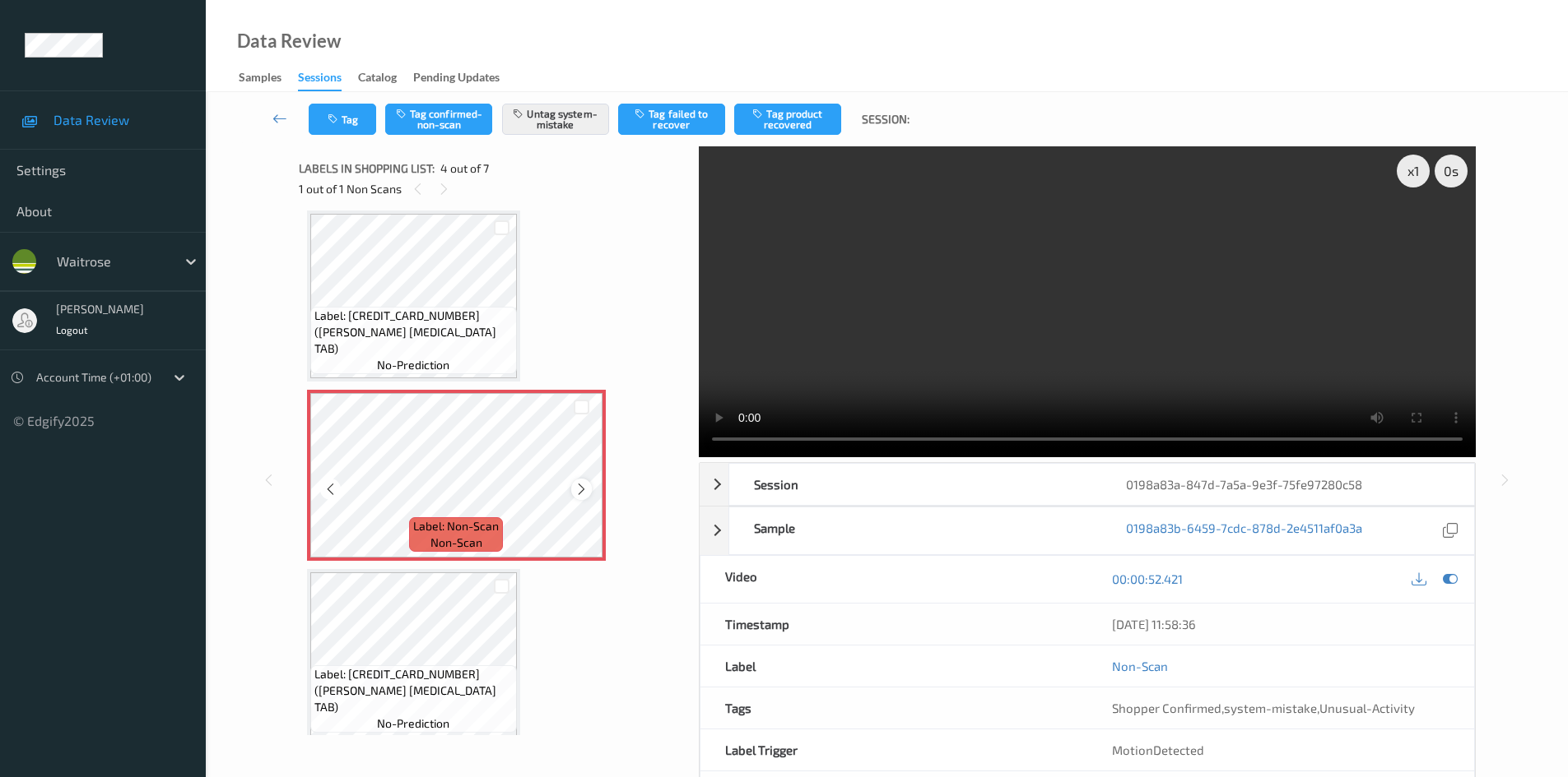
click at [579, 482] on icon at bounding box center [581, 489] width 14 height 15
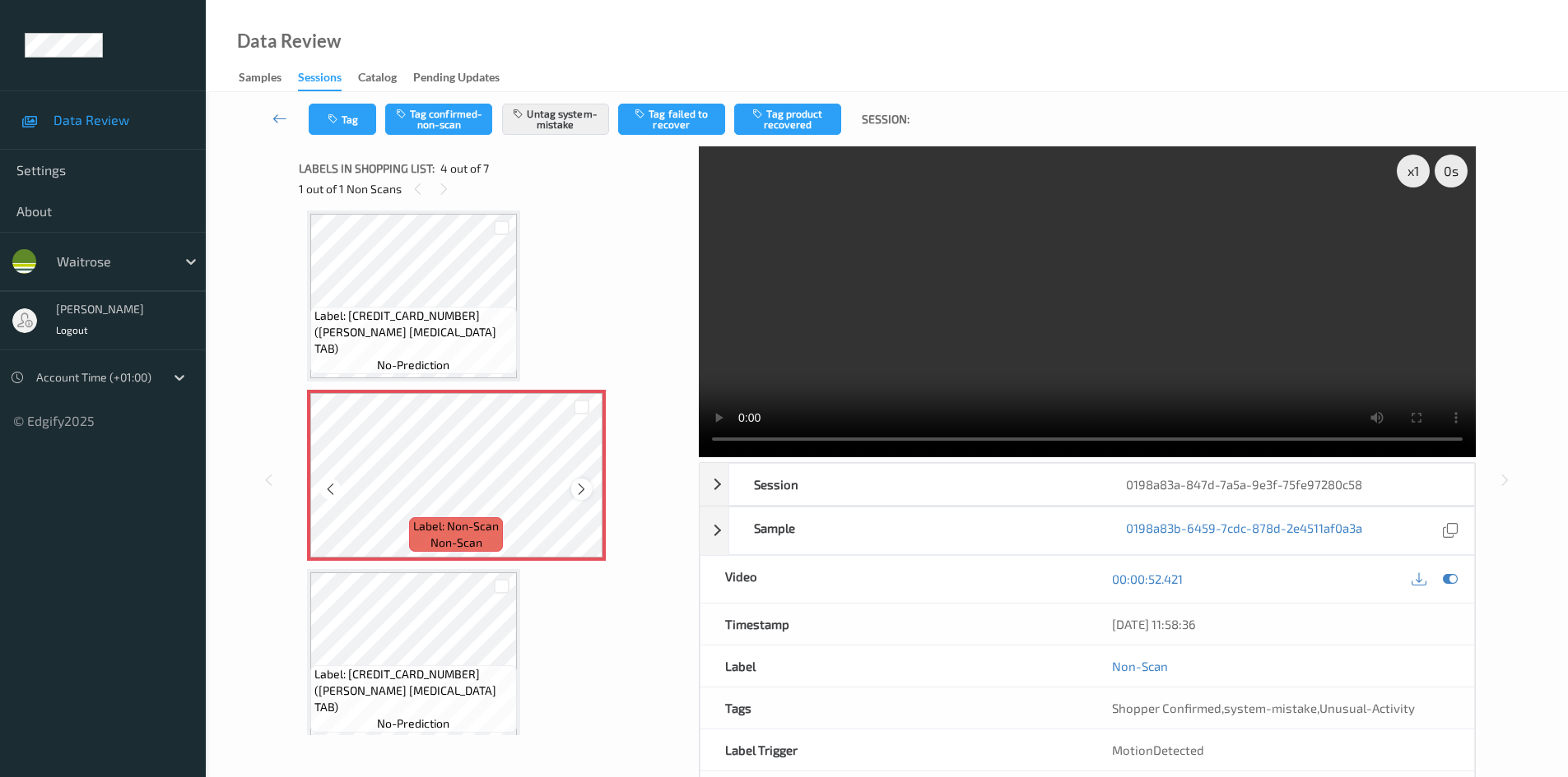
click at [582, 483] on icon at bounding box center [581, 489] width 14 height 15
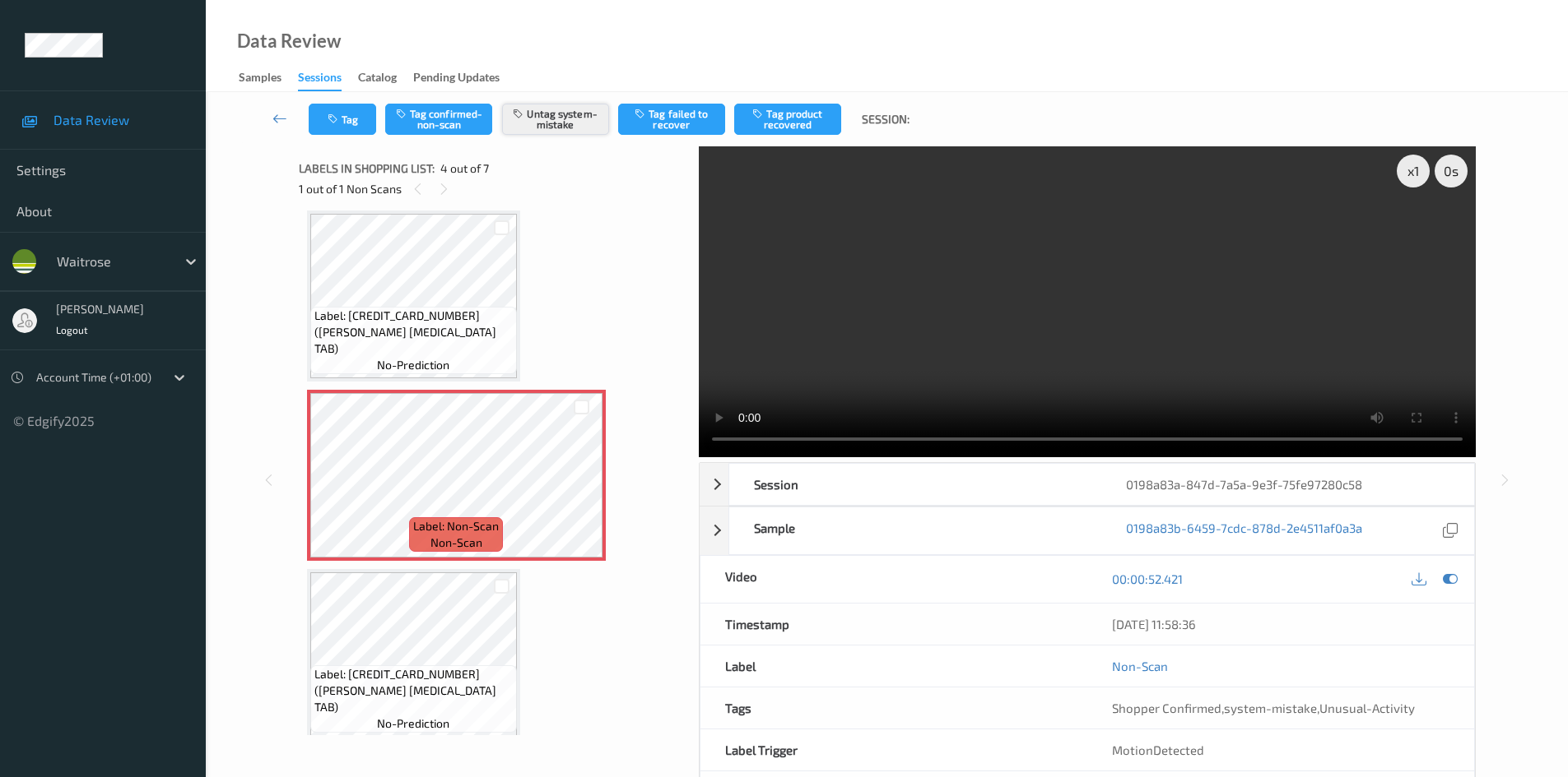
click at [601, 129] on button "Untag system-mistake" at bounding box center [555, 119] width 107 height 31
click at [592, 129] on button "Untag system-mistake" at bounding box center [555, 119] width 107 height 31
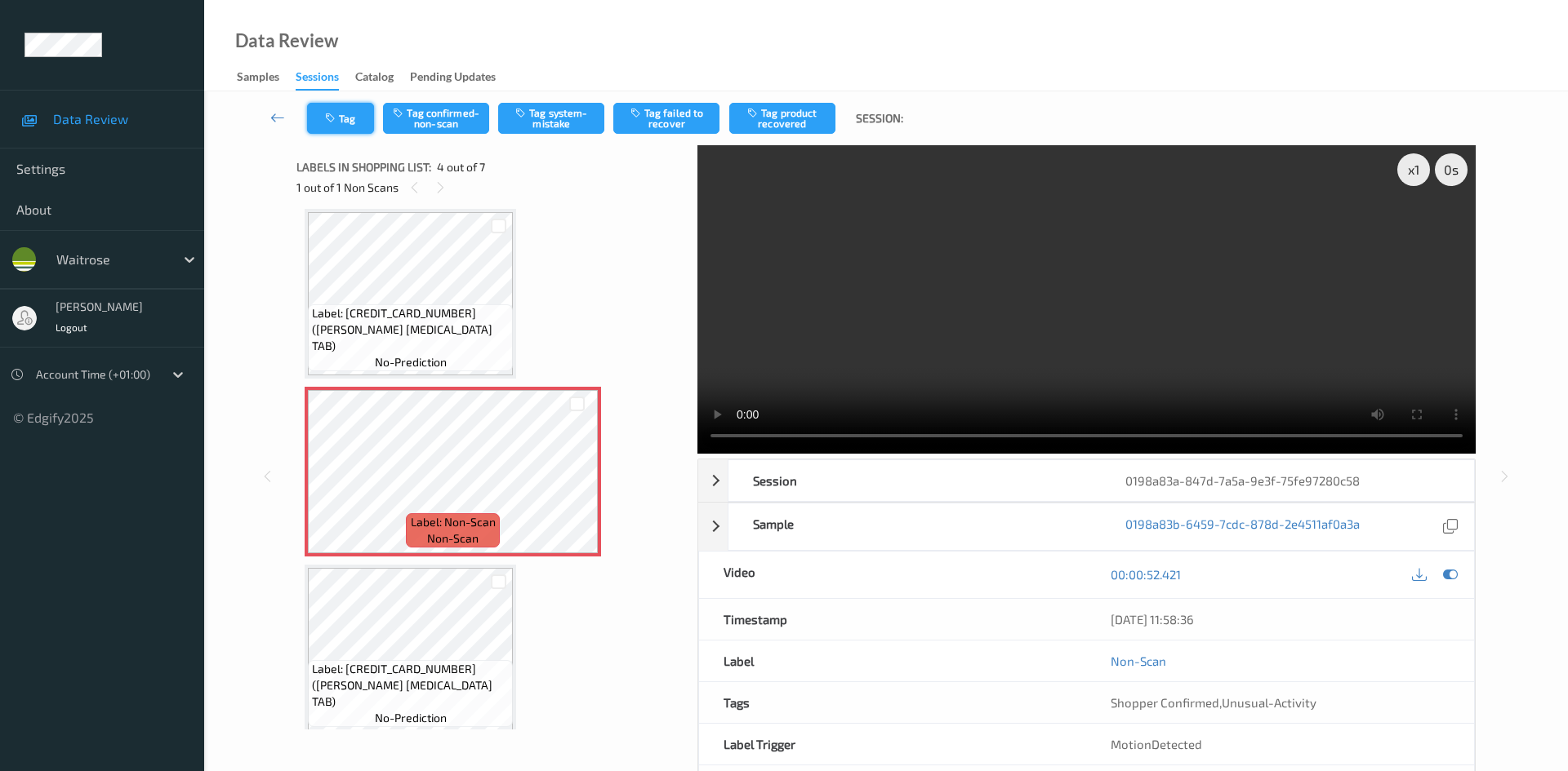
click at [329, 118] on icon "button" at bounding box center [332, 119] width 14 height 12
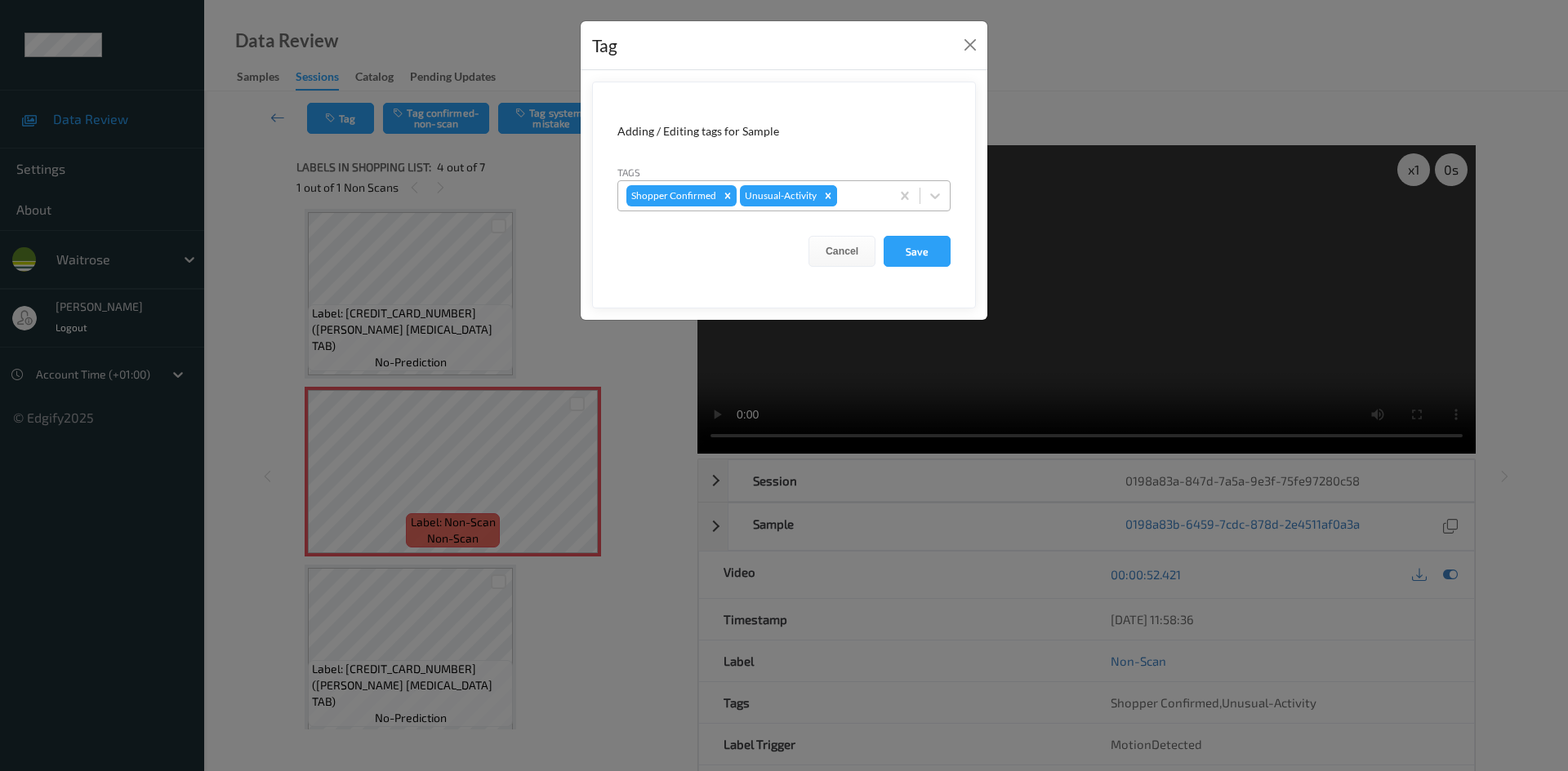
click at [829, 197] on icon "Remove Unusual-Activity" at bounding box center [828, 196] width 12 height 12
click at [918, 250] on button "Save" at bounding box center [916, 251] width 67 height 31
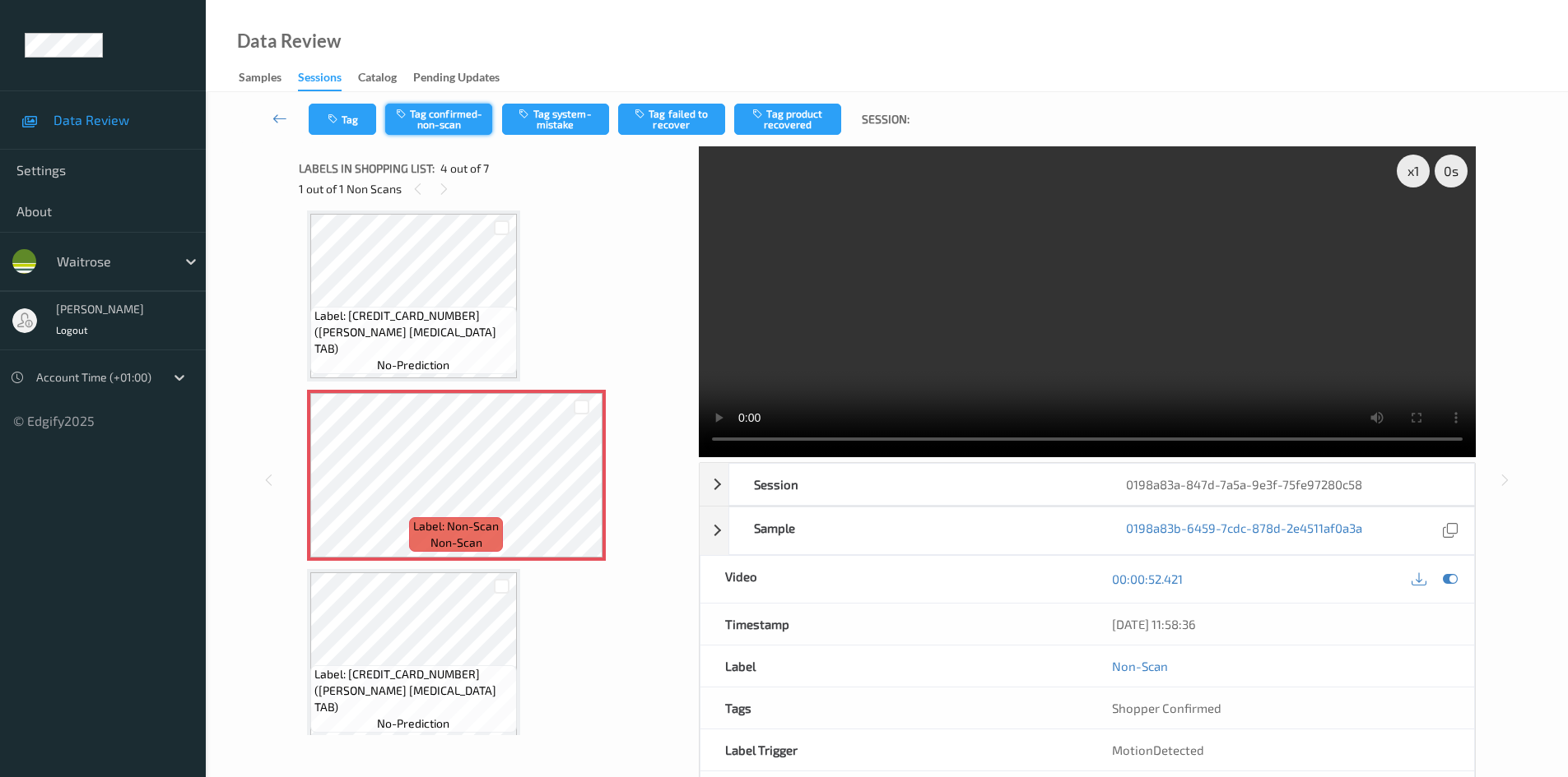
click at [431, 120] on button "Tag confirmed-non-scan" at bounding box center [438, 119] width 107 height 31
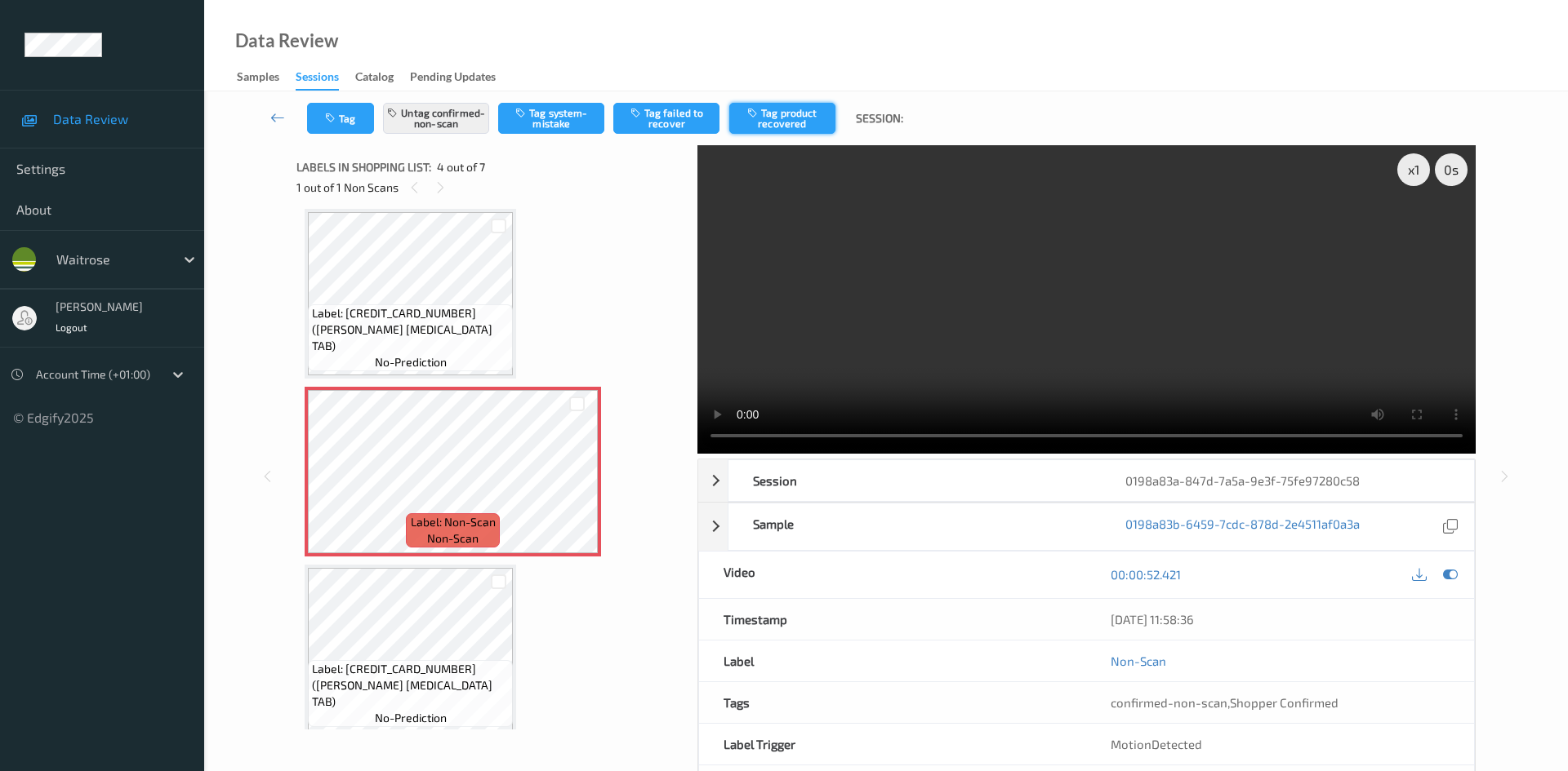
click at [777, 117] on button "Tag product recovered" at bounding box center [783, 118] width 106 height 31
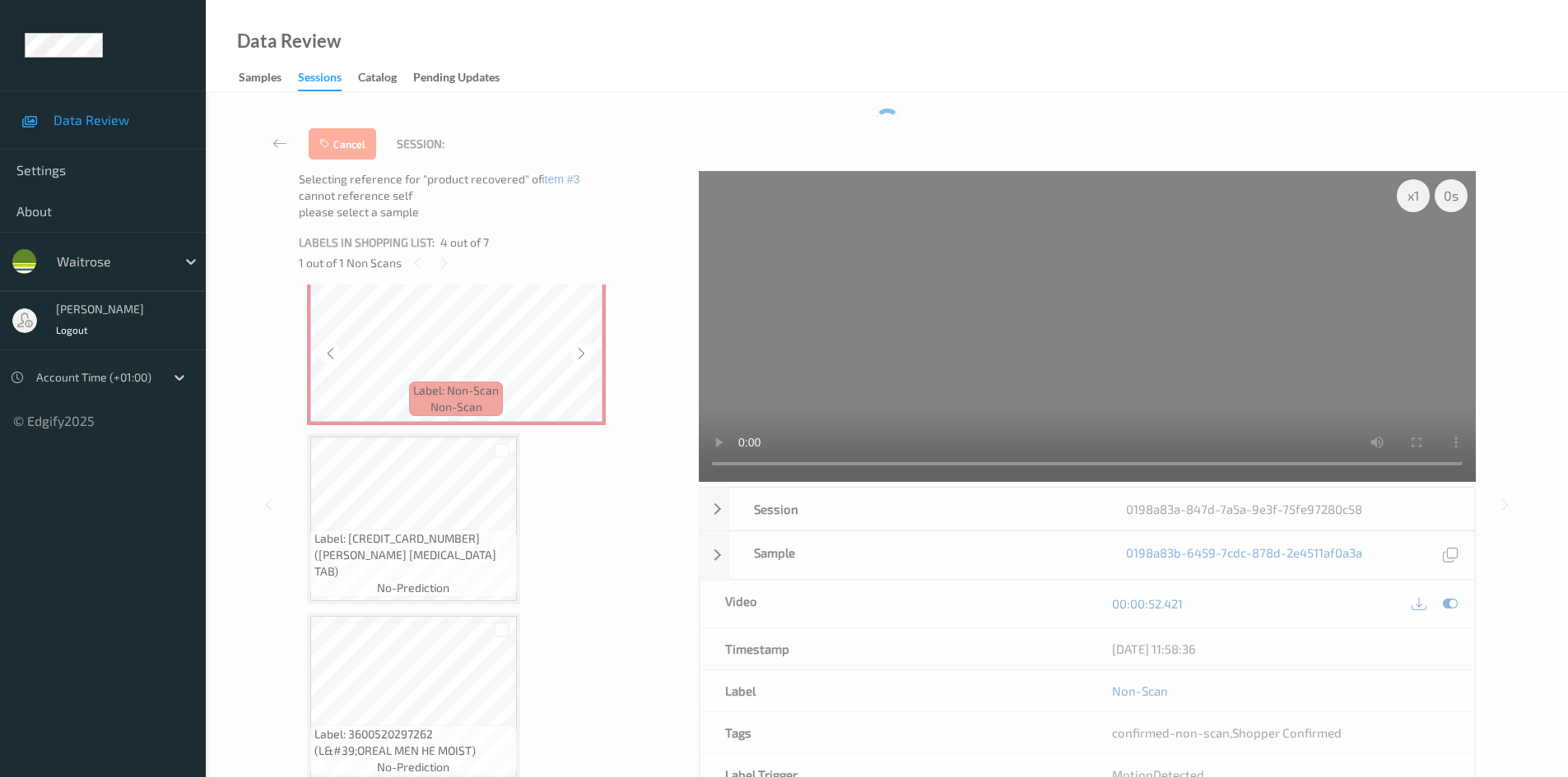
scroll to position [613, 0]
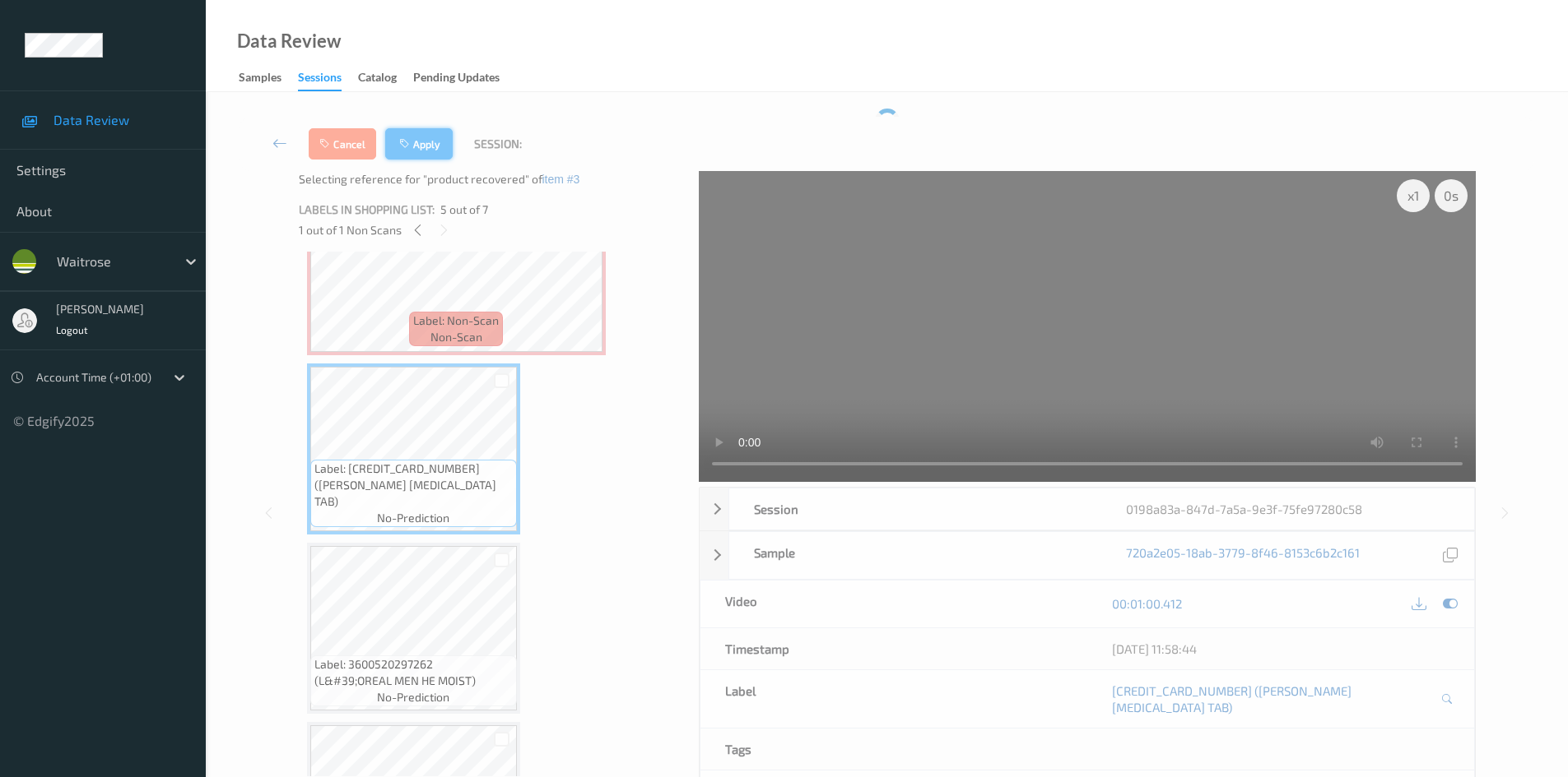
click at [433, 150] on button "Apply" at bounding box center [418, 144] width 67 height 31
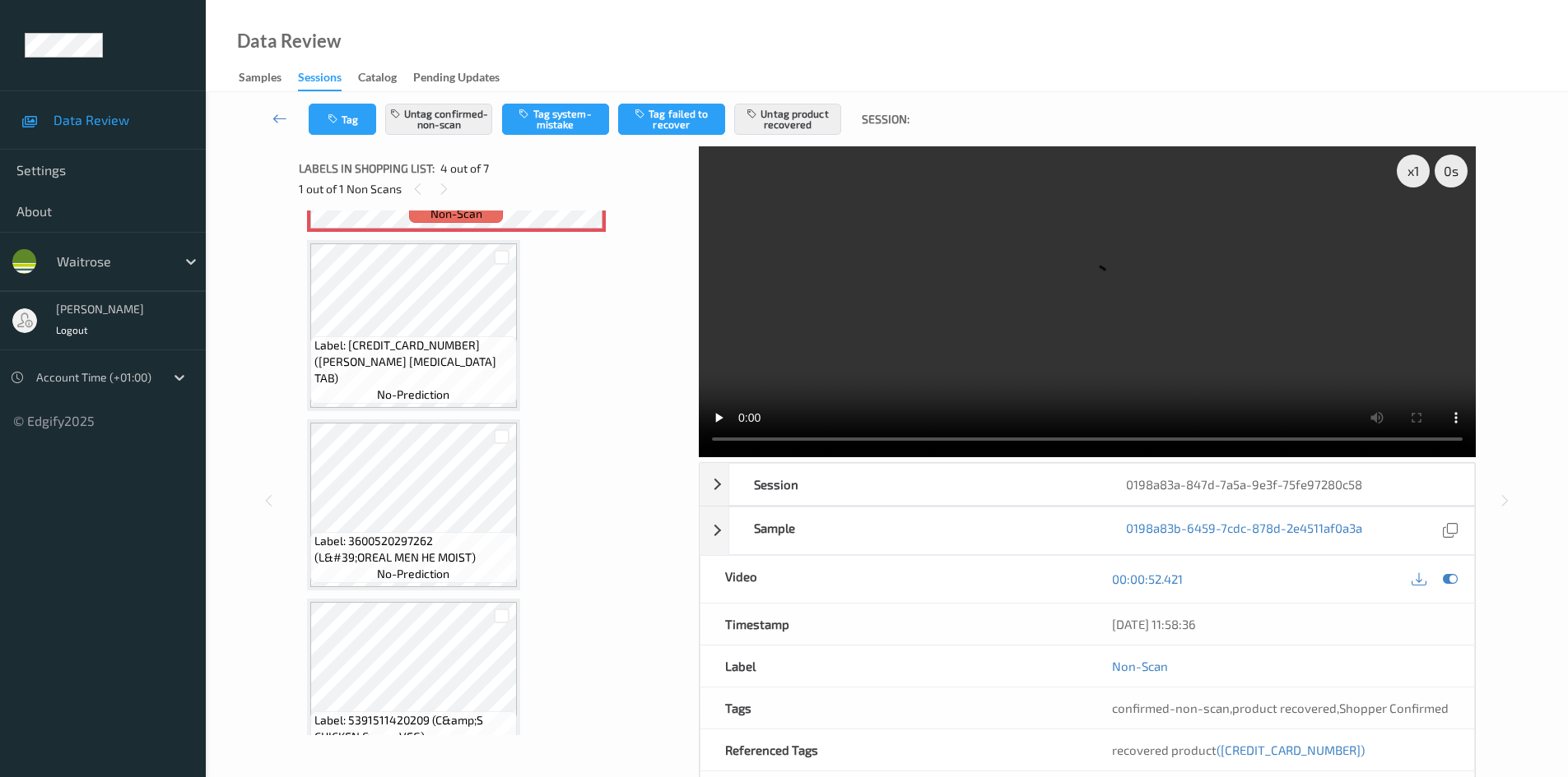
scroll to position [739, 0]
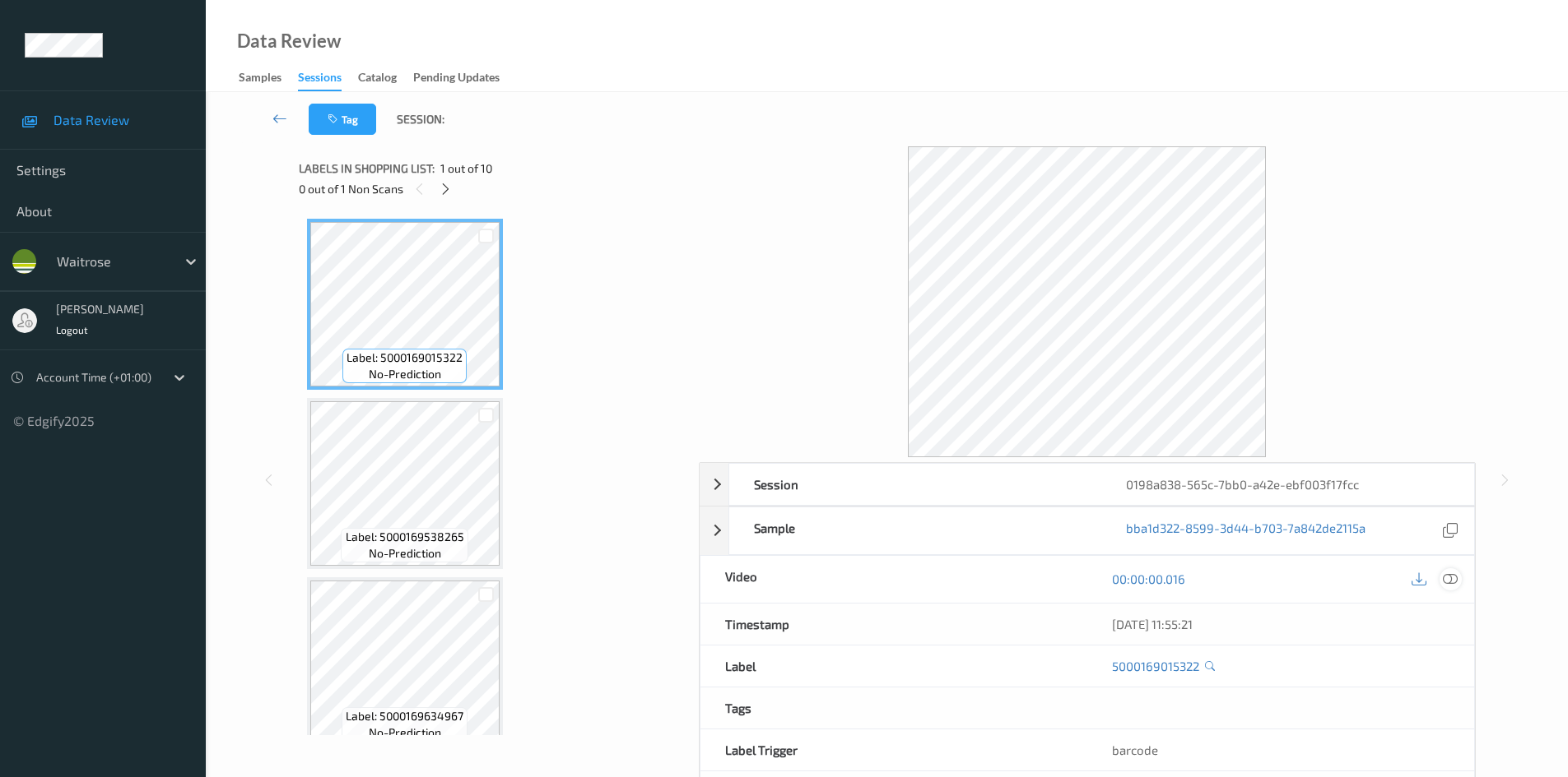
click at [1451, 579] on icon at bounding box center [1449, 578] width 15 height 15
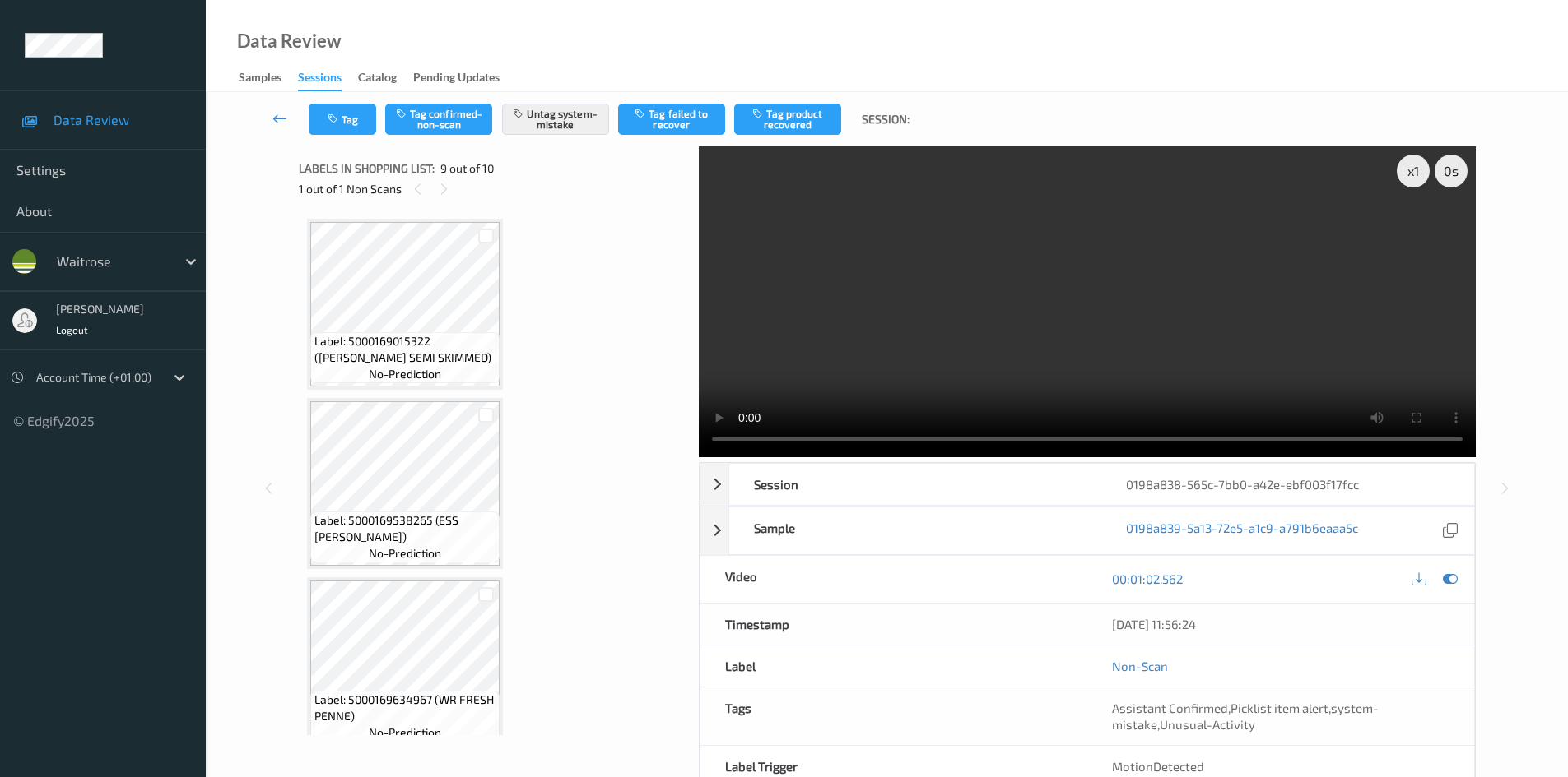
scroll to position [1264, 0]
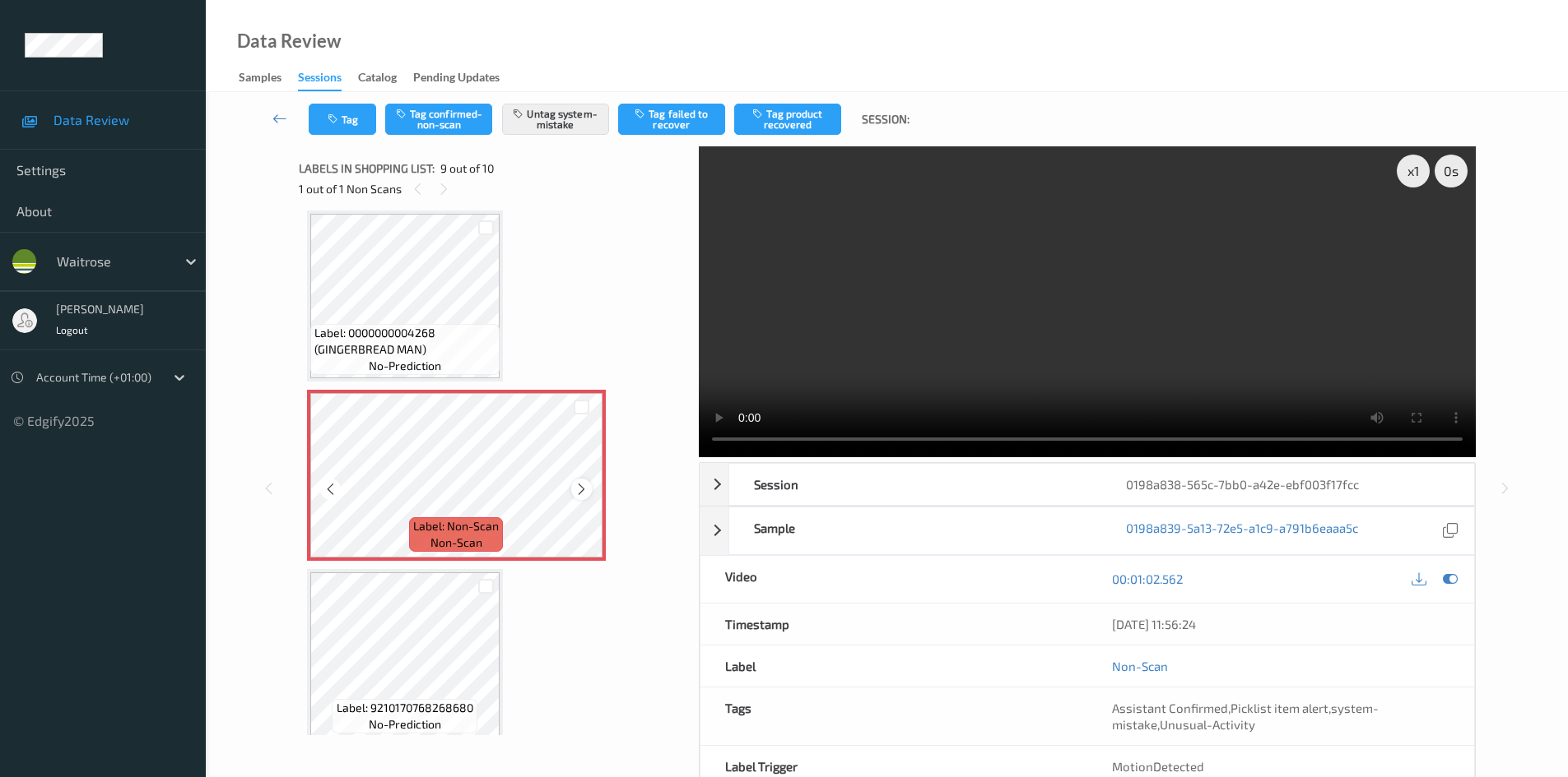
click at [581, 492] on icon at bounding box center [581, 489] width 14 height 15
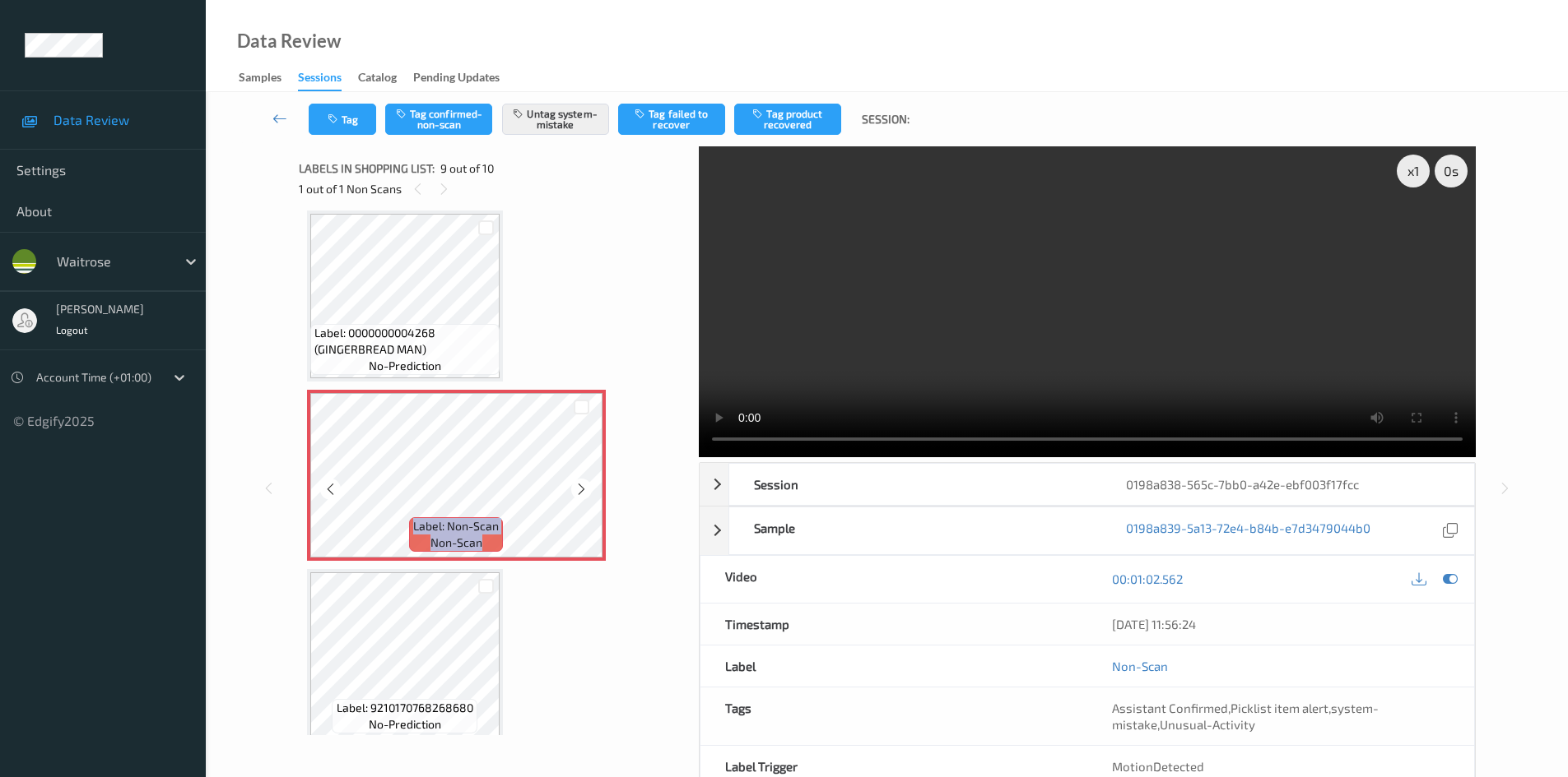
click at [581, 492] on icon at bounding box center [581, 489] width 14 height 15
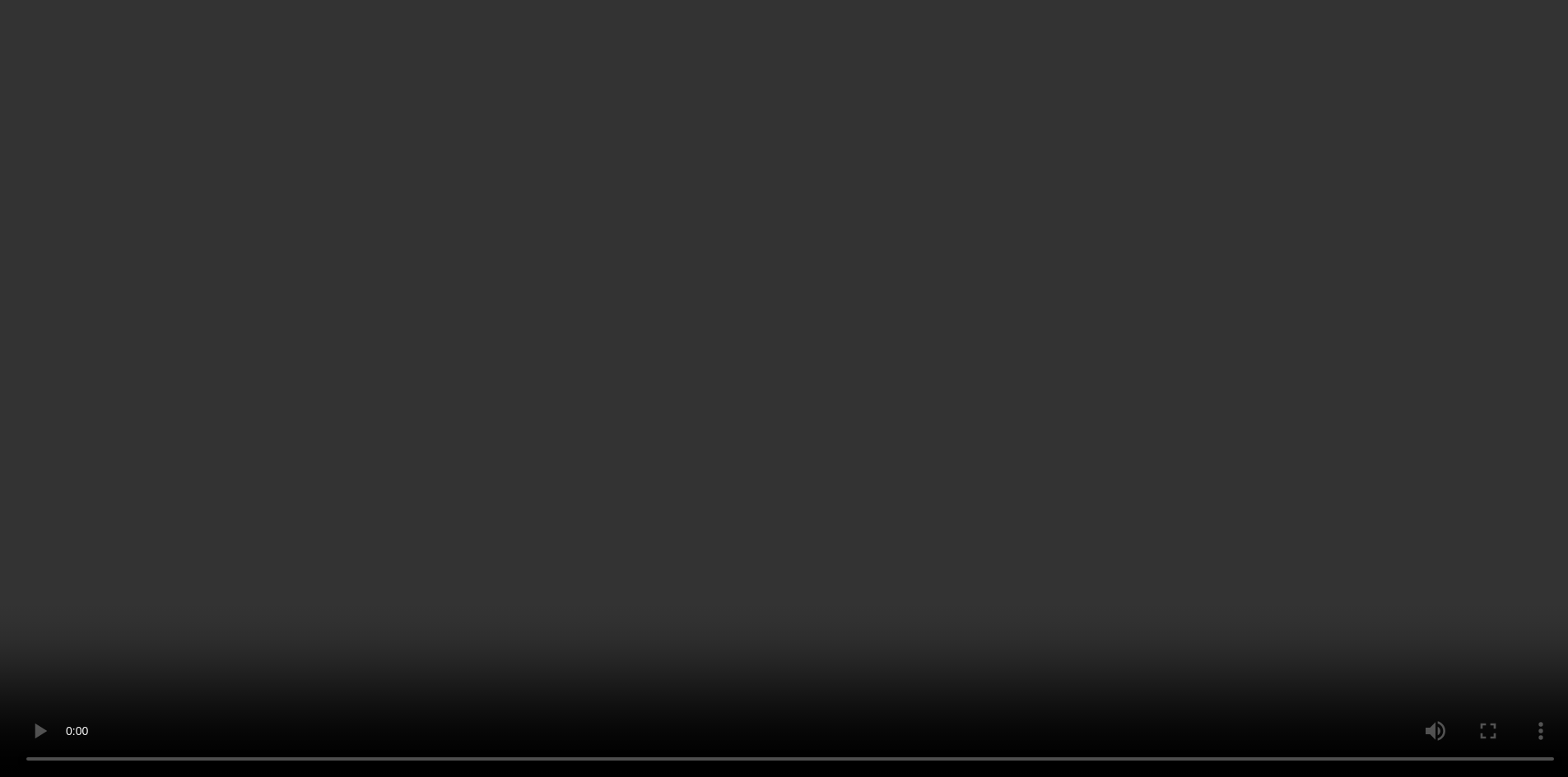
scroll to position [1276, 0]
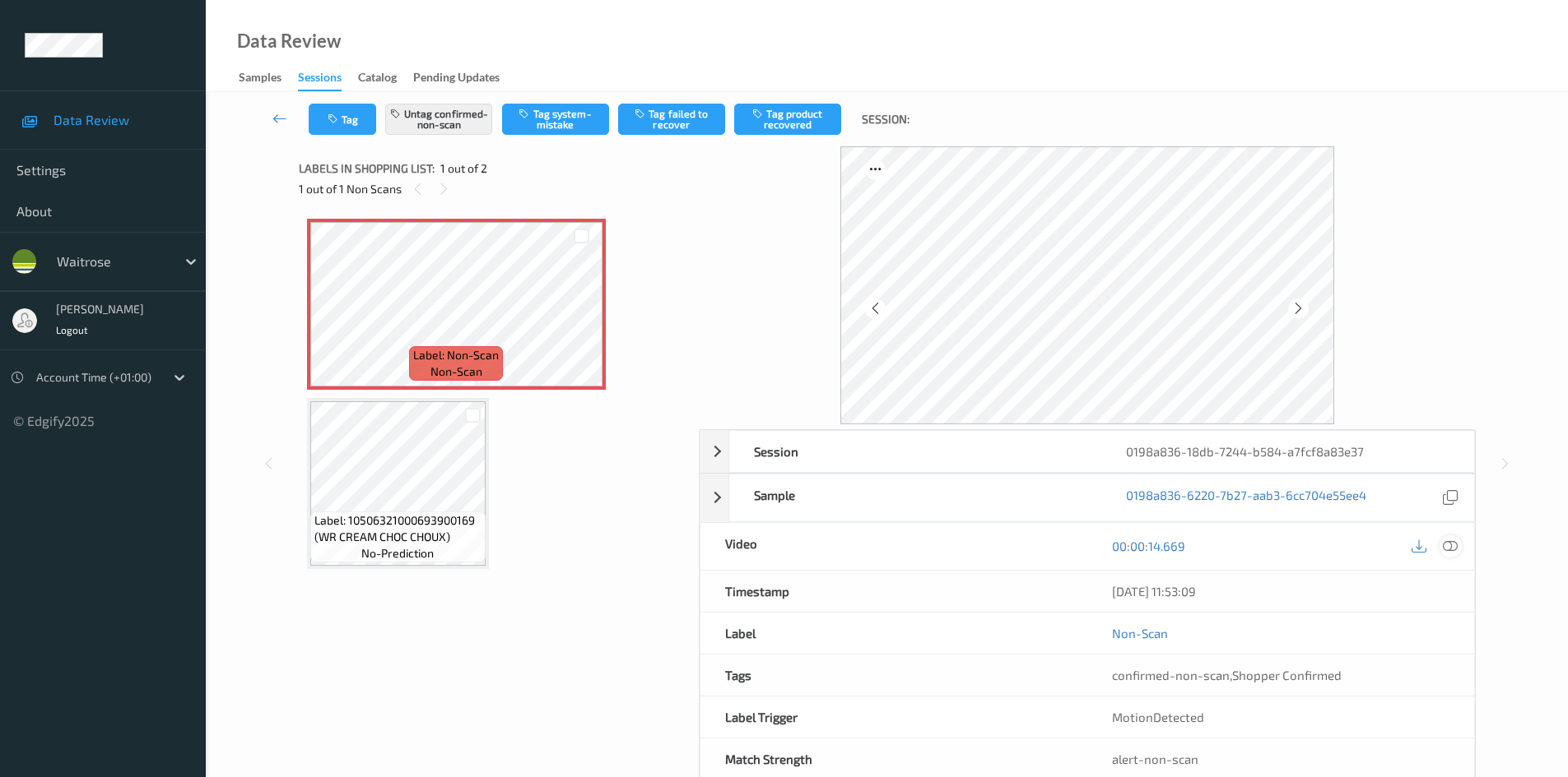
click at [1451, 550] on icon at bounding box center [1449, 545] width 15 height 15
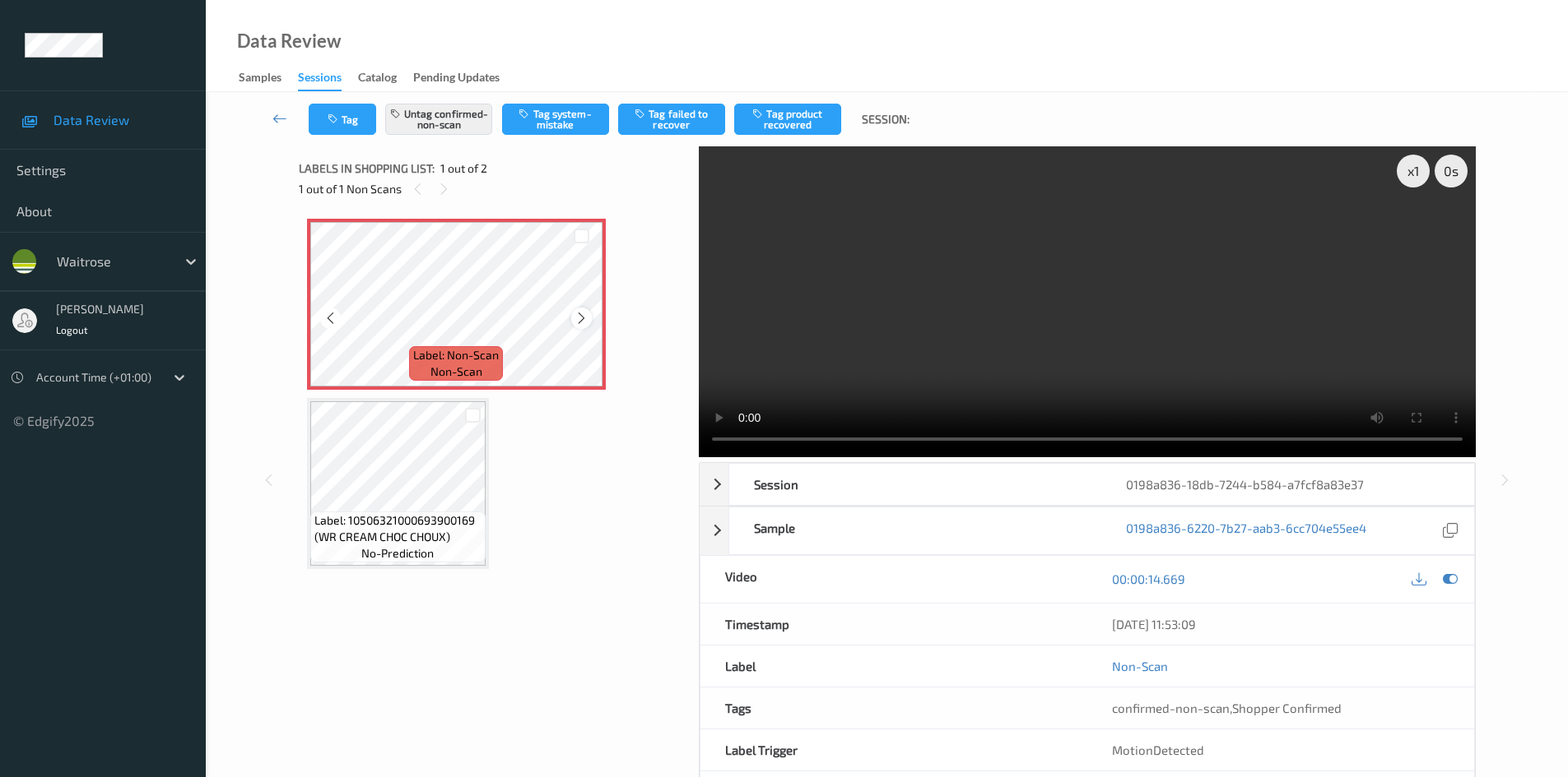
click at [583, 314] on icon at bounding box center [581, 317] width 14 height 15
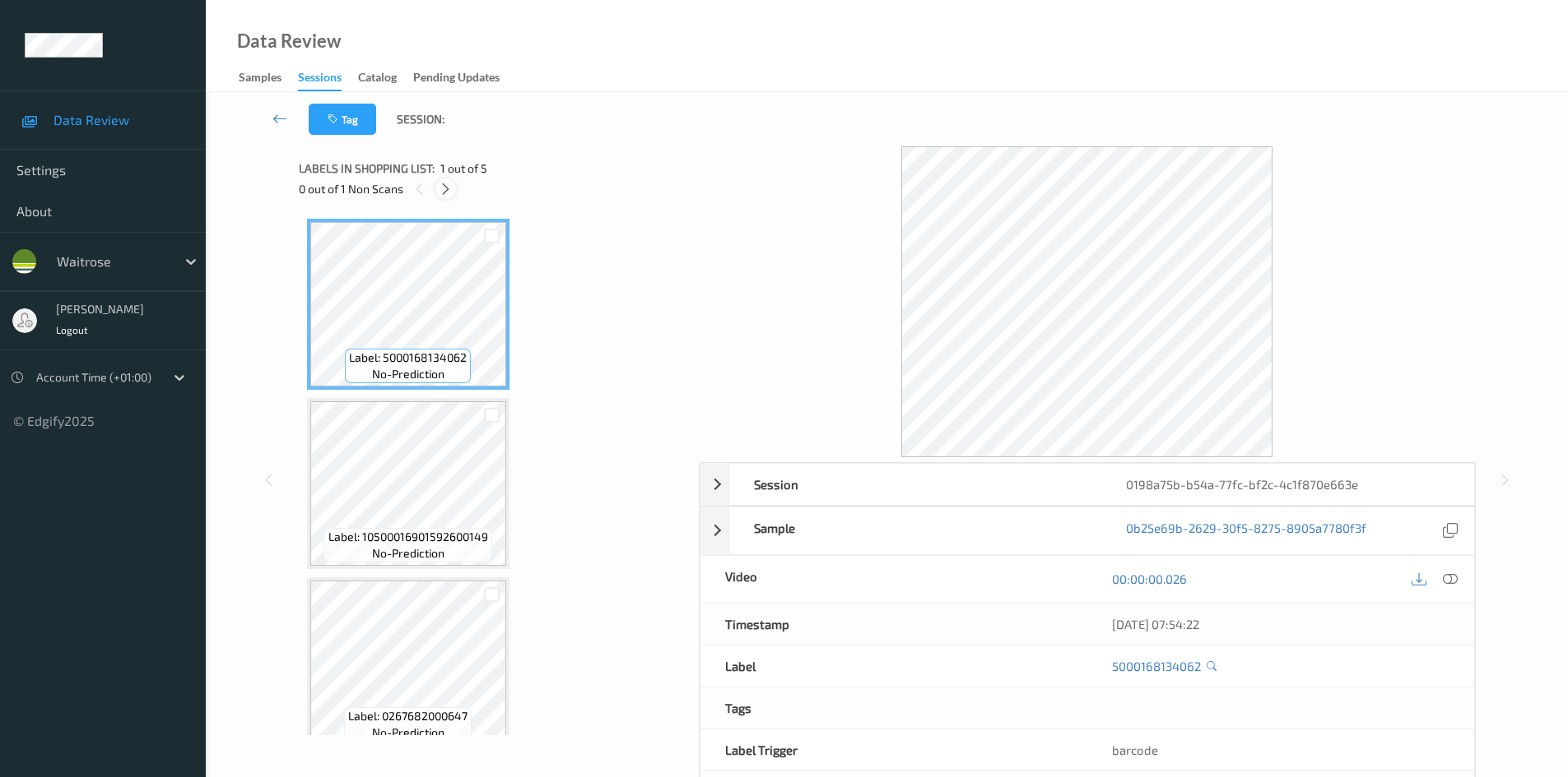
click at [440, 189] on icon at bounding box center [445, 189] width 14 height 15
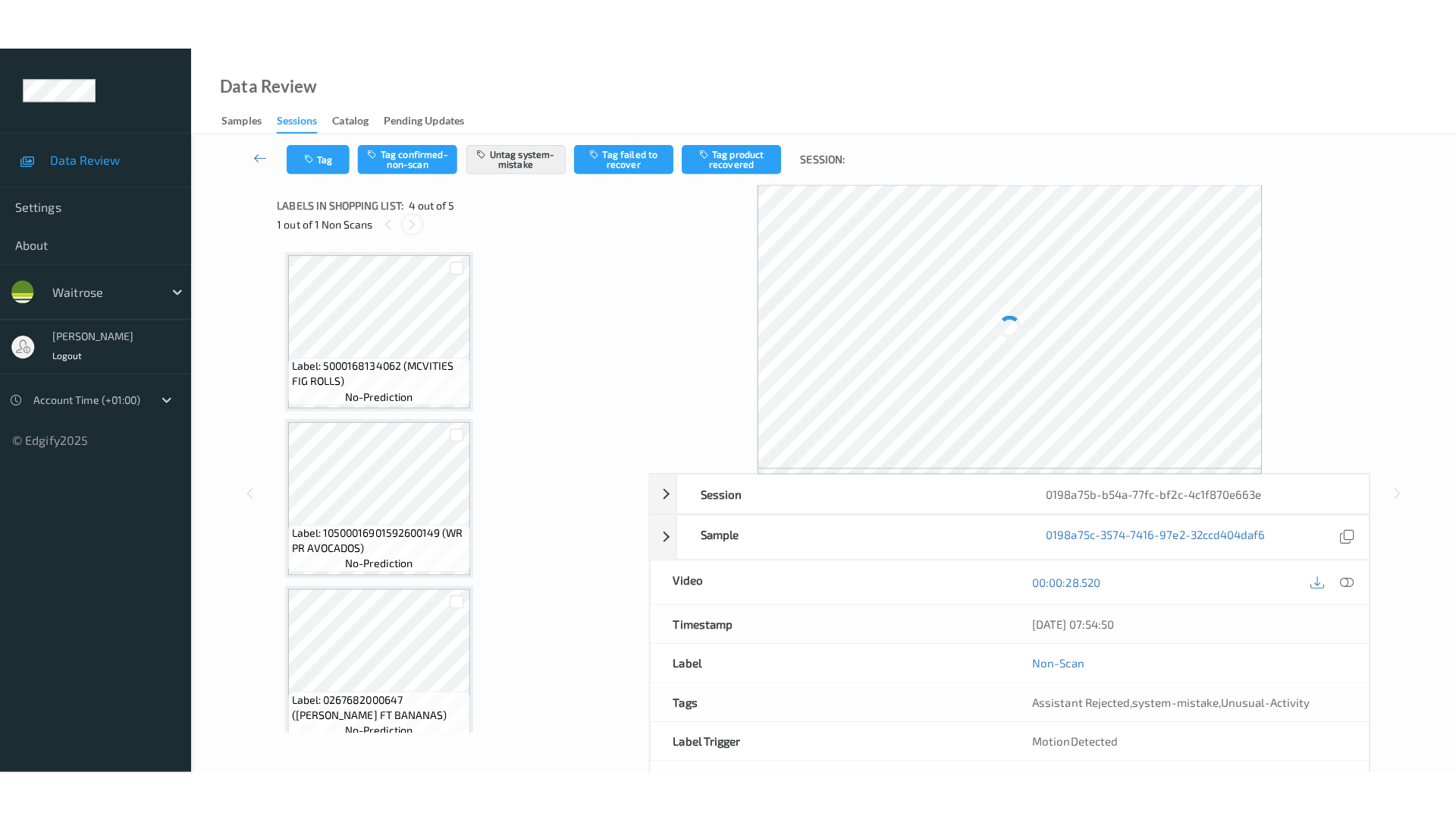
scroll to position [339, 0]
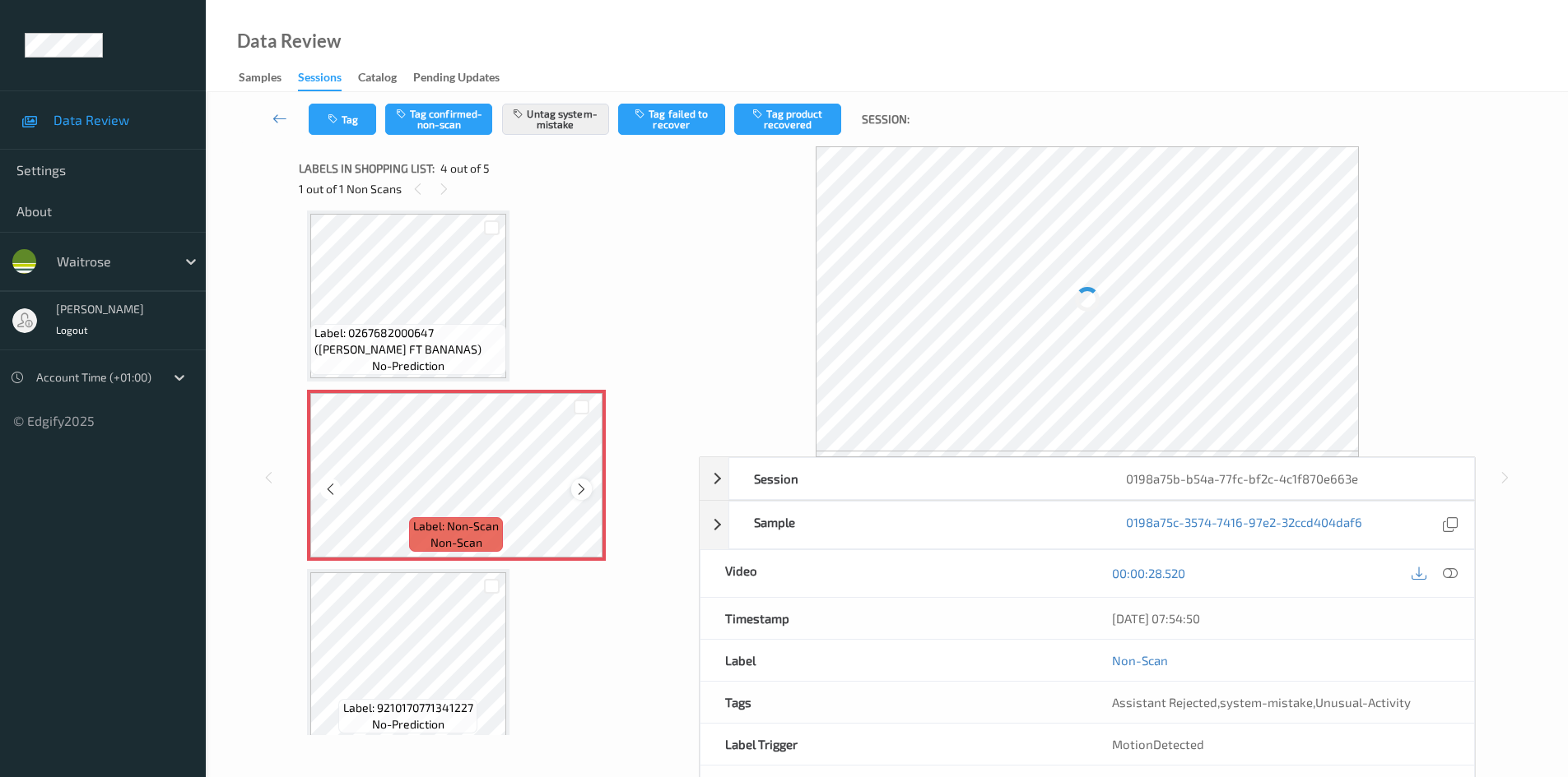
click at [578, 486] on icon at bounding box center [581, 489] width 14 height 15
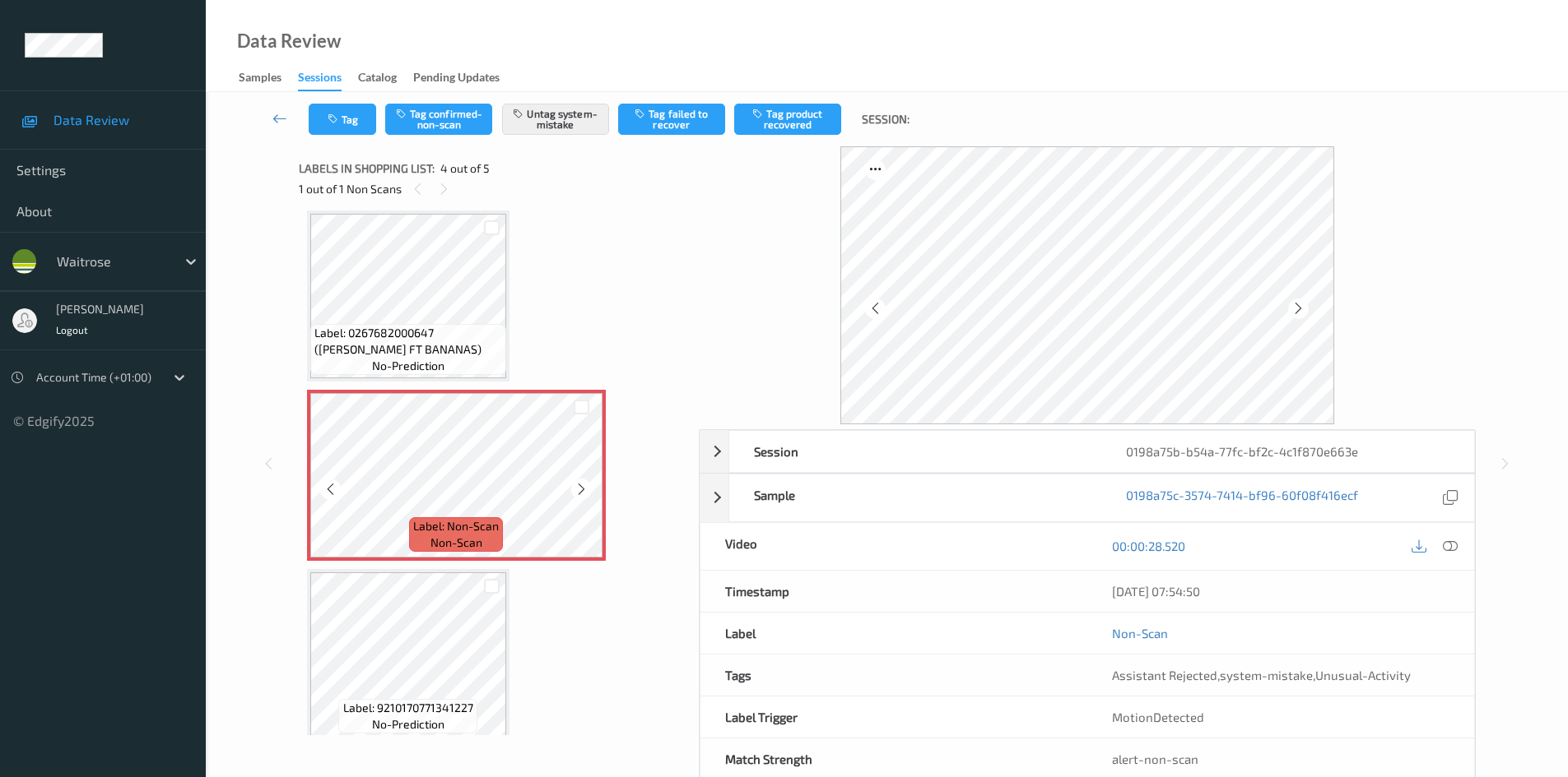
click at [578, 486] on icon at bounding box center [581, 489] width 14 height 15
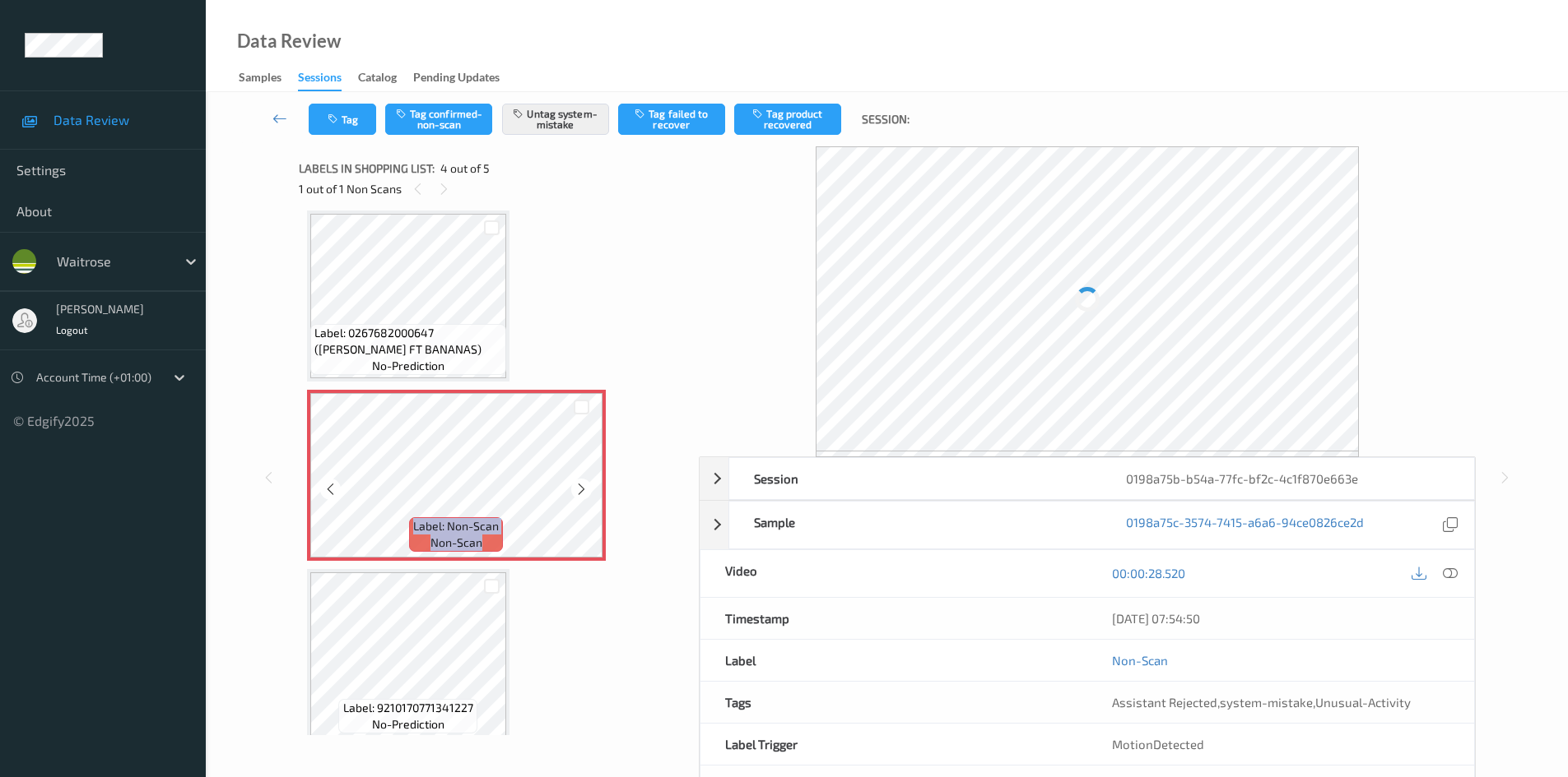
click at [578, 486] on icon at bounding box center [581, 489] width 14 height 15
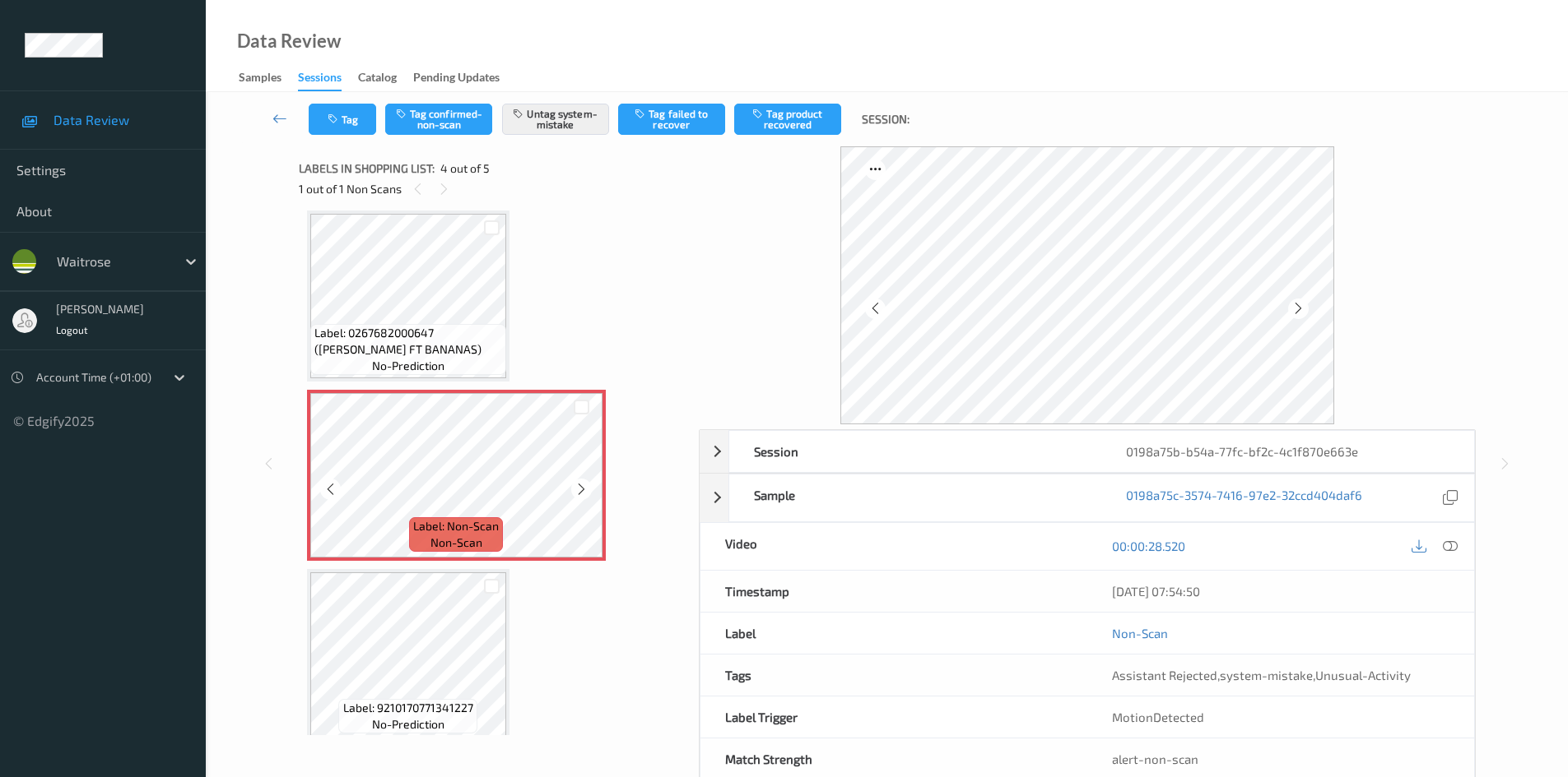
click at [578, 486] on icon at bounding box center [581, 489] width 14 height 15
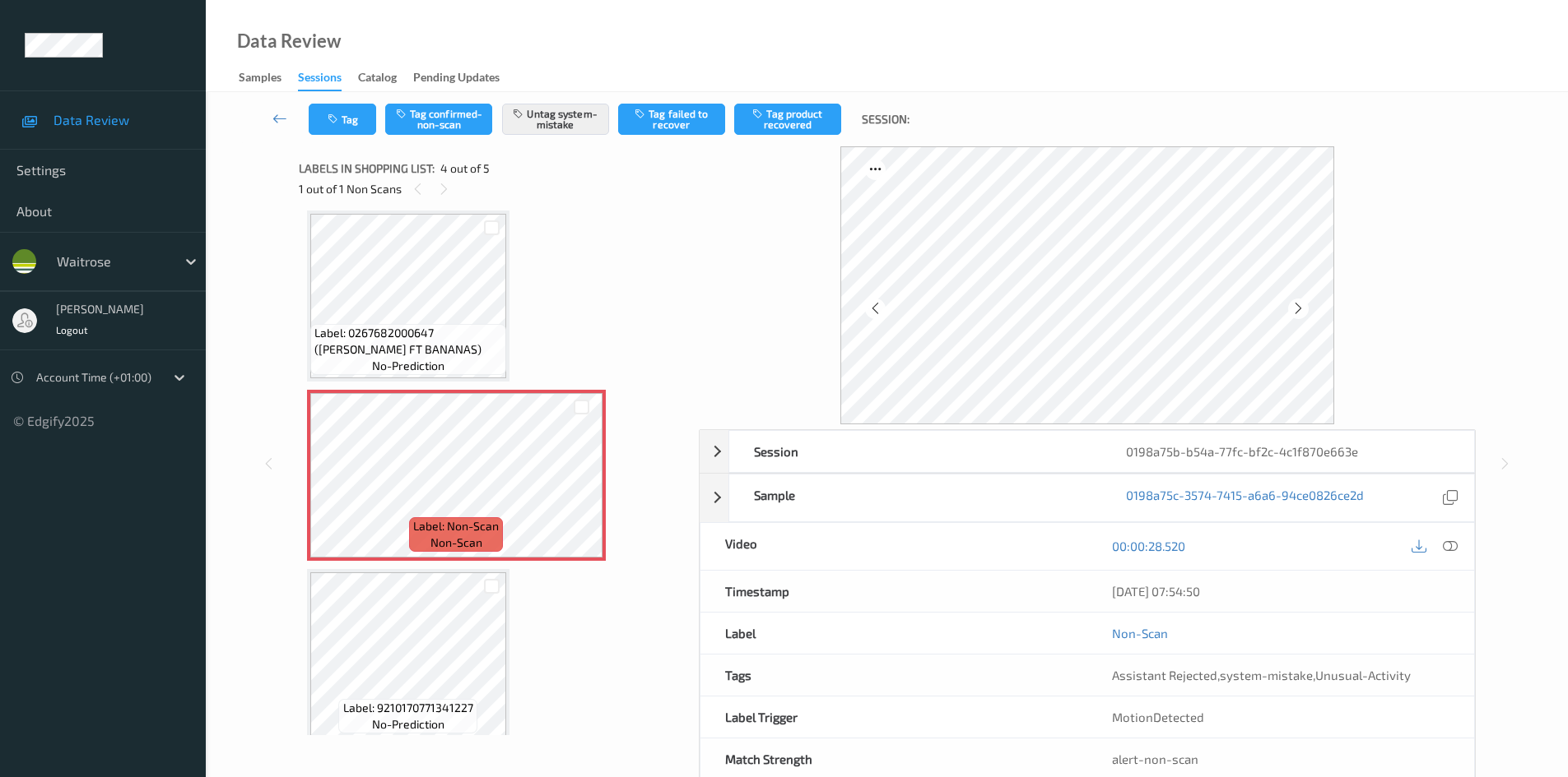
click at [1440, 534] on div "00:00:28.520" at bounding box center [1280, 546] width 387 height 47
click at [1451, 545] on icon at bounding box center [1449, 545] width 15 height 15
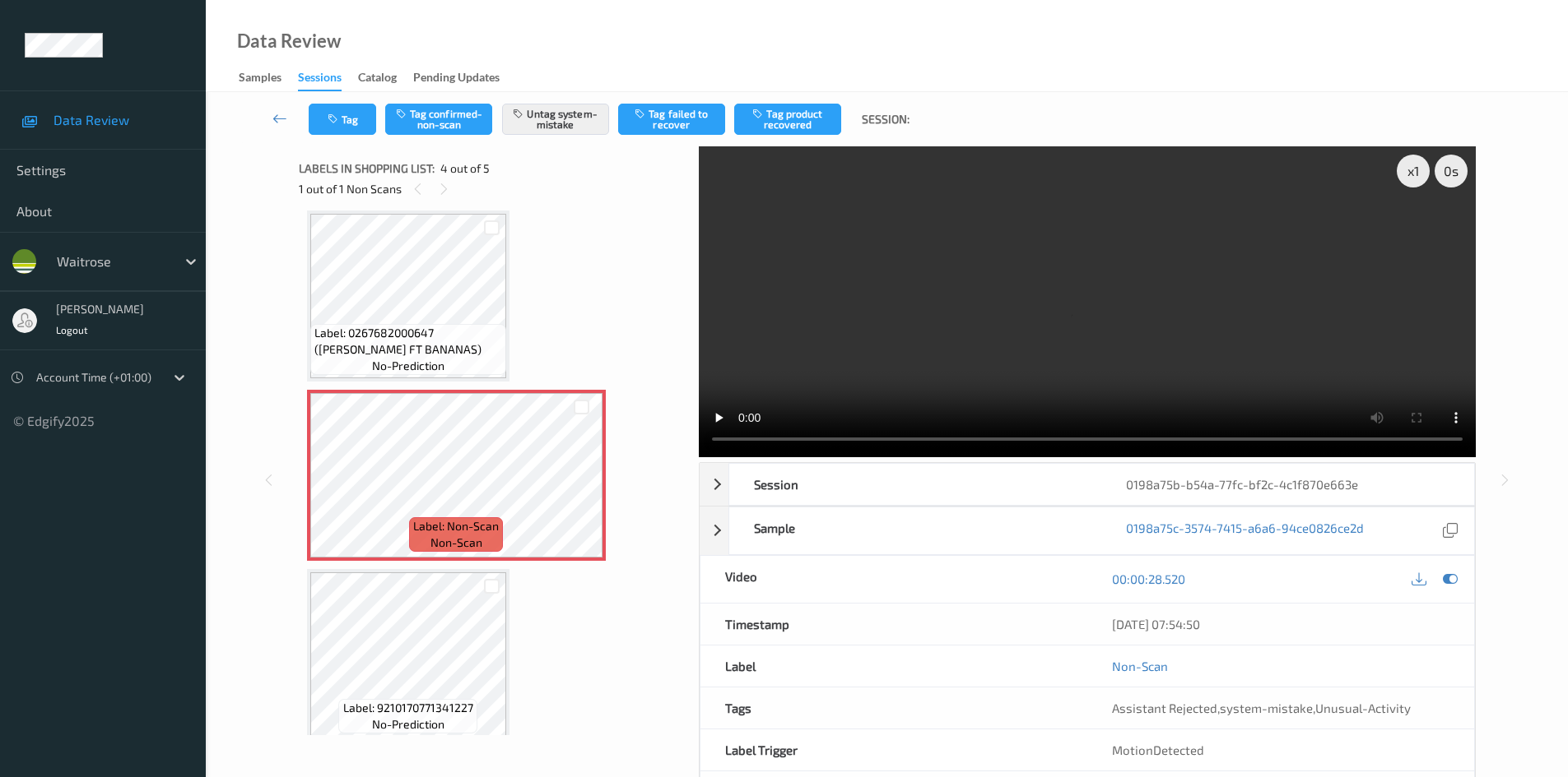
scroll to position [269, 0]
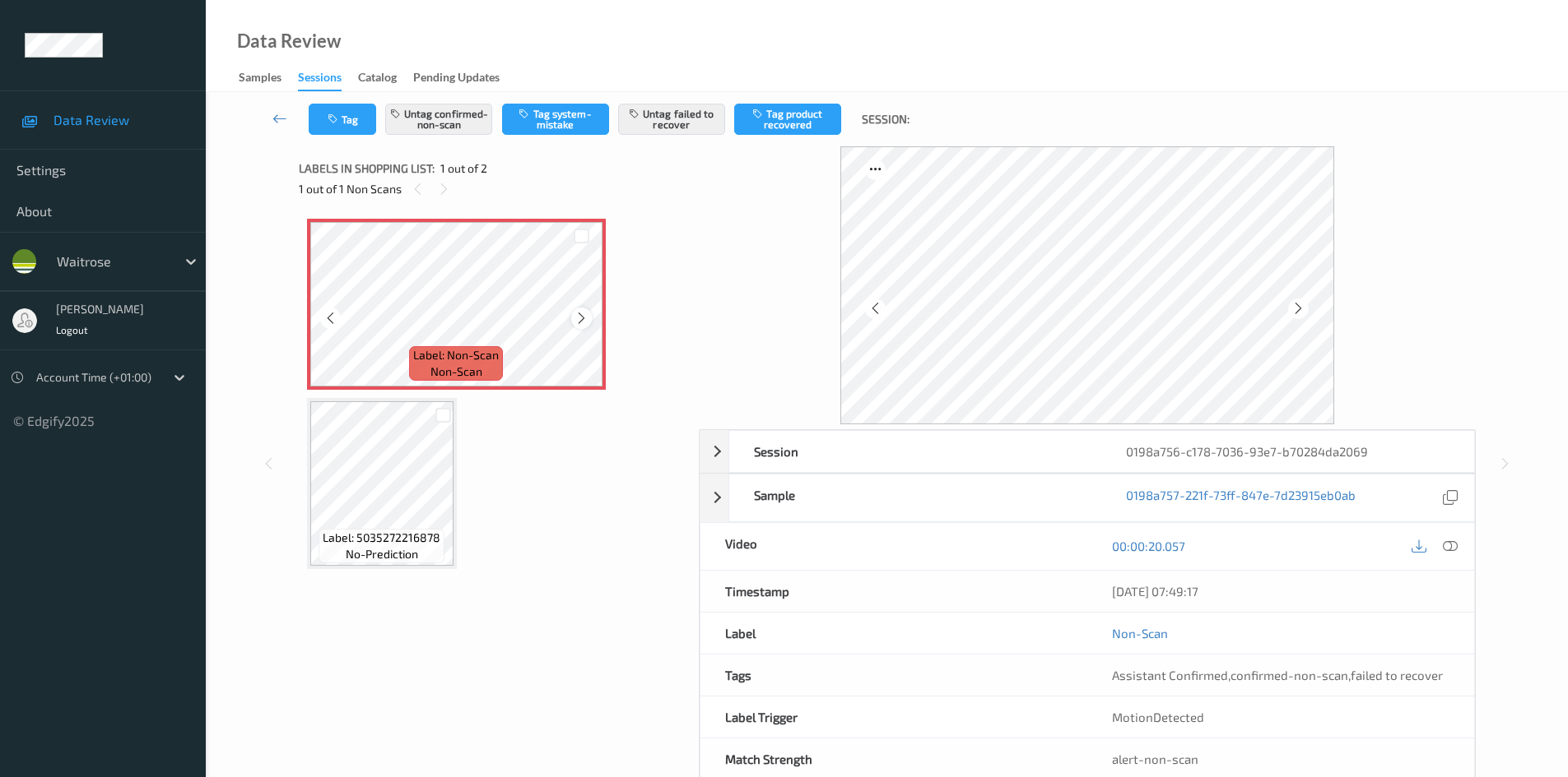
click at [572, 314] on div at bounding box center [580, 317] width 20 height 20
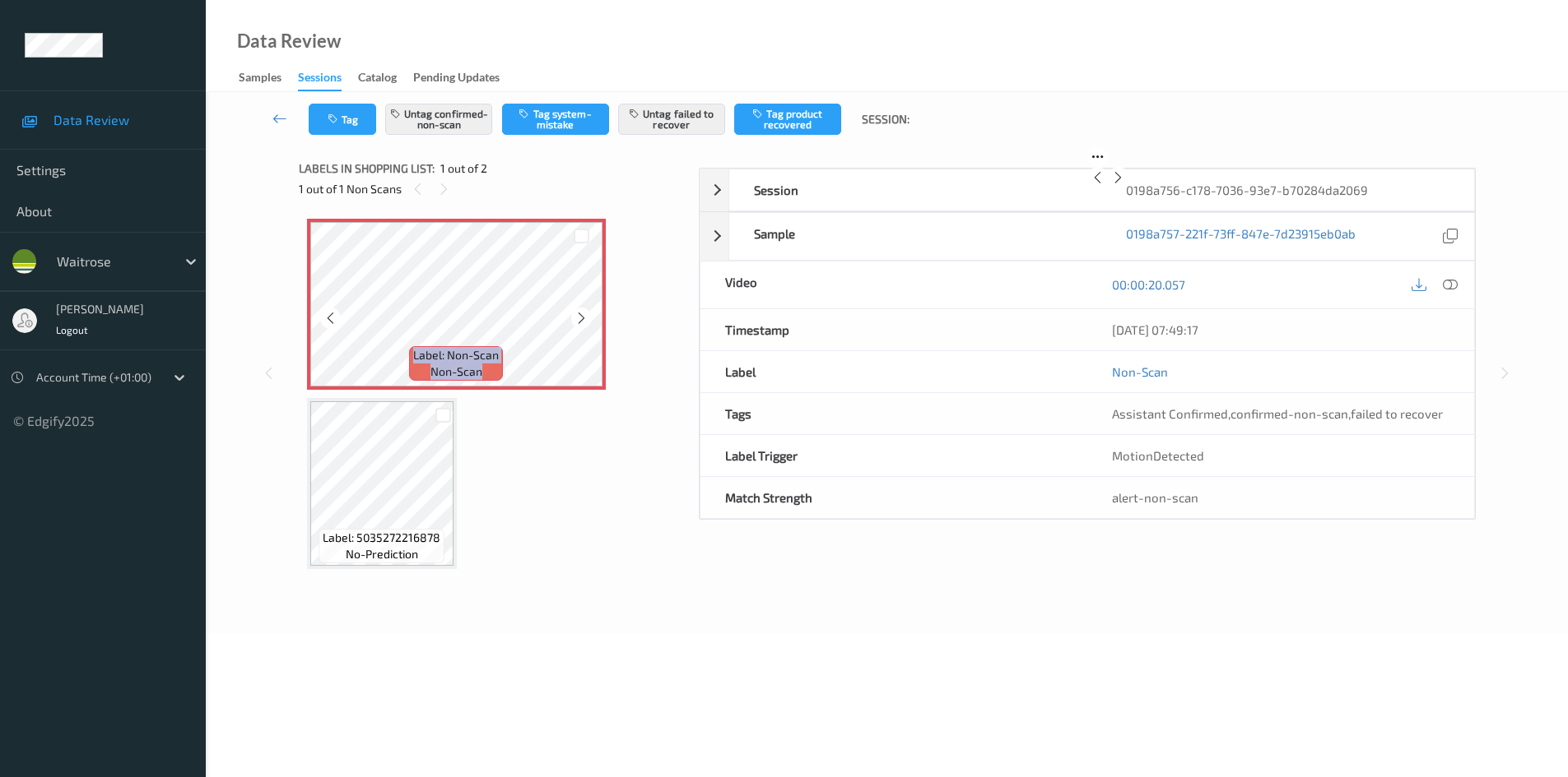
click at [572, 314] on div at bounding box center [580, 317] width 20 height 20
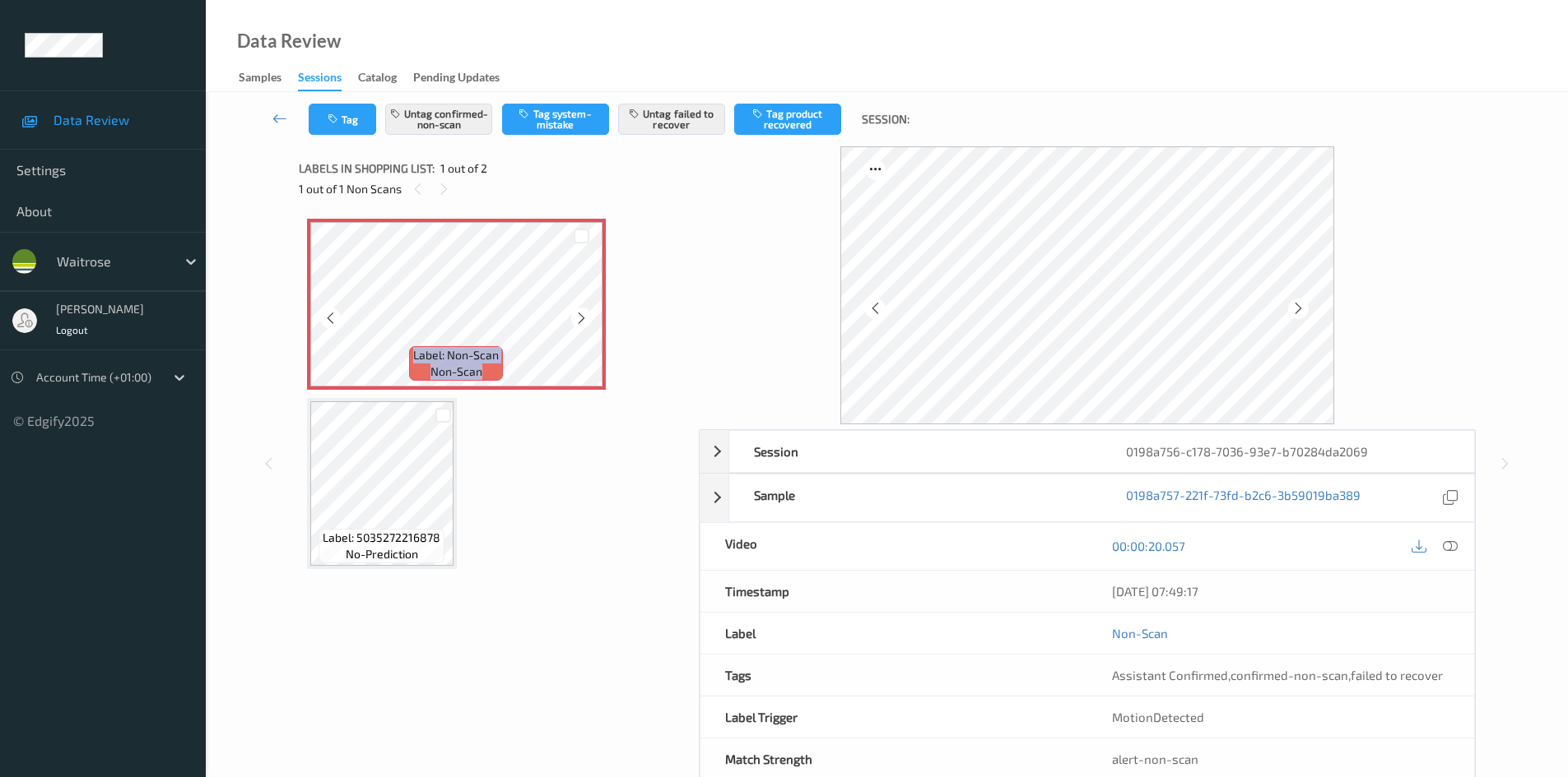
click at [572, 314] on div at bounding box center [580, 317] width 20 height 20
click at [1447, 544] on icon at bounding box center [1449, 545] width 15 height 15
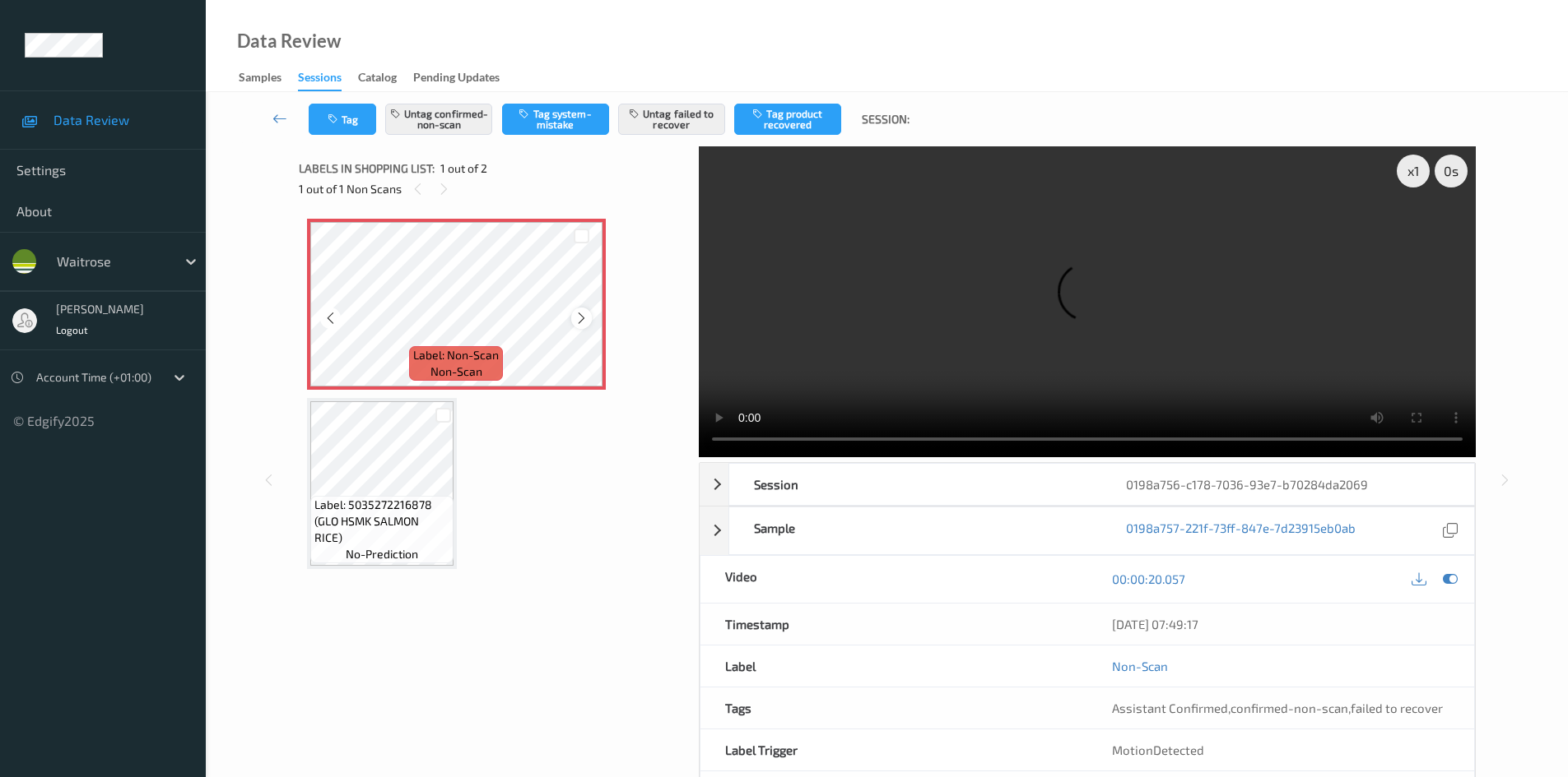
click at [580, 314] on icon at bounding box center [581, 317] width 14 height 15
click at [586, 314] on icon at bounding box center [581, 317] width 14 height 15
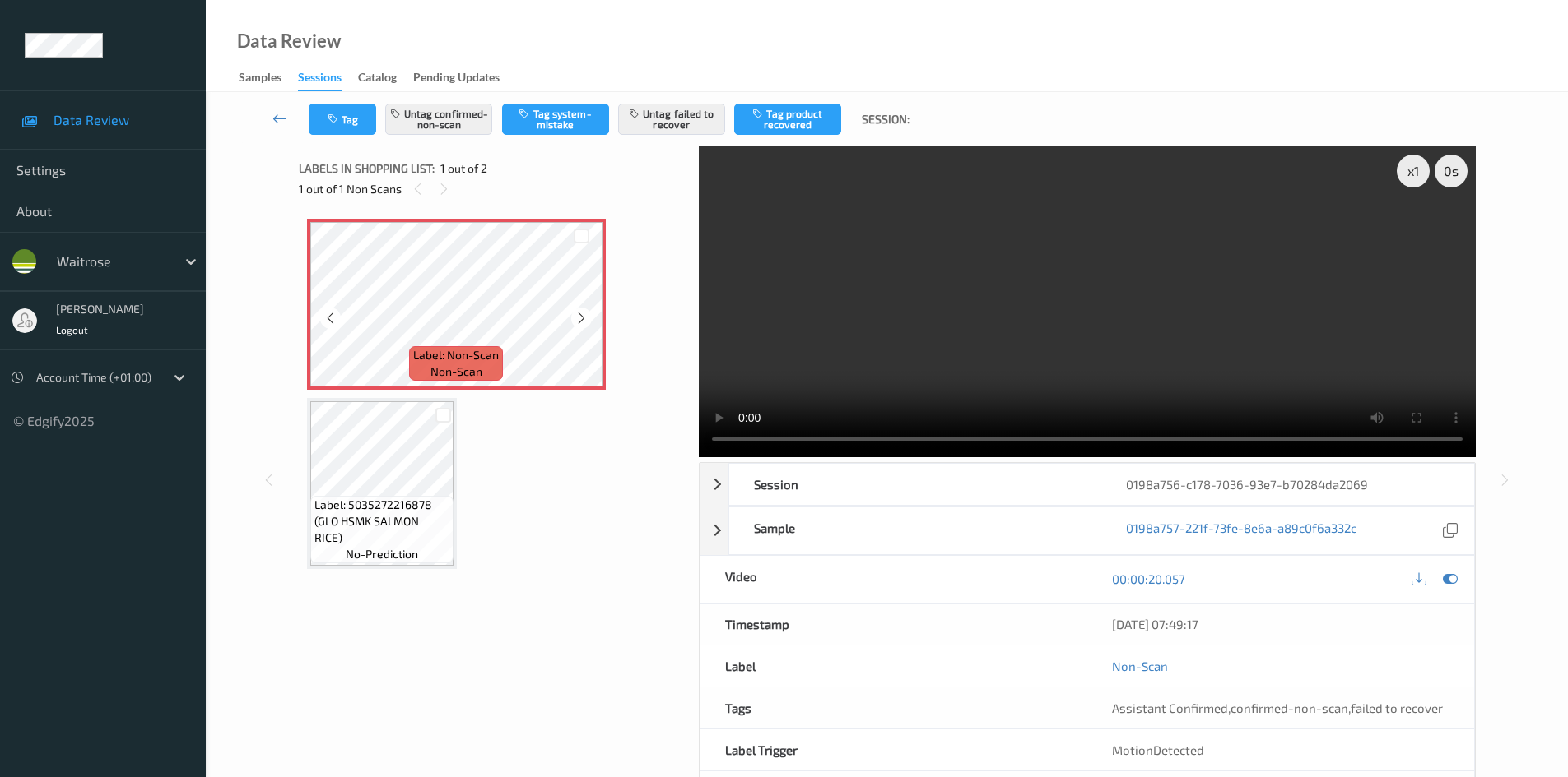
click at [586, 314] on icon at bounding box center [581, 317] width 14 height 15
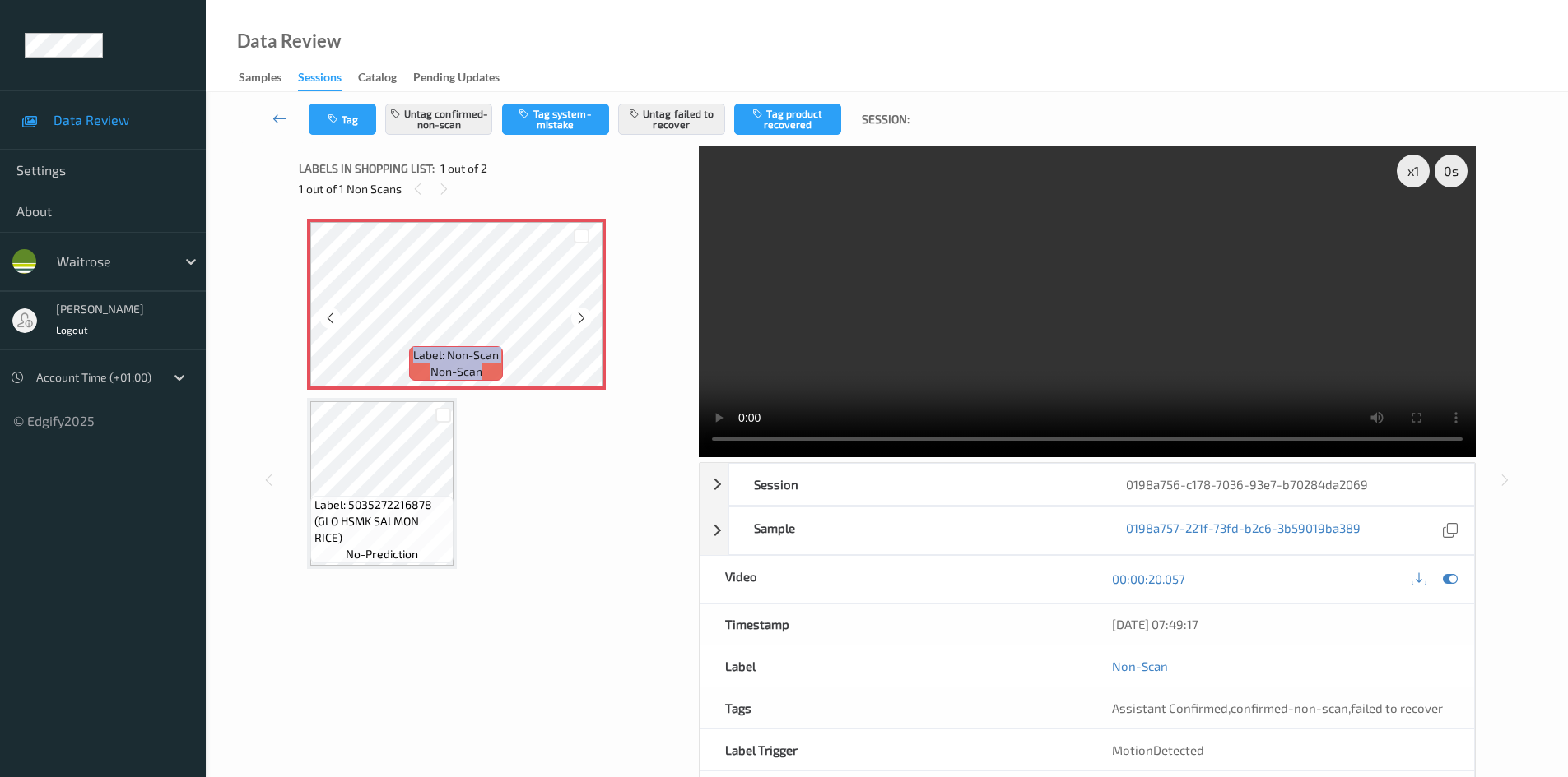
click at [586, 314] on icon at bounding box center [581, 317] width 14 height 15
click at [581, 314] on icon at bounding box center [581, 317] width 14 height 15
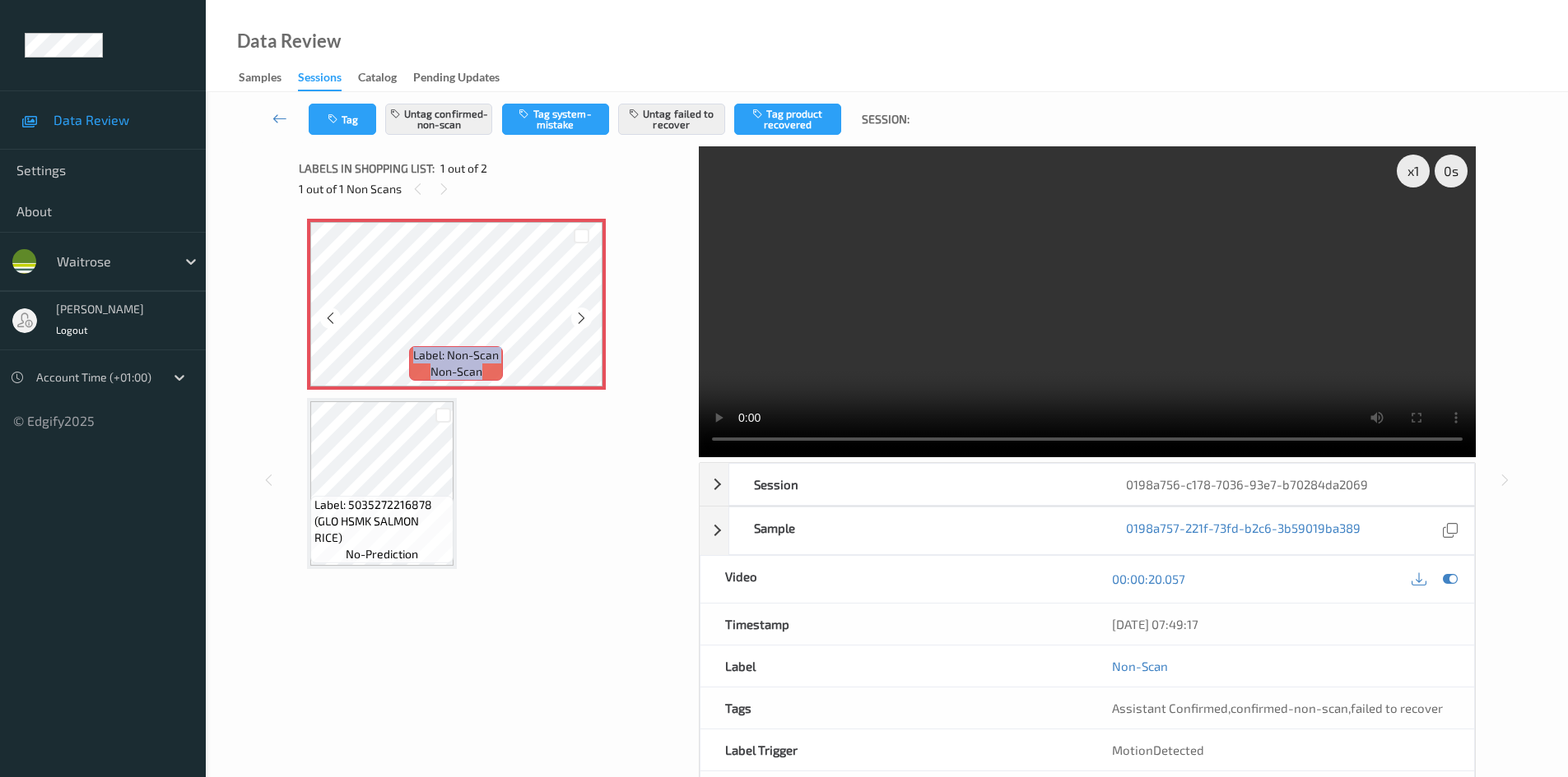
click at [581, 314] on icon at bounding box center [581, 317] width 14 height 15
click at [467, 126] on button "Untag confirmed-non-scan" at bounding box center [438, 119] width 107 height 31
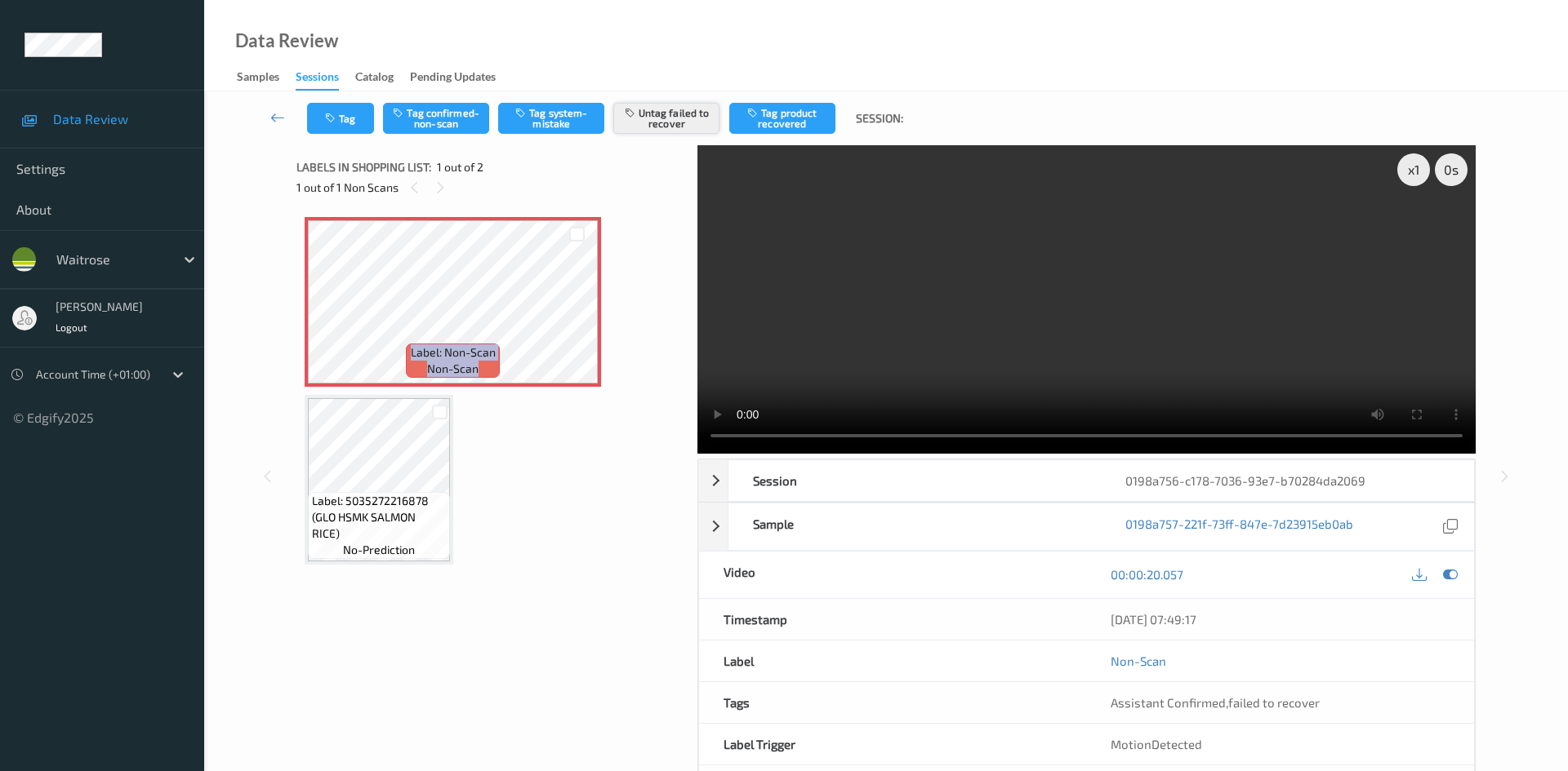
click at [665, 125] on button "Untag failed to recover" at bounding box center [667, 118] width 106 height 31
click at [583, 130] on button "Tag system-mistake" at bounding box center [551, 118] width 106 height 31
click at [361, 127] on button "Tag" at bounding box center [340, 118] width 67 height 31
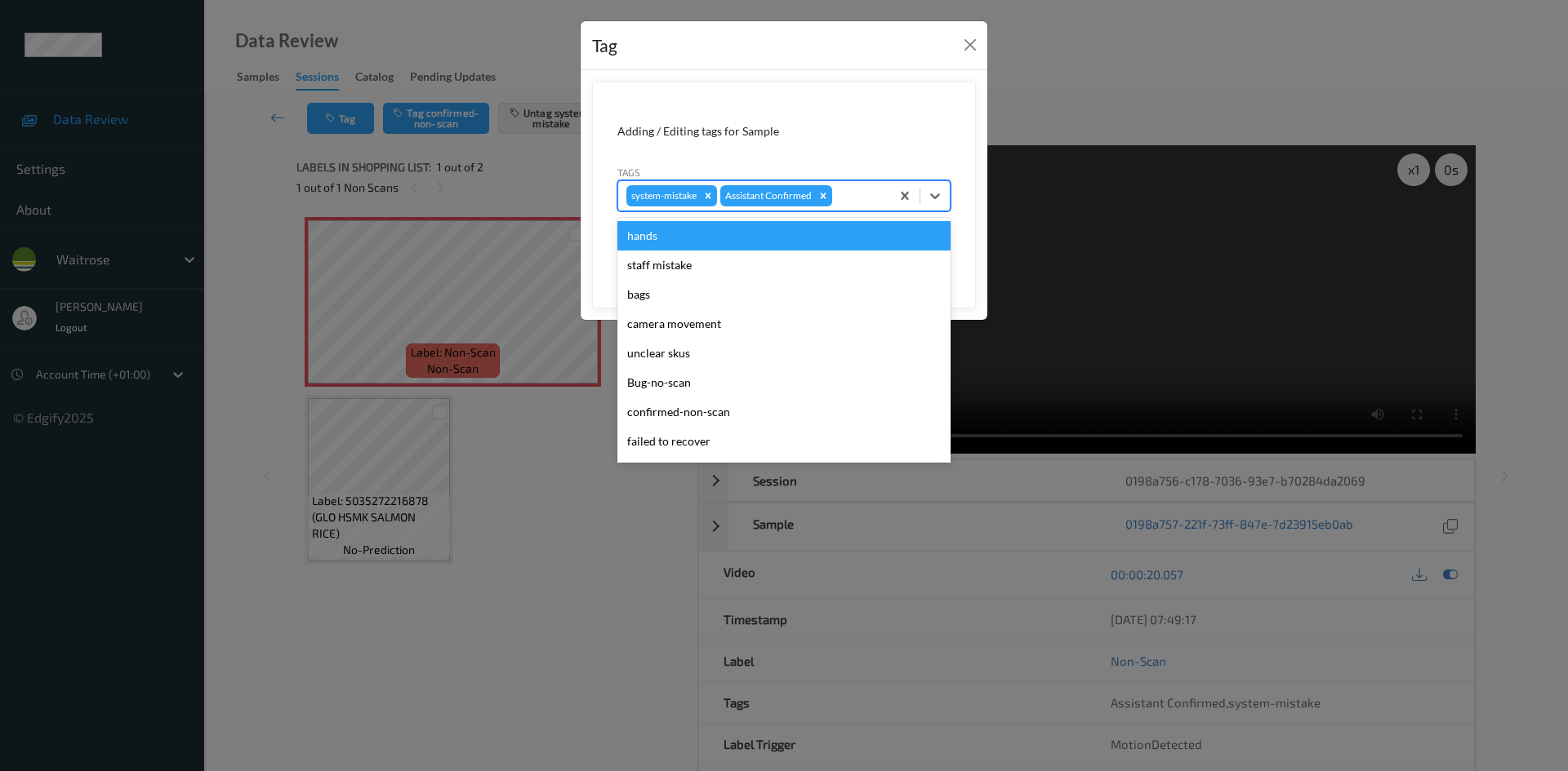
click at [879, 190] on div at bounding box center [858, 196] width 46 height 19
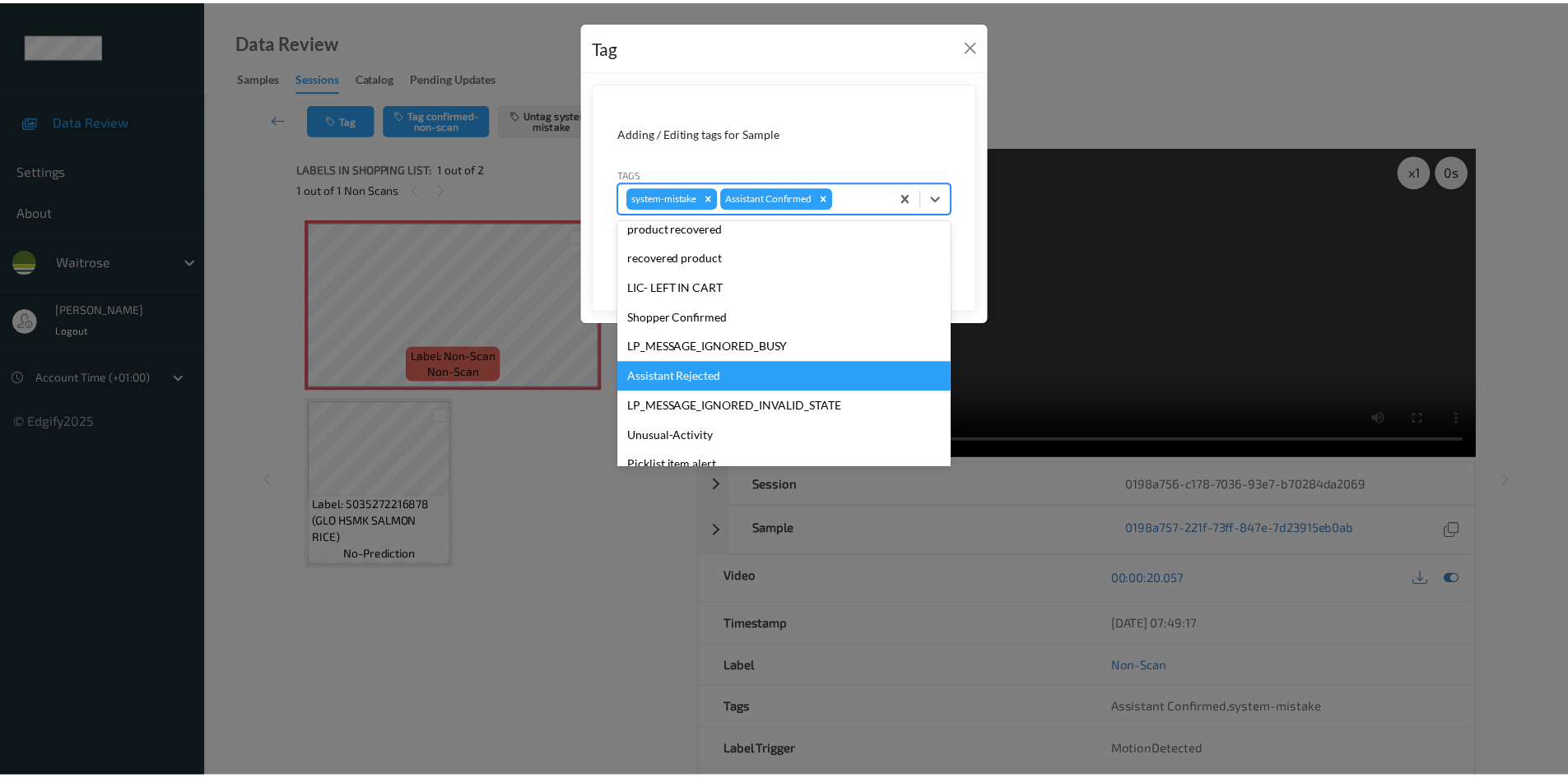
scroll to position [322, 0]
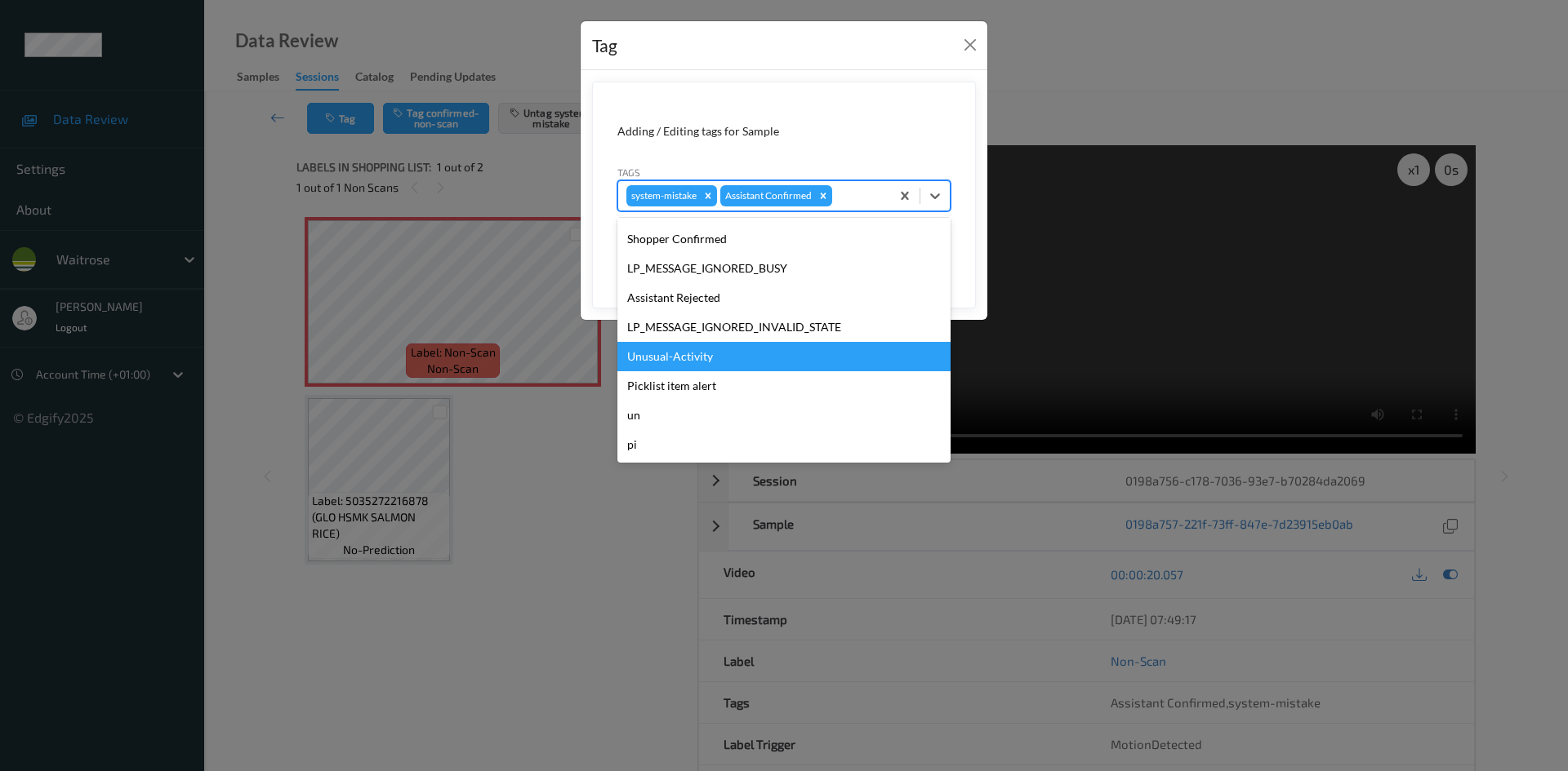
click at [828, 361] on div "Unusual-Activity" at bounding box center [784, 357] width 334 height 29
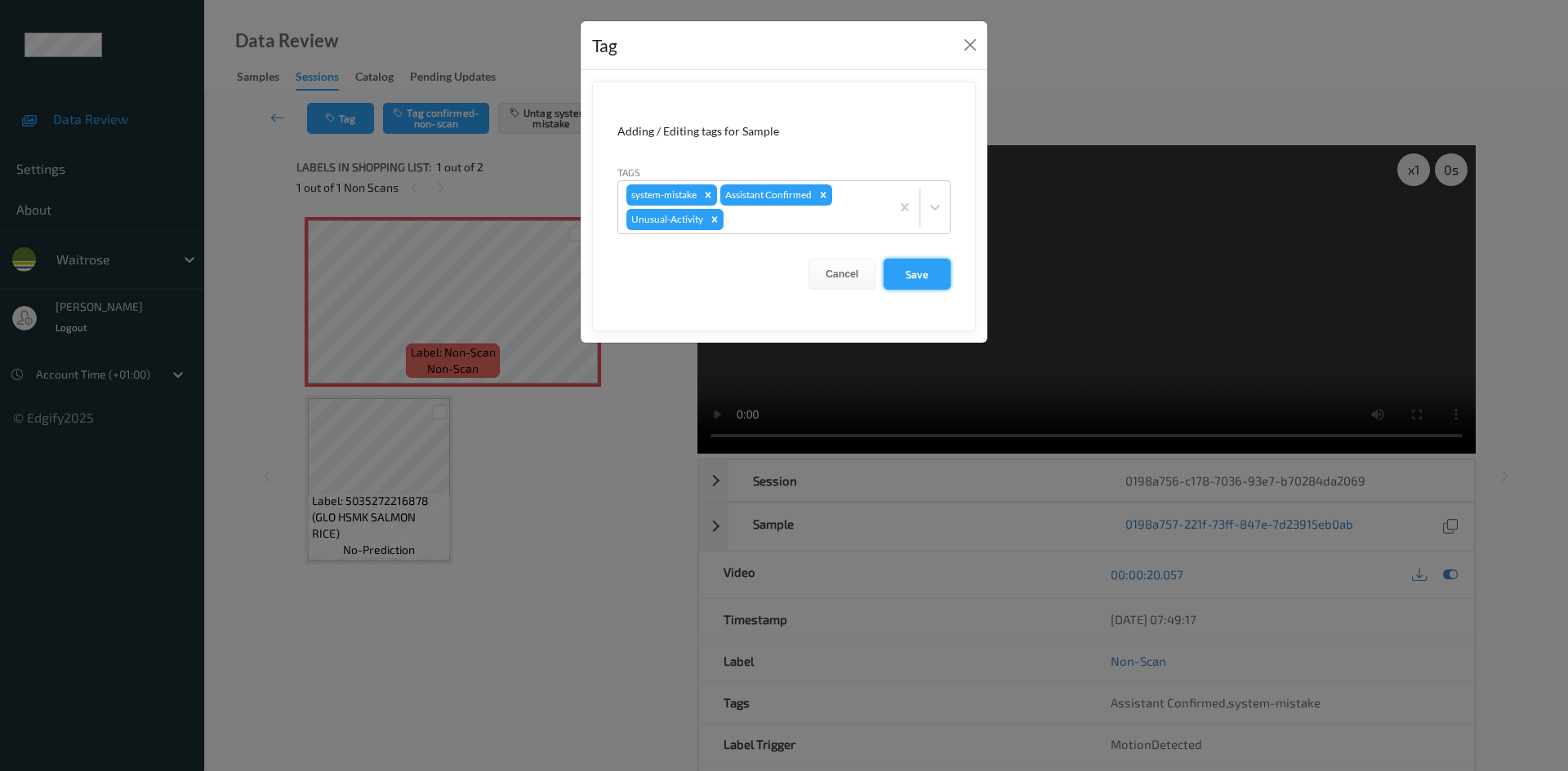
click at [903, 277] on button "Save" at bounding box center [916, 274] width 67 height 31
